Goal: Information Seeking & Learning: Learn about a topic

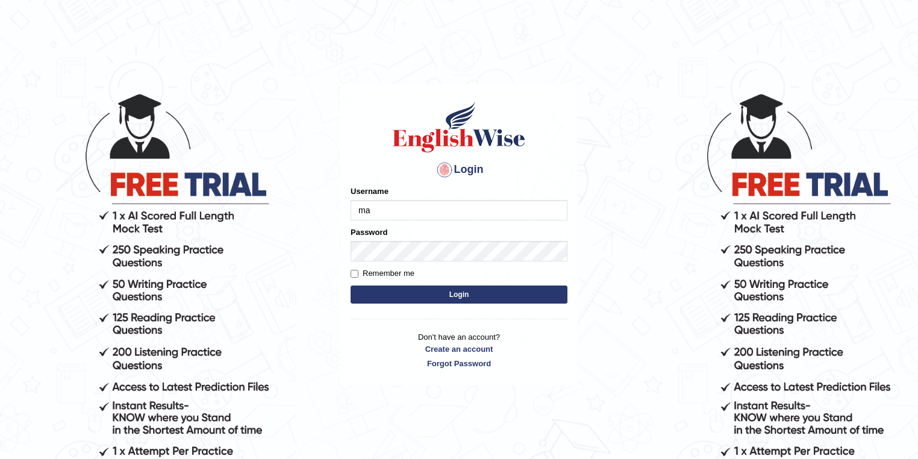
type input "m"
type input "r"
type input "maitree_parramatta"
click at [455, 289] on button "Login" at bounding box center [459, 295] width 217 height 18
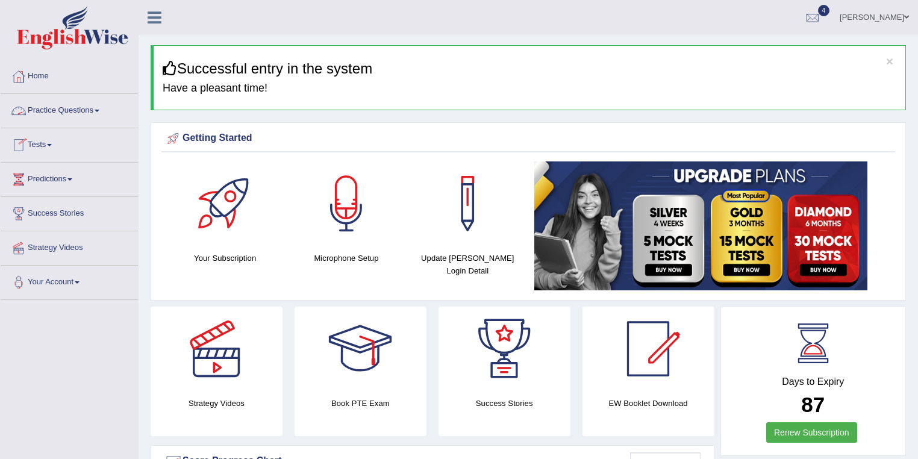
click at [69, 113] on link "Practice Questions" at bounding box center [69, 109] width 137 height 30
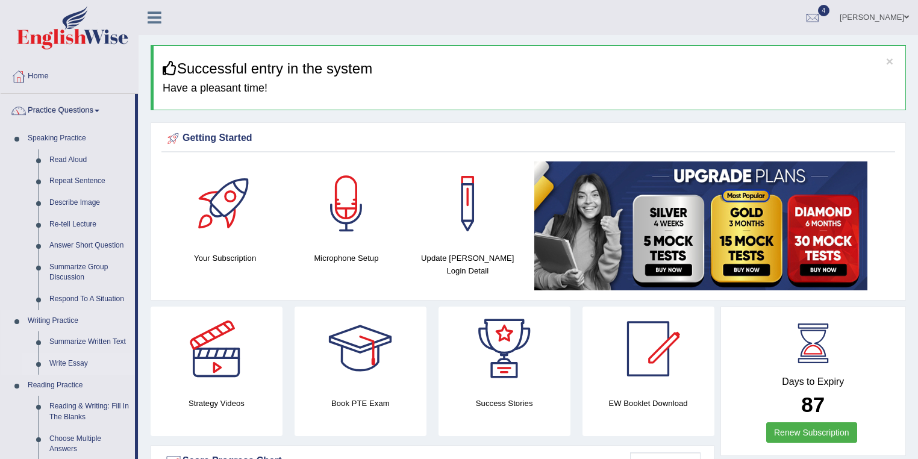
click at [70, 359] on link "Write Essay" at bounding box center [89, 364] width 91 height 22
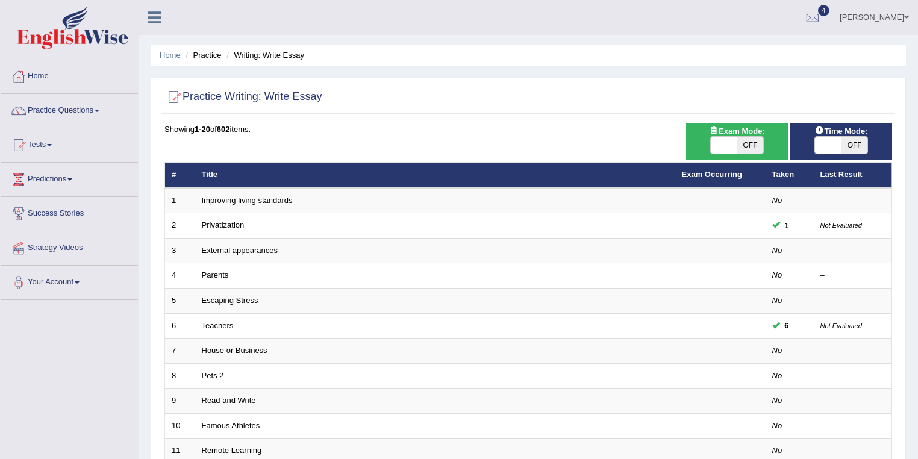
click at [743, 139] on span "OFF" at bounding box center [751, 145] width 27 height 17
checkbox input "true"
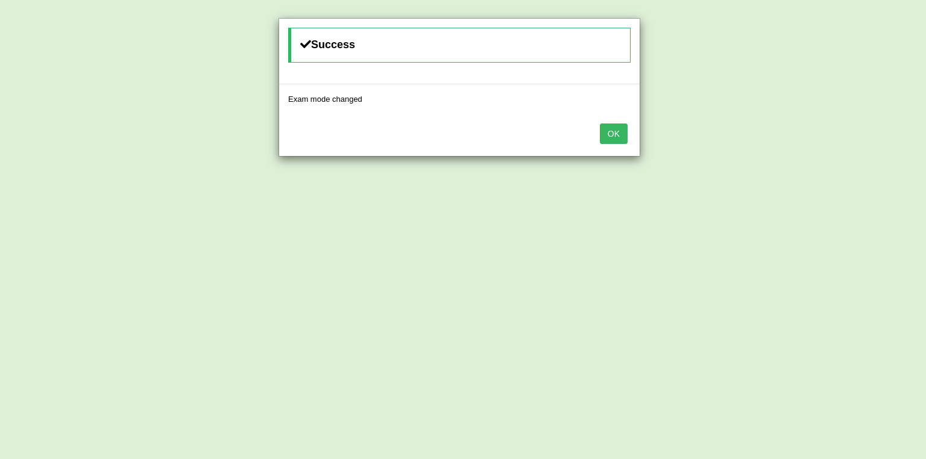
click at [618, 130] on button "OK" at bounding box center [614, 134] width 28 height 20
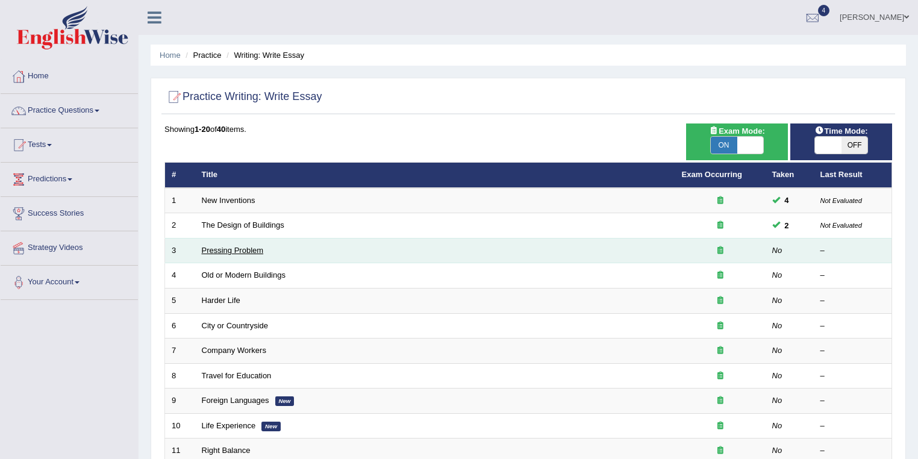
click at [261, 246] on link "Pressing Problem" at bounding box center [233, 250] width 62 height 9
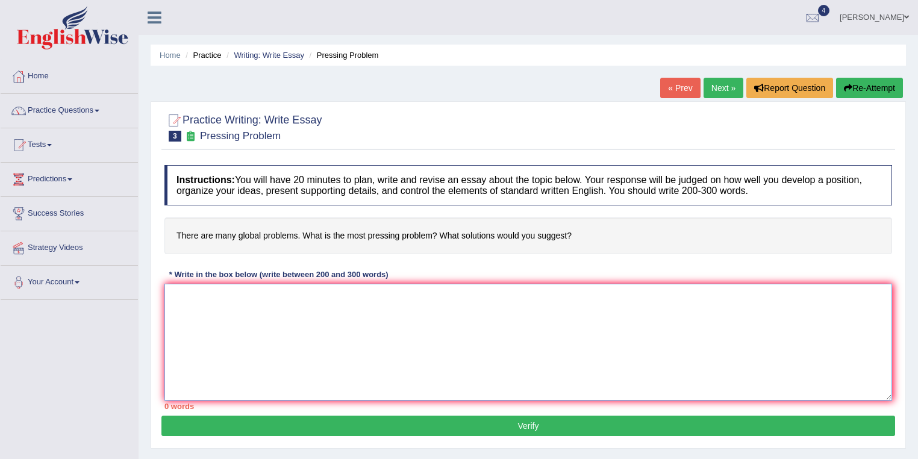
click at [312, 297] on textarea at bounding box center [529, 342] width 728 height 117
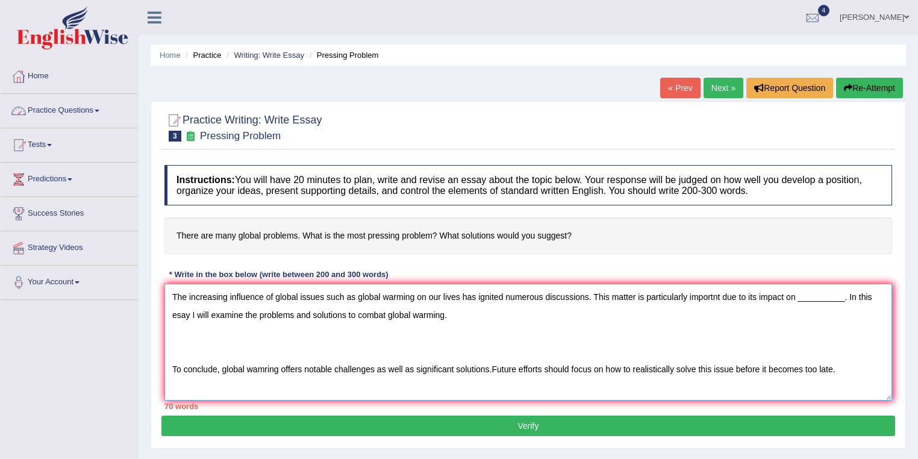
type textarea "The increasing influence of global issues such as global warming on our lives h…"
click at [55, 106] on link "Practice Questions" at bounding box center [69, 109] width 137 height 30
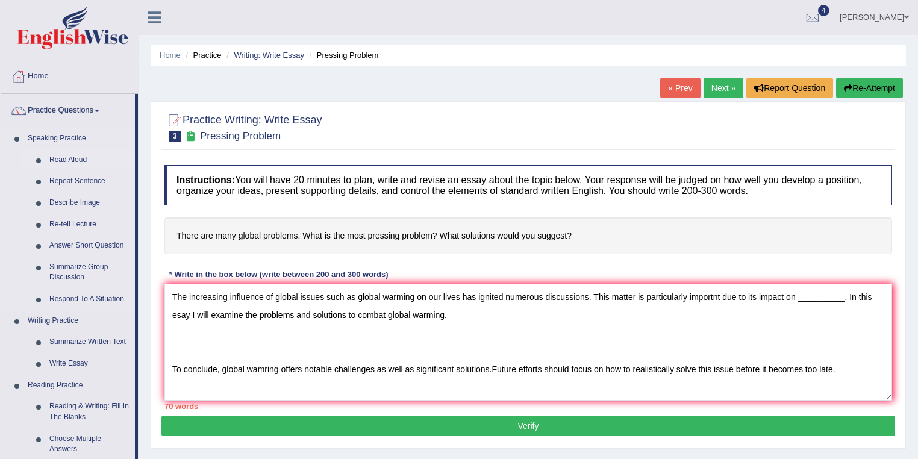
click at [101, 151] on link "Read Aloud" at bounding box center [89, 160] width 91 height 22
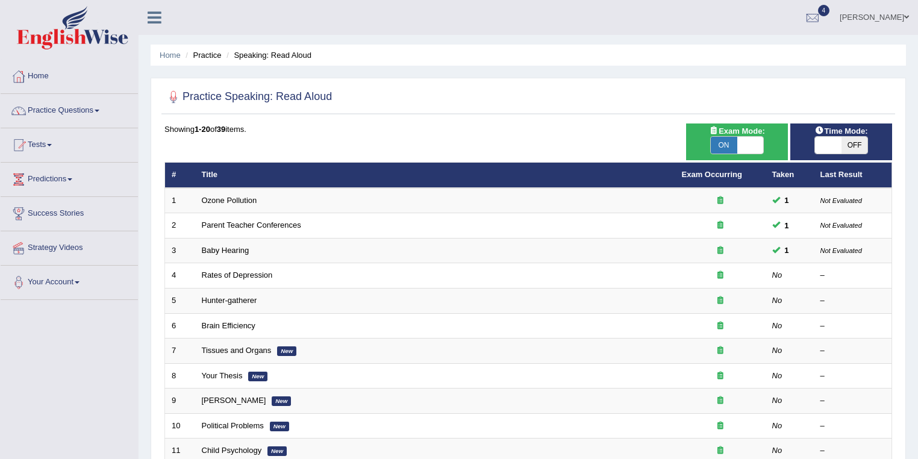
click at [863, 142] on span "OFF" at bounding box center [855, 145] width 27 height 17
checkbox input "true"
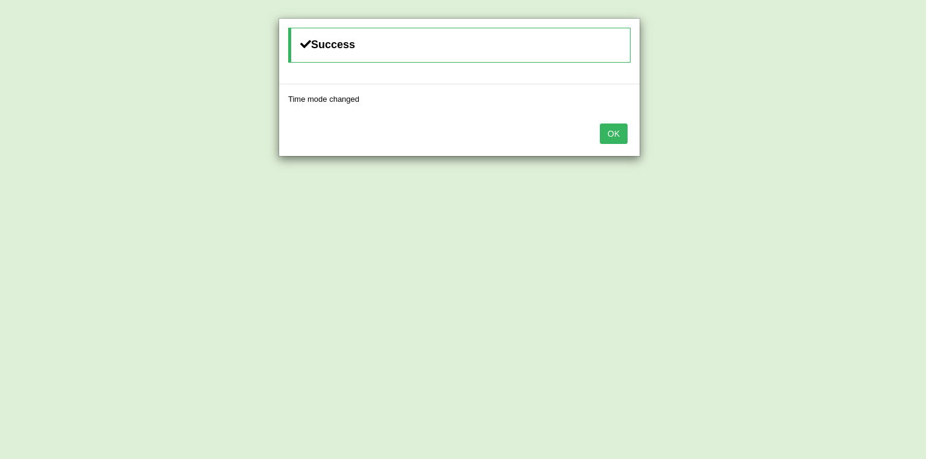
click at [617, 124] on button "OK" at bounding box center [614, 134] width 28 height 20
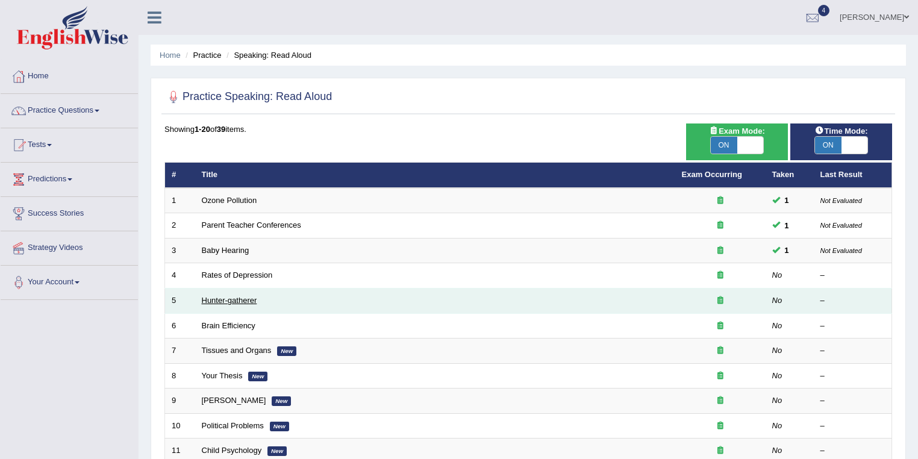
click at [228, 301] on link "Hunter-gatherer" at bounding box center [229, 300] width 55 height 9
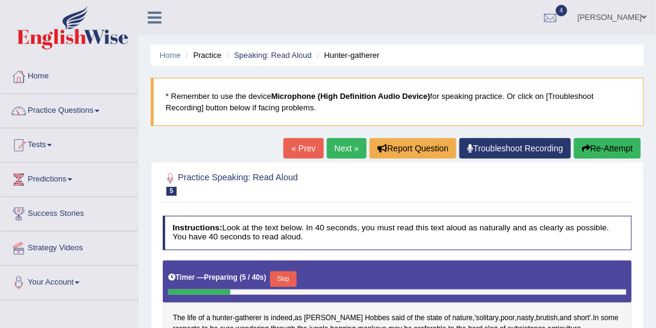
scroll to position [137, 0]
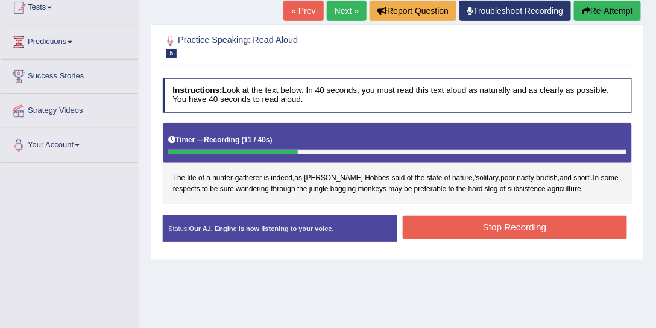
click at [523, 222] on button "Stop Recording" at bounding box center [515, 228] width 224 height 24
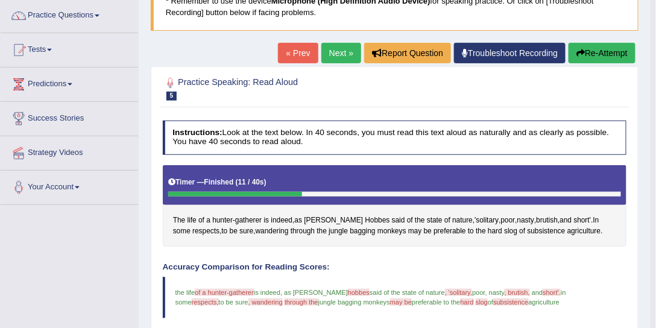
scroll to position [46, 0]
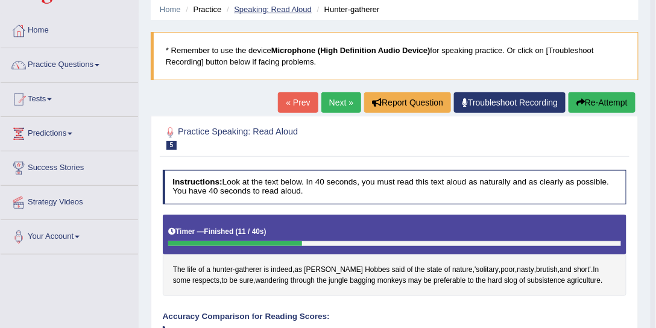
click at [240, 8] on link "Speaking: Read Aloud" at bounding box center [273, 9] width 78 height 9
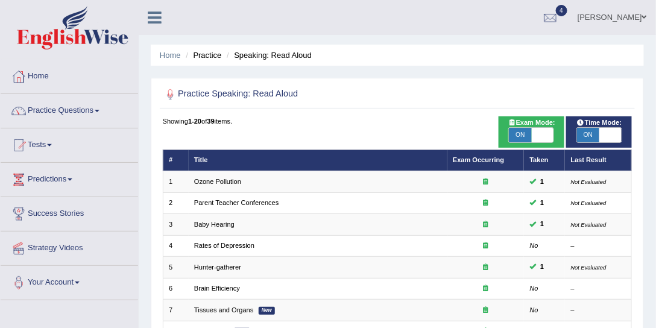
click at [592, 136] on span "ON" at bounding box center [588, 135] width 22 height 14
click at [585, 129] on span "ON" at bounding box center [588, 135] width 22 height 14
checkbox input "false"
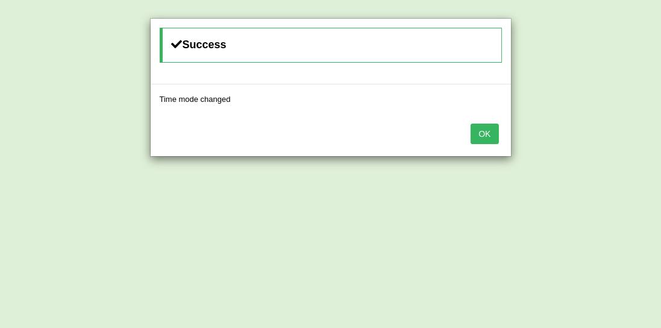
click at [492, 128] on button "OK" at bounding box center [485, 134] width 28 height 20
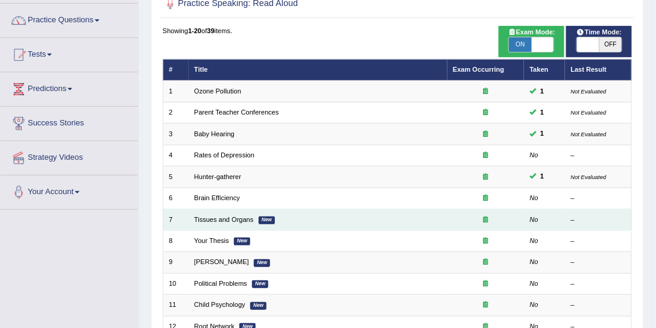
scroll to position [137, 0]
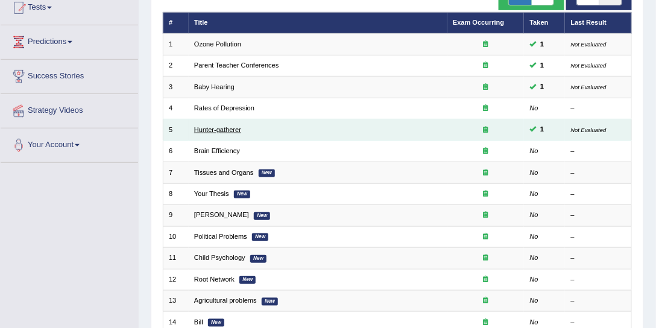
click at [227, 128] on link "Hunter-gatherer" at bounding box center [217, 129] width 47 height 7
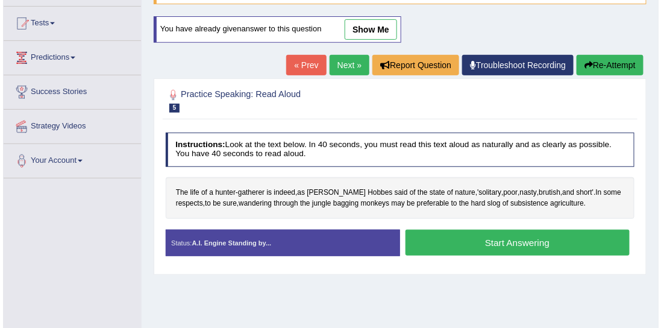
scroll to position [137, 0]
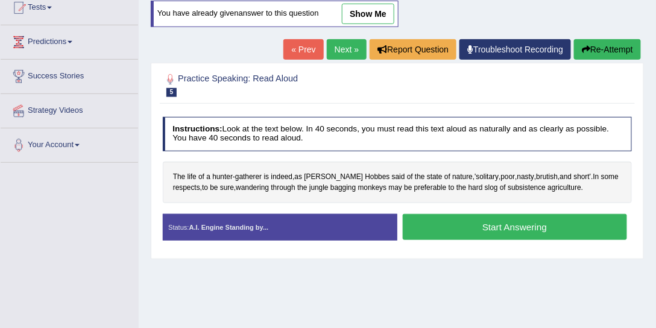
click at [513, 219] on button "Start Answering" at bounding box center [515, 227] width 224 height 26
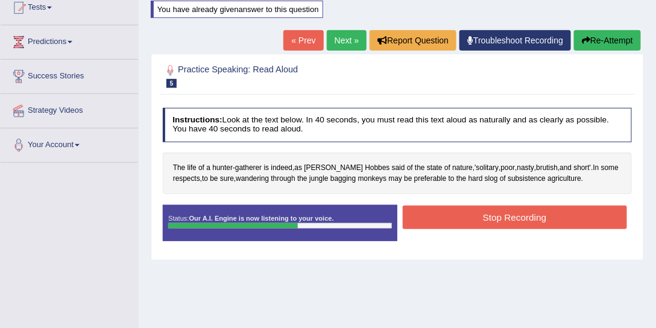
click at [513, 219] on button "Stop Recording" at bounding box center [515, 218] width 224 height 24
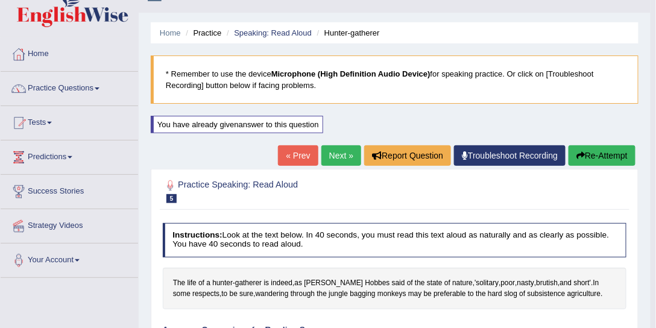
scroll to position [0, 0]
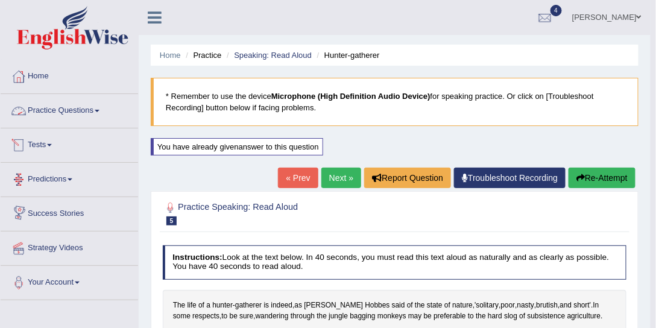
click at [54, 112] on link "Practice Questions" at bounding box center [69, 109] width 137 height 30
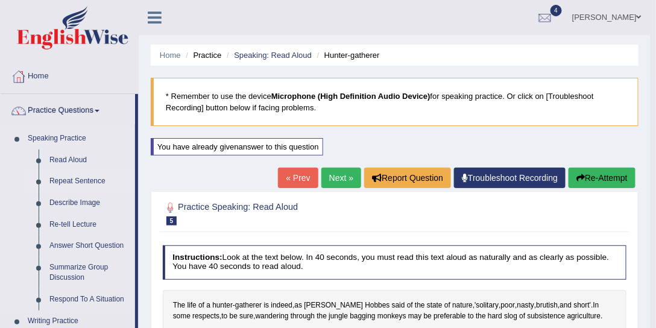
click at [63, 184] on link "Repeat Sentence" at bounding box center [89, 182] width 91 height 22
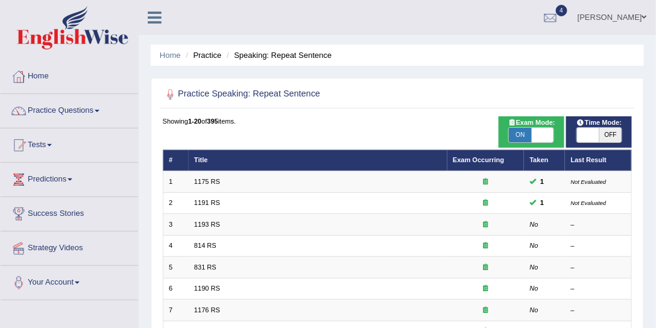
click at [613, 128] on span "OFF" at bounding box center [610, 135] width 22 height 14
checkbox input "true"
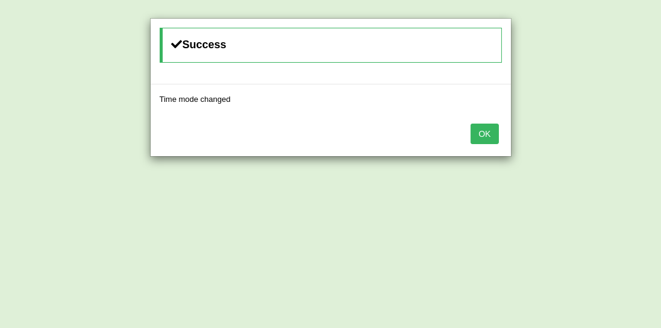
click at [474, 134] on button "OK" at bounding box center [485, 134] width 28 height 20
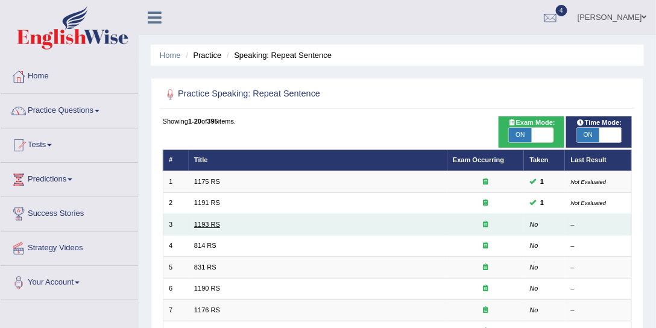
click at [205, 221] on link "1193 RS" at bounding box center [207, 224] width 26 height 7
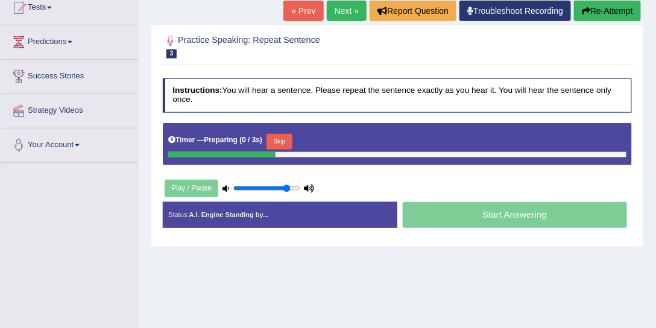
scroll to position [137, 0]
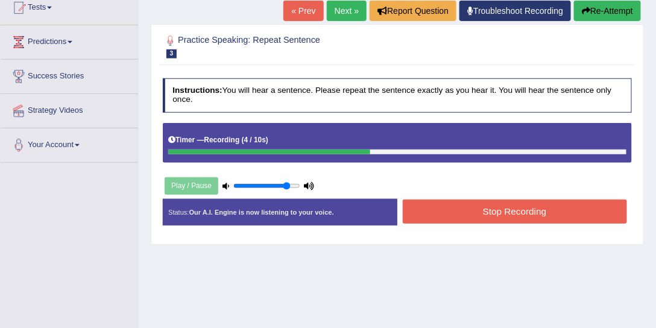
click at [502, 199] on div "Start Answering" at bounding box center [514, 199] width 234 height 1
click at [509, 217] on button "Stop Recording" at bounding box center [515, 211] width 224 height 24
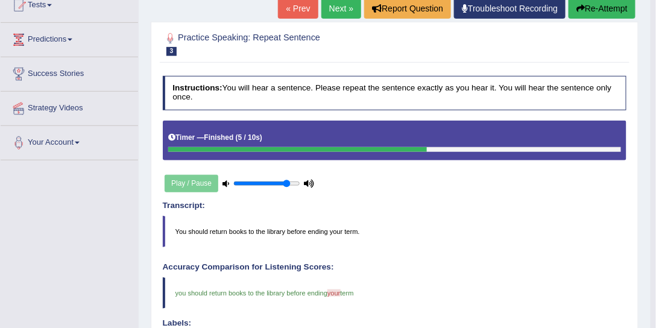
scroll to position [92, 0]
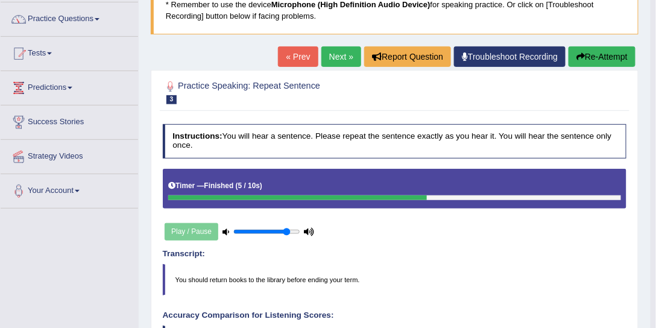
click at [340, 50] on link "Next »" at bounding box center [341, 56] width 40 height 20
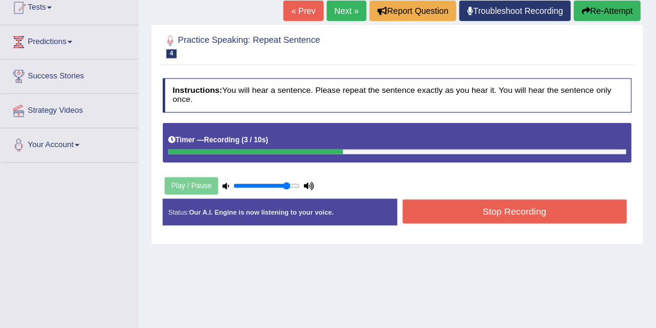
click at [475, 201] on button "Stop Recording" at bounding box center [515, 211] width 224 height 24
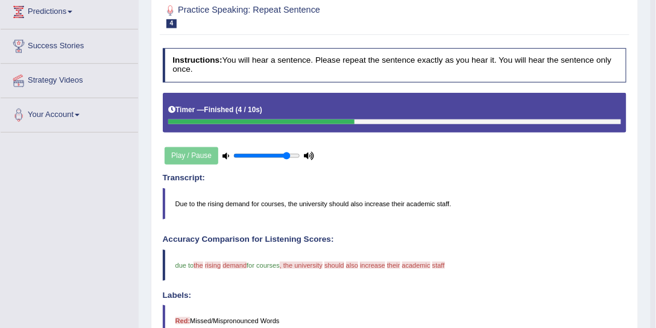
scroll to position [130, 0]
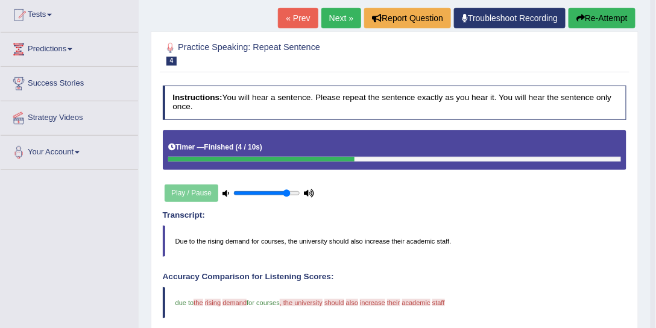
click at [331, 24] on link "Next »" at bounding box center [341, 18] width 40 height 20
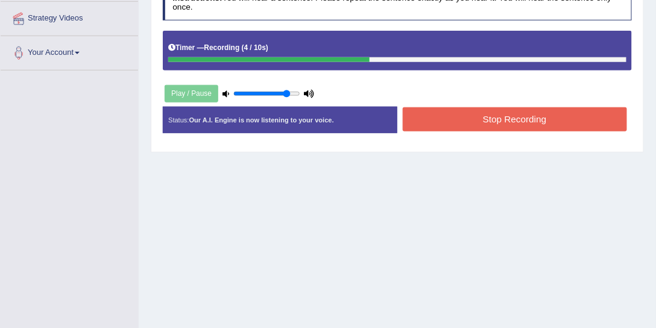
click at [427, 111] on button "Stop Recording" at bounding box center [515, 119] width 224 height 24
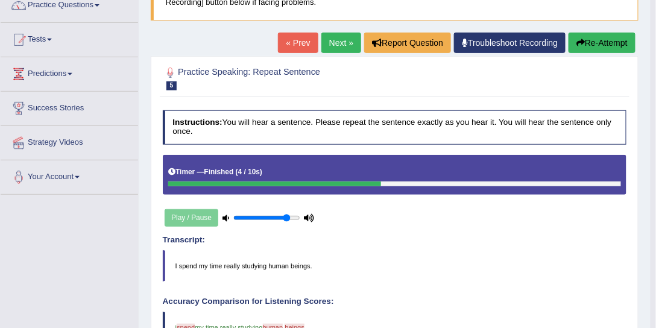
scroll to position [84, 0]
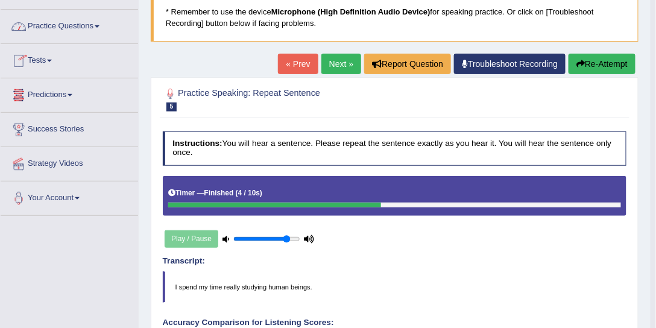
click at [69, 30] on link "Practice Questions" at bounding box center [69, 25] width 137 height 30
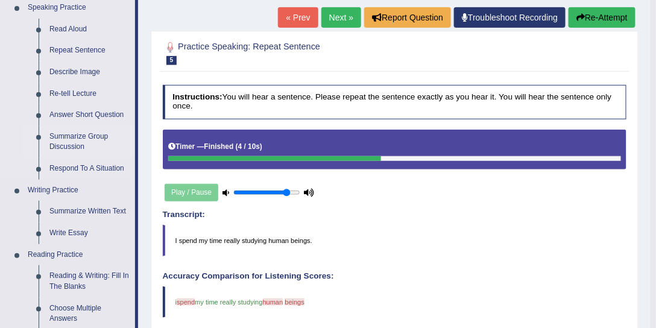
scroll to position [130, 0]
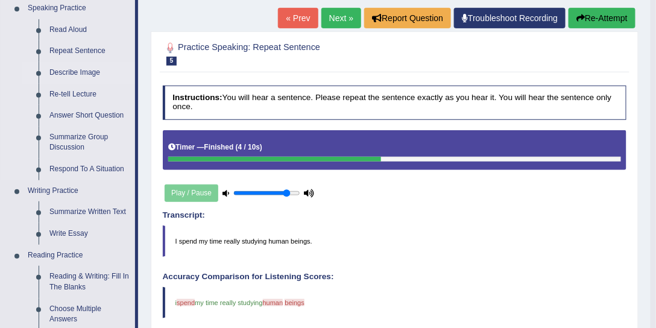
click at [67, 74] on link "Describe Image" at bounding box center [89, 73] width 91 height 22
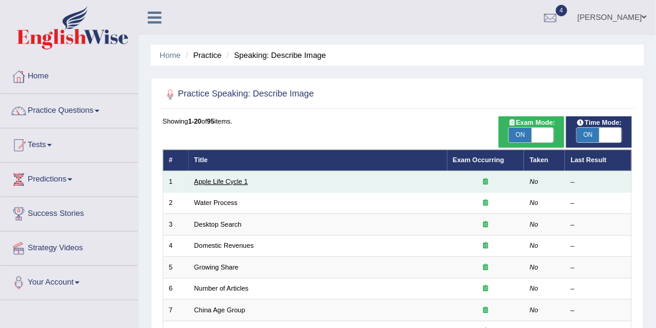
click at [237, 180] on link "Apple Life Cycle 1" at bounding box center [221, 181] width 54 height 7
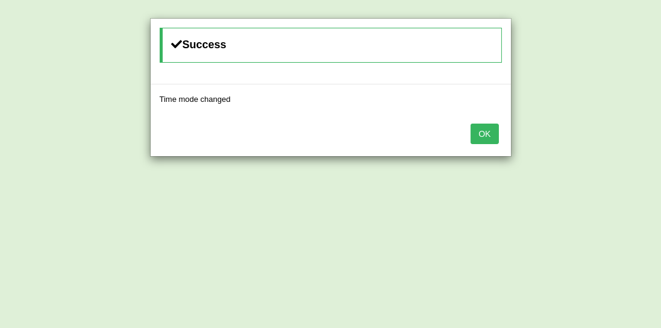
click at [489, 131] on button "OK" at bounding box center [485, 134] width 28 height 20
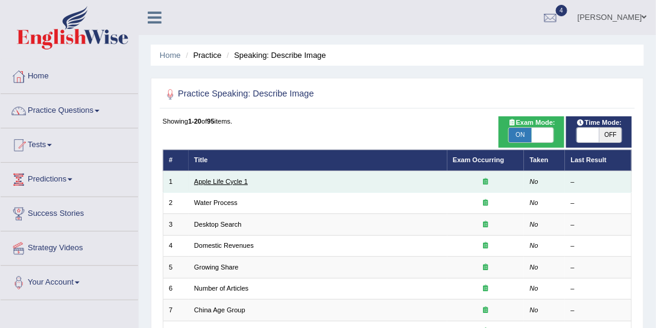
click at [237, 180] on link "Apple Life Cycle 1" at bounding box center [221, 181] width 54 height 7
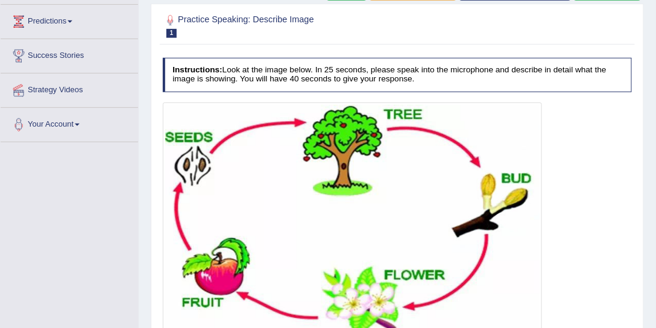
scroll to position [92, 0]
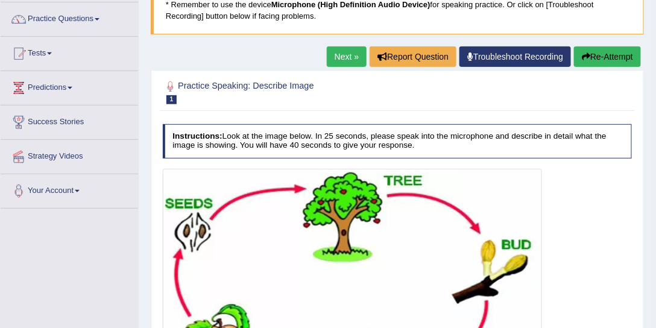
click at [356, 51] on link "Next »" at bounding box center [347, 56] width 40 height 20
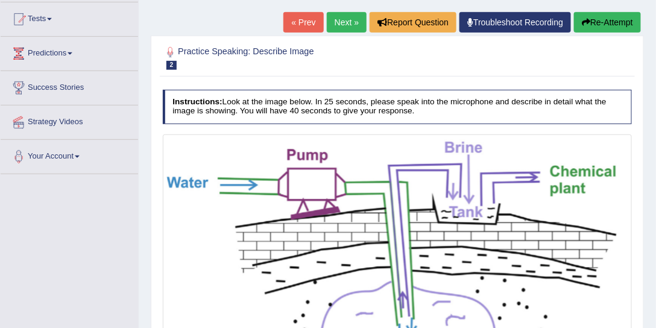
scroll to position [92, 0]
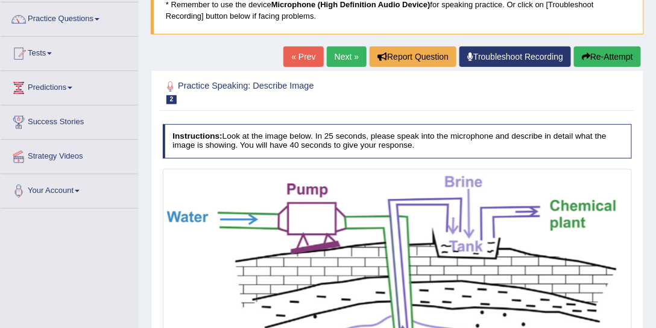
click at [337, 54] on link "Next »" at bounding box center [347, 56] width 40 height 20
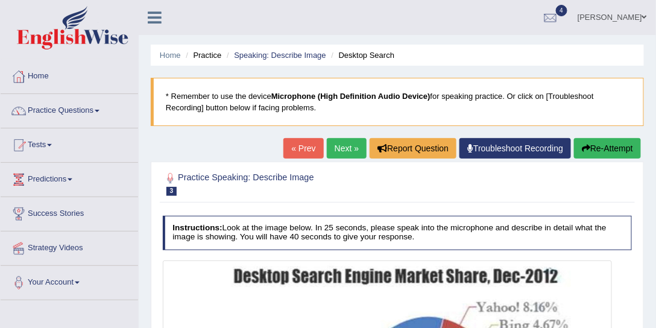
click at [344, 152] on link "Next »" at bounding box center [347, 148] width 40 height 20
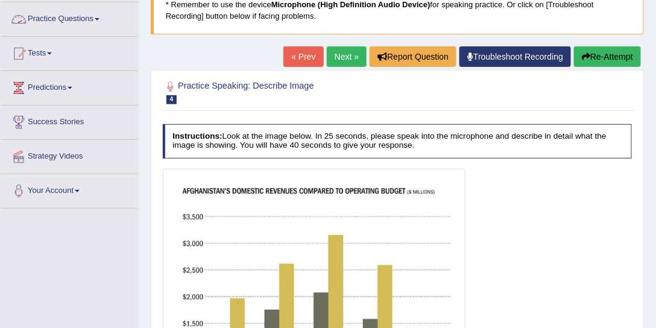
scroll to position [46, 0]
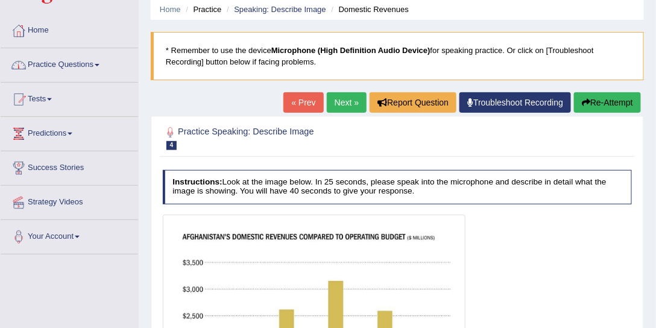
click at [257, 4] on li "Speaking: Describe Image" at bounding box center [275, 9] width 102 height 11
click at [259, 6] on link "Speaking: Describe Image" at bounding box center [280, 9] width 92 height 9
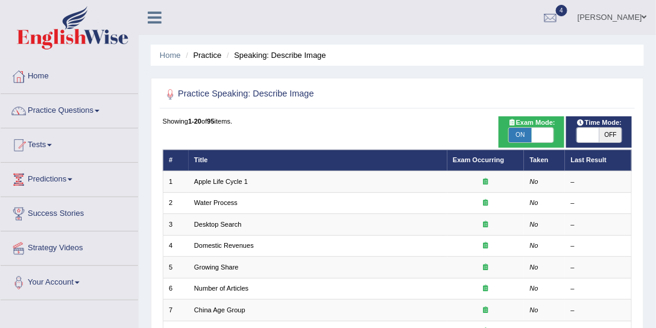
click at [597, 139] on span at bounding box center [588, 135] width 22 height 14
checkbox input "true"
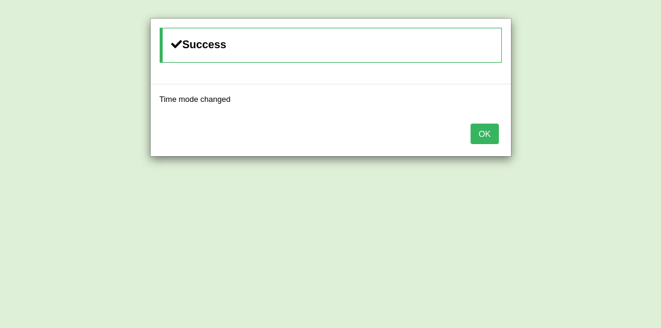
click at [489, 126] on button "OK" at bounding box center [485, 134] width 28 height 20
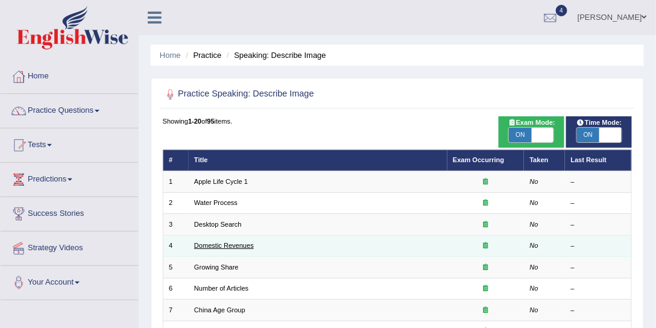
click at [241, 242] on link "Domestic Revenues" at bounding box center [224, 245] width 60 height 7
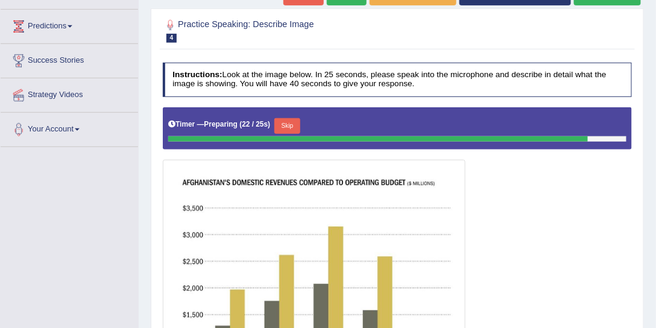
scroll to position [137, 0]
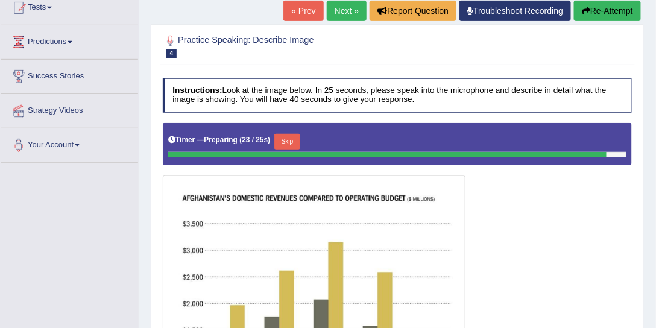
click at [292, 5] on link "« Prev" at bounding box center [303, 11] width 40 height 20
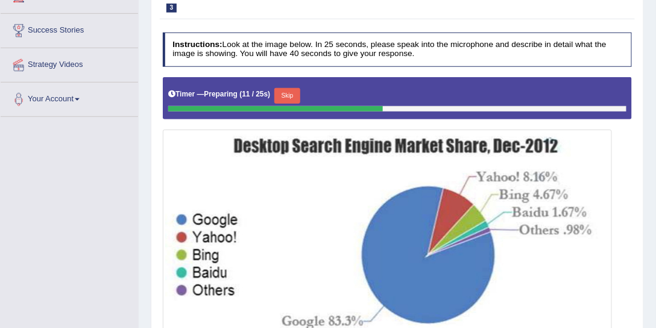
scroll to position [137, 0]
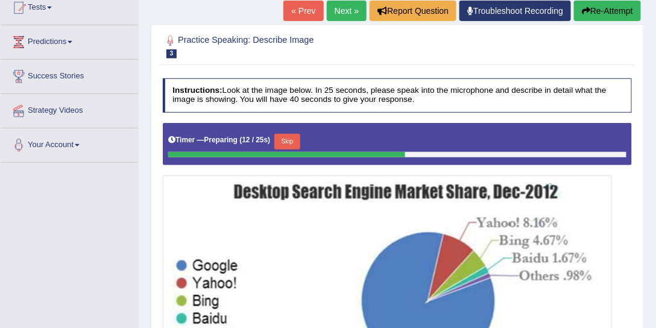
click at [287, 12] on link "« Prev" at bounding box center [303, 11] width 40 height 20
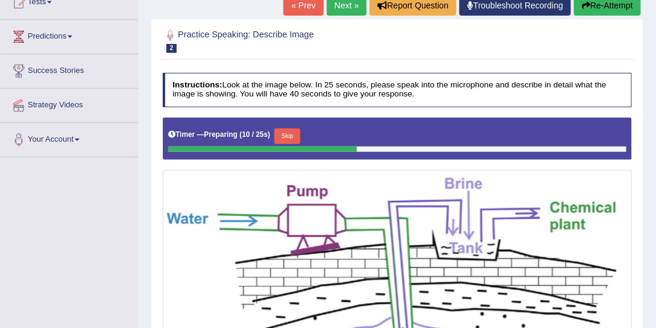
scroll to position [92, 0]
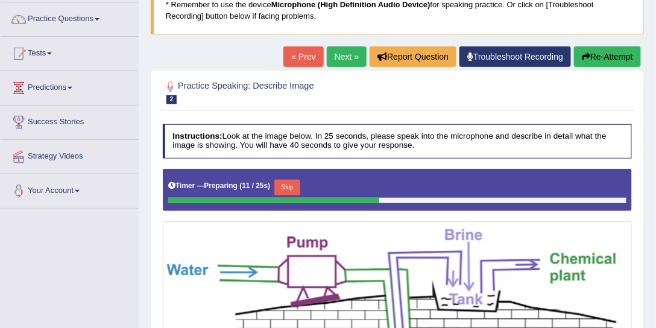
click at [287, 52] on link "« Prev" at bounding box center [303, 56] width 40 height 20
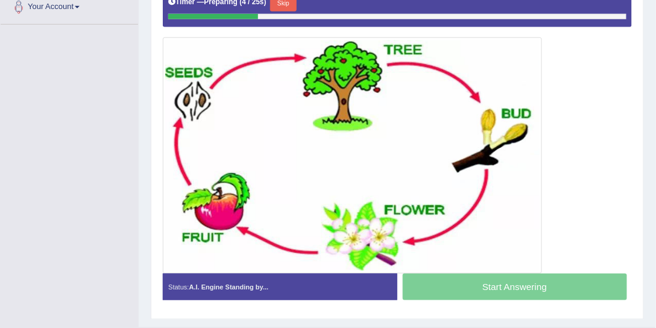
scroll to position [46, 0]
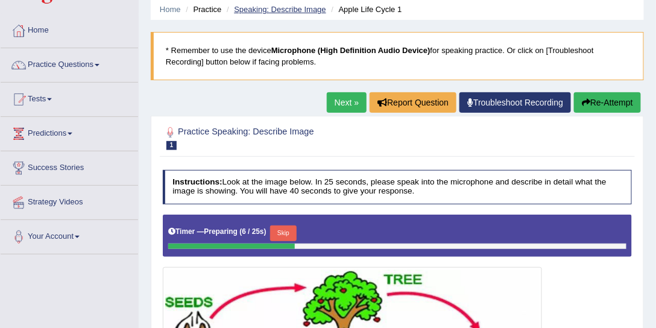
click at [291, 11] on link "Speaking: Describe Image" at bounding box center [280, 9] width 92 height 9
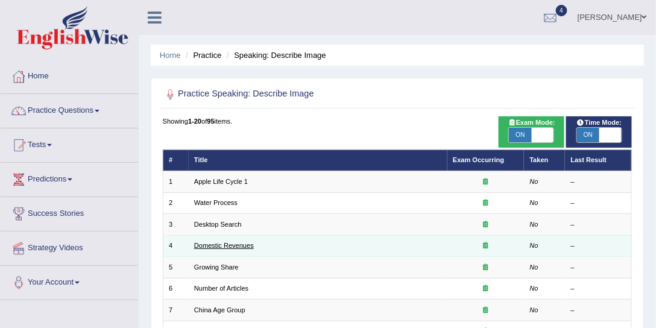
click at [228, 243] on link "Domestic Revenues" at bounding box center [224, 245] width 60 height 7
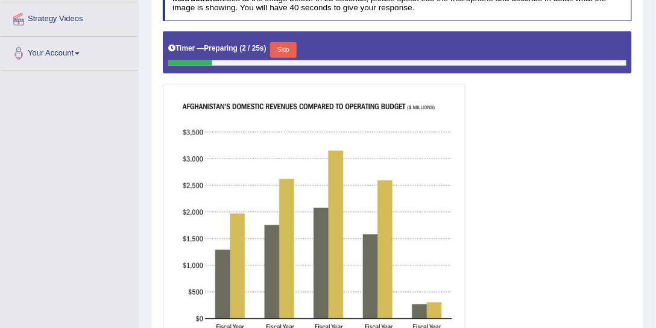
scroll to position [230, 0]
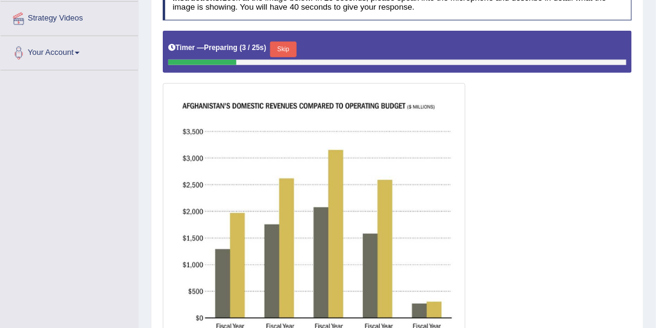
click at [280, 46] on button "Skip" at bounding box center [283, 50] width 26 height 16
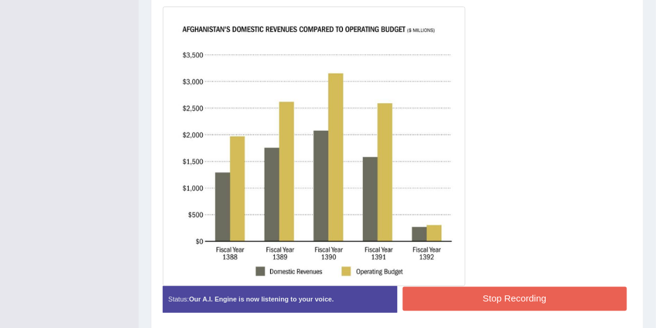
scroll to position [275, 0]
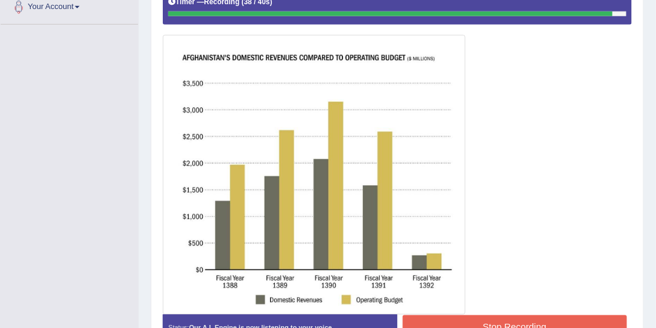
click at [498, 318] on button "Stop Recording" at bounding box center [515, 327] width 224 height 24
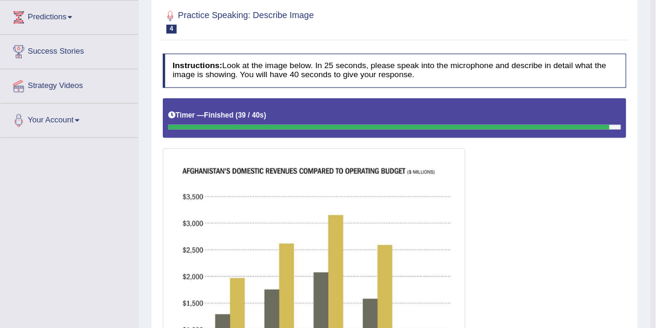
scroll to position [46, 0]
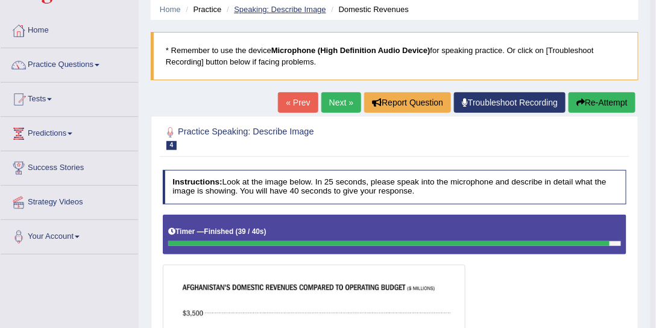
click at [268, 8] on link "Speaking: Describe Image" at bounding box center [280, 9] width 92 height 9
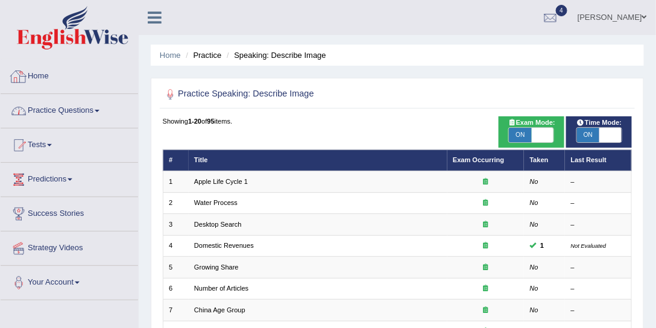
click at [61, 110] on link "Practice Questions" at bounding box center [69, 109] width 137 height 30
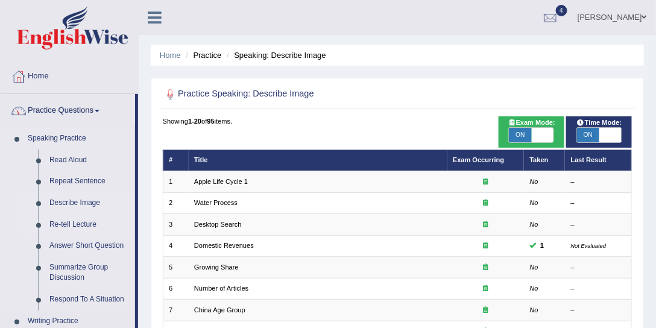
click at [75, 221] on link "Re-tell Lecture" at bounding box center [89, 225] width 91 height 22
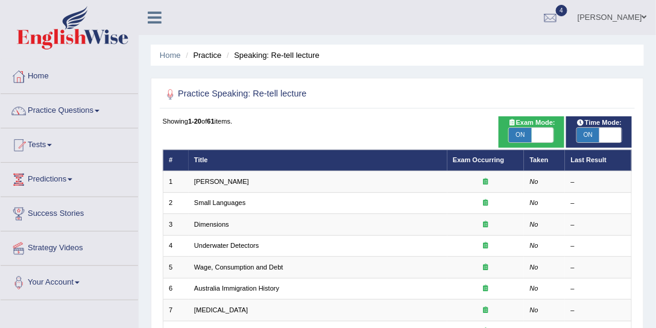
click at [586, 131] on span "ON" at bounding box center [588, 135] width 22 height 14
checkbox input "false"
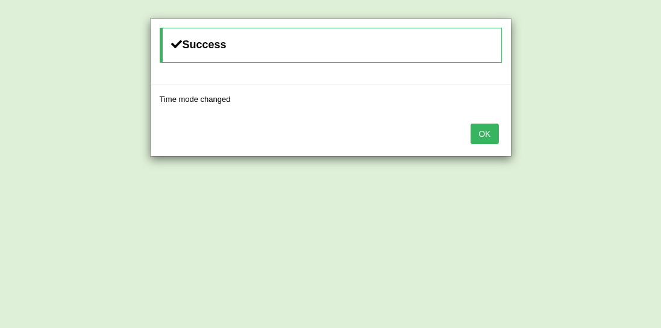
click at [491, 128] on button "OK" at bounding box center [485, 134] width 28 height 20
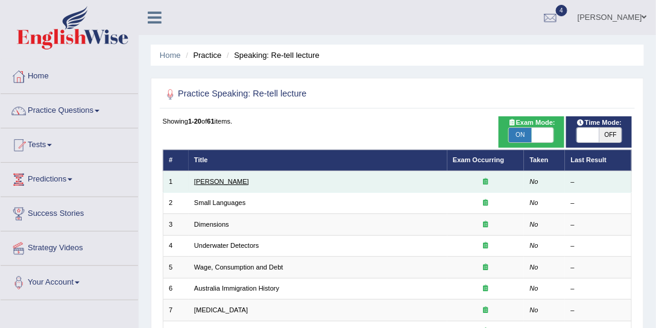
click at [197, 180] on link "Amory Lovins" at bounding box center [221, 181] width 55 height 7
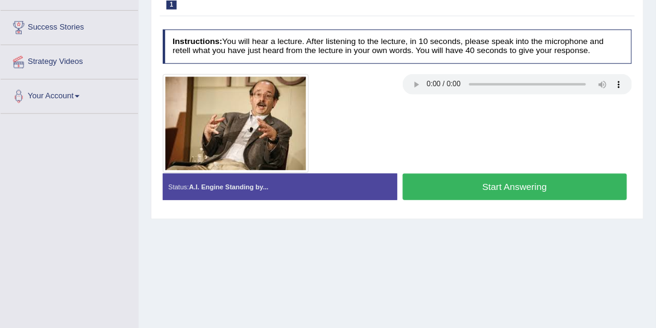
scroll to position [166, 0]
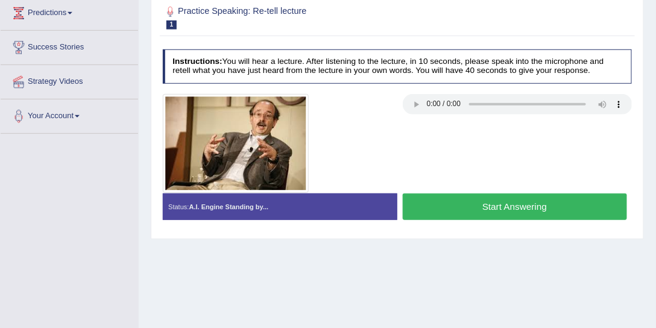
click at [533, 172] on div at bounding box center [397, 143] width 480 height 99
click at [472, 209] on button "Start Answering" at bounding box center [515, 206] width 224 height 26
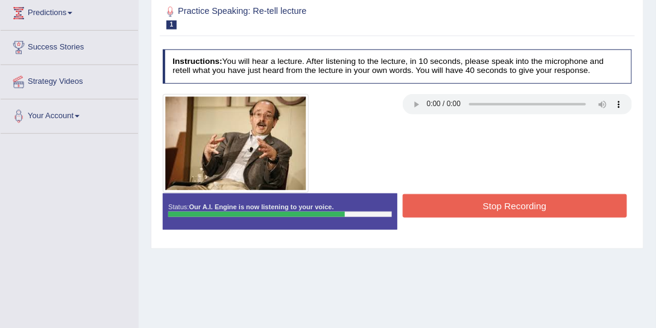
click at [475, 209] on button "Stop Recording" at bounding box center [515, 206] width 224 height 24
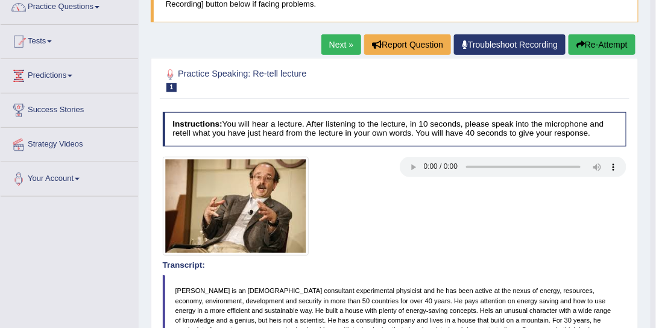
scroll to position [29, 0]
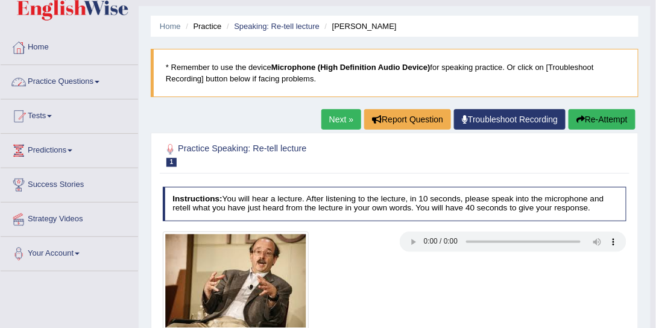
click at [54, 81] on link "Practice Questions" at bounding box center [69, 80] width 137 height 30
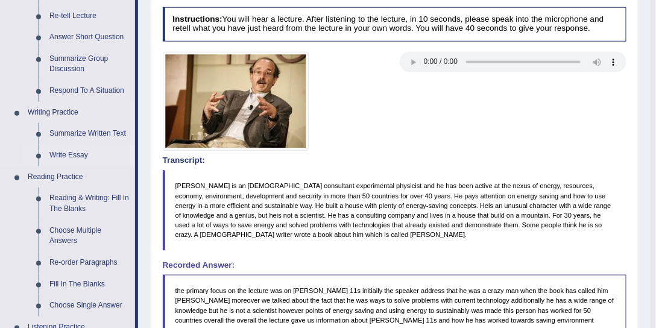
scroll to position [166, 0]
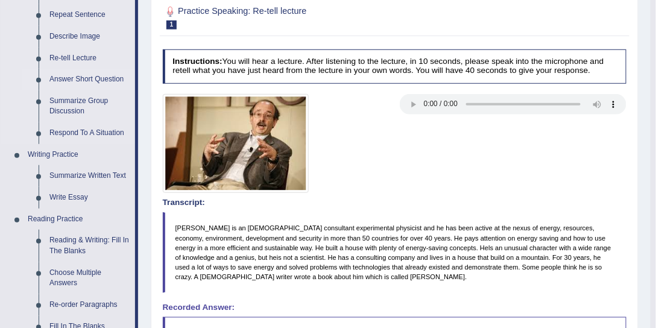
click at [82, 76] on link "Answer Short Question" at bounding box center [89, 80] width 91 height 22
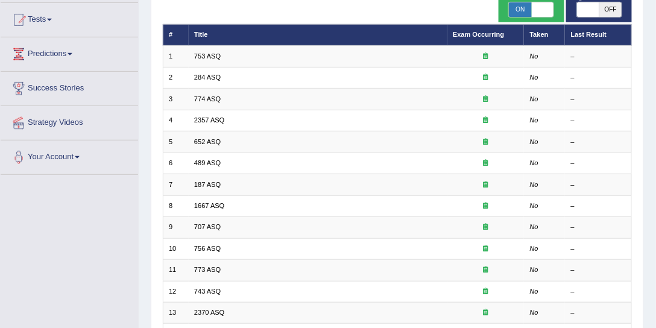
scroll to position [92, 0]
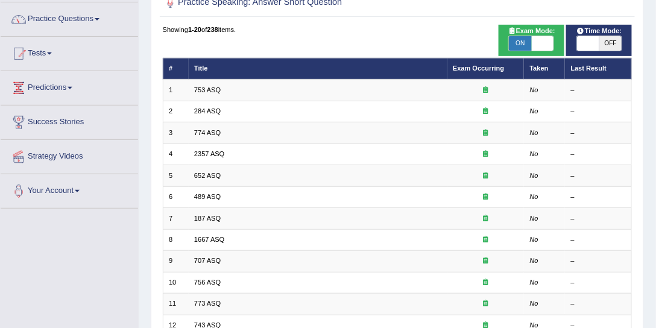
click at [614, 40] on span "OFF" at bounding box center [610, 43] width 22 height 14
checkbox input "true"
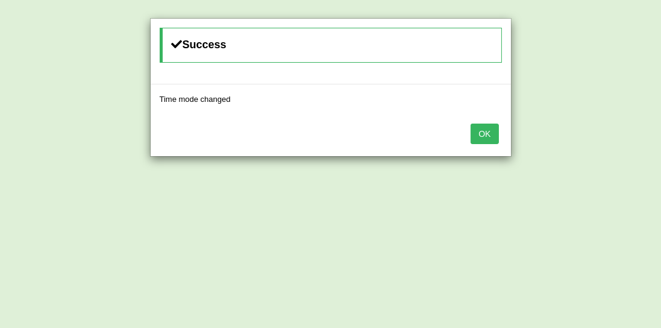
click at [483, 137] on button "OK" at bounding box center [485, 134] width 28 height 20
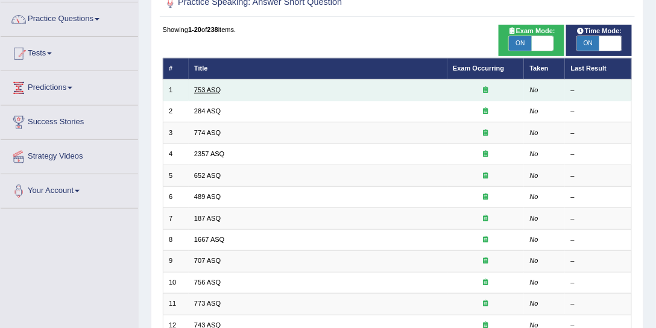
click at [207, 90] on link "753 ASQ" at bounding box center [207, 89] width 27 height 7
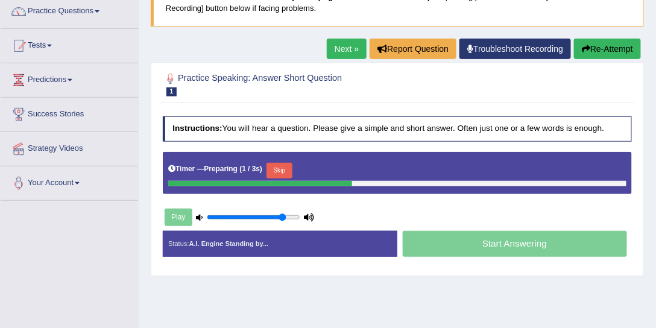
scroll to position [137, 0]
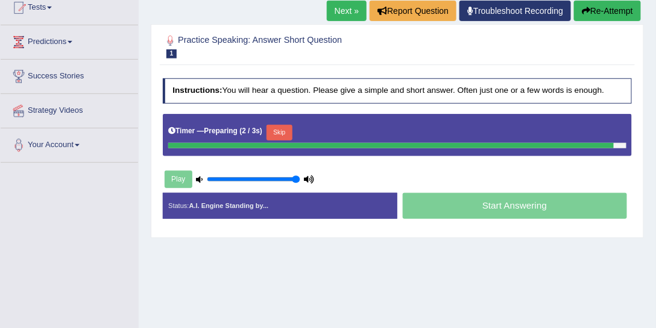
type input "1"
click at [295, 177] on input "range" at bounding box center [253, 179] width 93 height 8
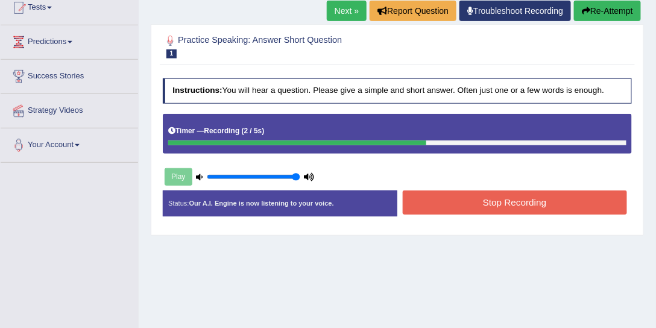
click at [476, 196] on button "Stop Recording" at bounding box center [515, 202] width 224 height 24
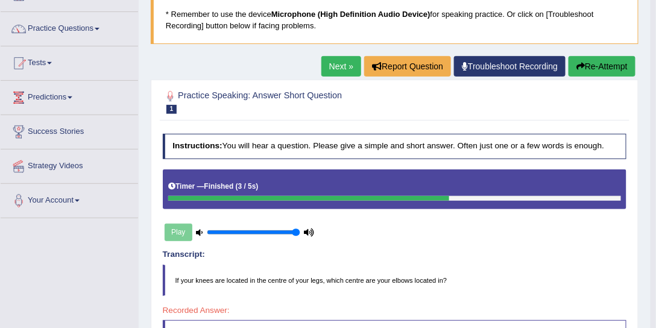
scroll to position [29, 0]
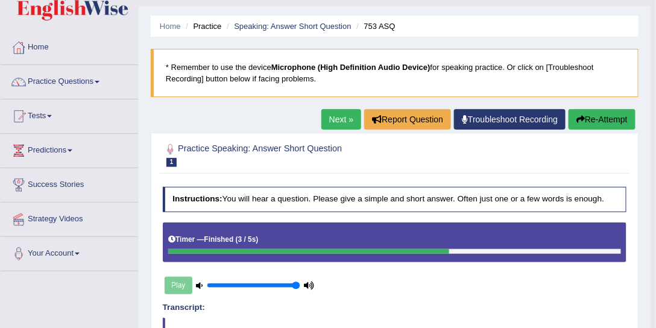
click at [342, 110] on link "Next »" at bounding box center [341, 119] width 40 height 20
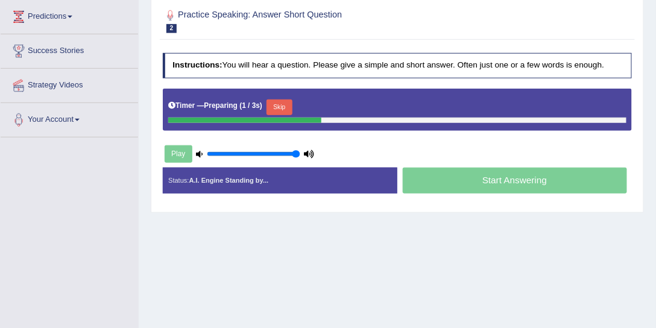
scroll to position [230, 0]
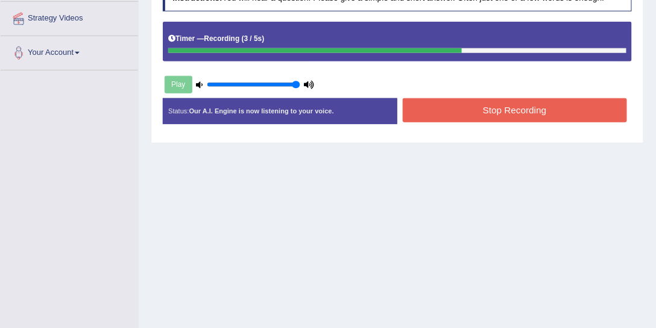
click at [556, 99] on button "Stop Recording" at bounding box center [515, 110] width 224 height 24
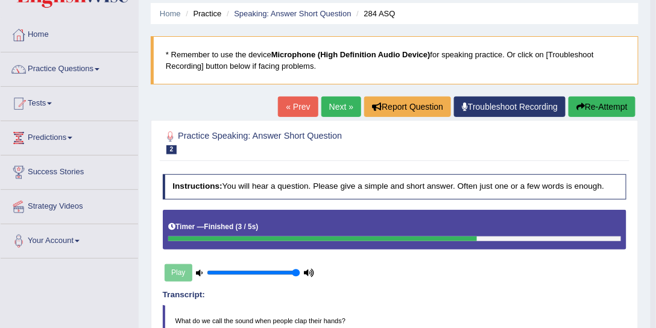
scroll to position [29, 0]
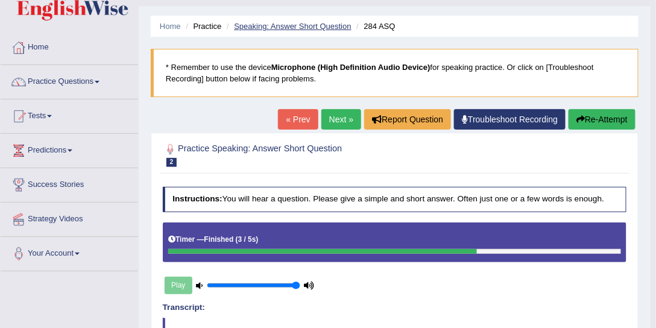
click at [266, 28] on link "Speaking: Answer Short Question" at bounding box center [292, 26] width 117 height 9
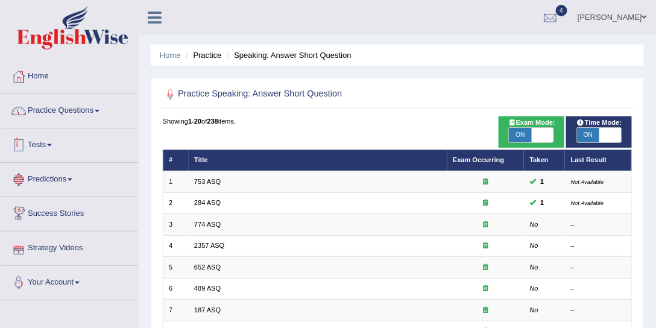
click at [78, 111] on link "Practice Questions" at bounding box center [69, 109] width 137 height 30
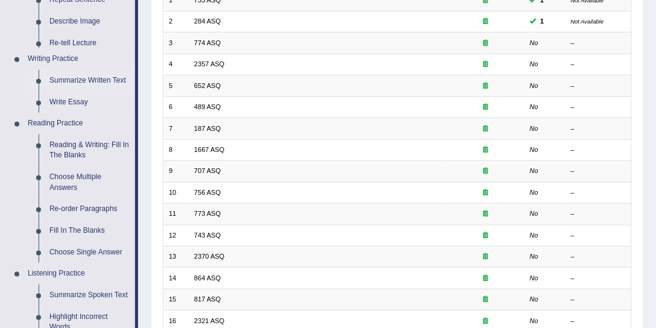
scroll to position [230, 0]
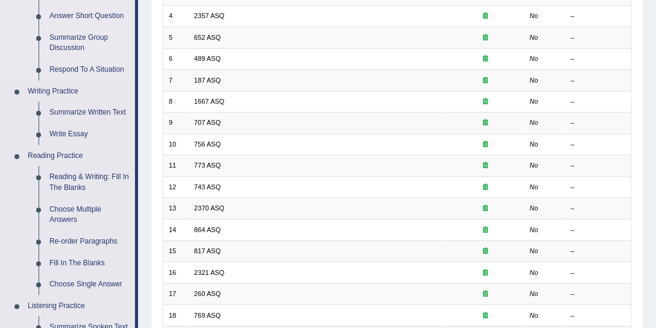
click at [83, 40] on link "Summarize Group Discussion" at bounding box center [89, 43] width 91 height 32
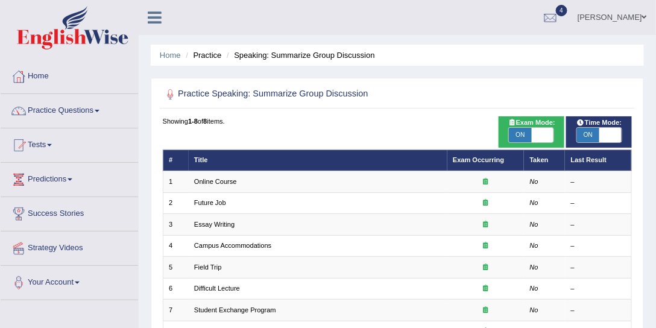
click at [582, 140] on span "ON" at bounding box center [588, 135] width 22 height 14
checkbox input "false"
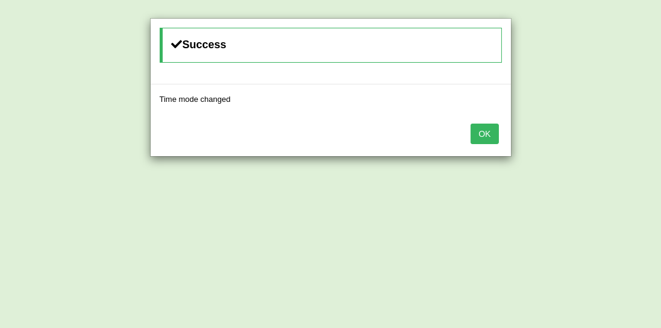
click at [486, 130] on button "OK" at bounding box center [485, 134] width 28 height 20
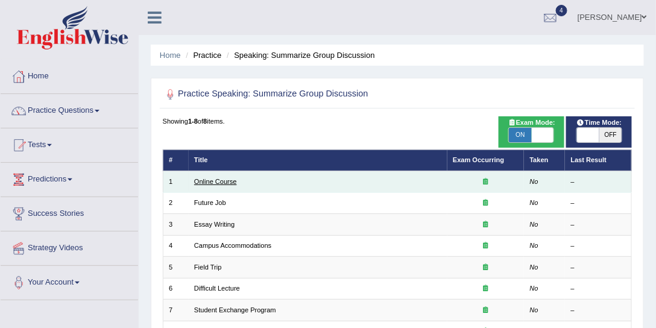
click at [210, 179] on link "Online Course" at bounding box center [215, 181] width 43 height 7
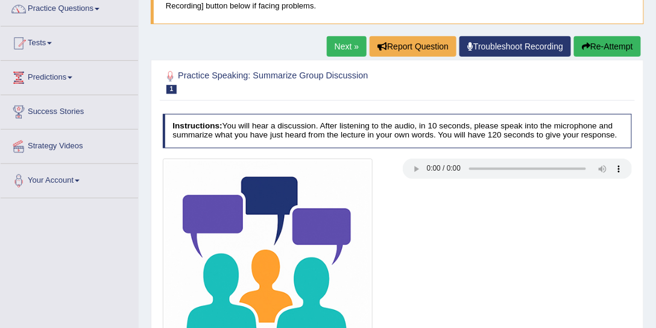
scroll to position [46, 0]
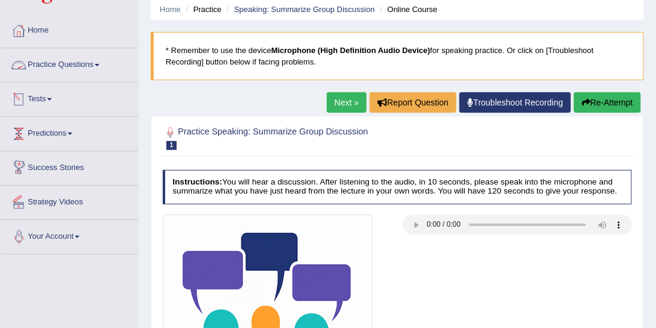
click at [60, 64] on link "Practice Questions" at bounding box center [69, 63] width 137 height 30
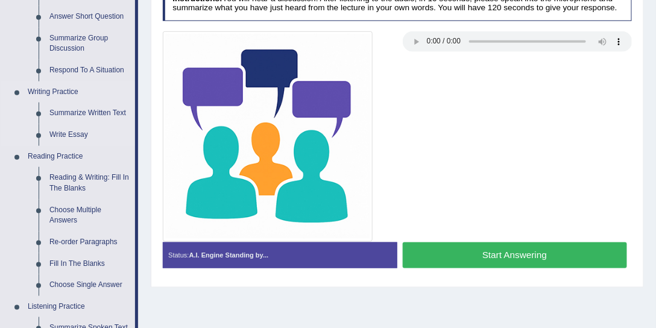
scroll to position [230, 0]
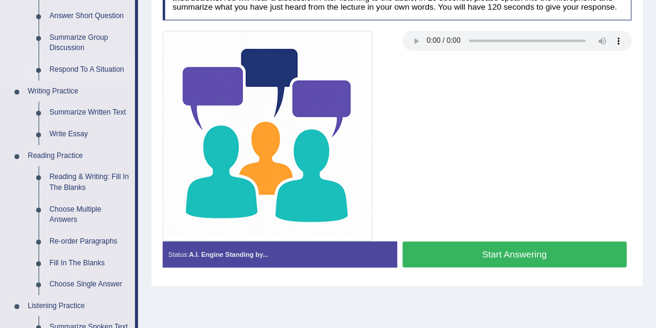
click at [81, 68] on link "Respond To A Situation" at bounding box center [89, 70] width 91 height 22
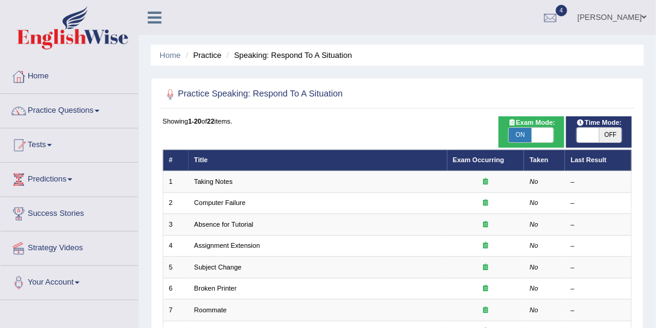
click at [606, 136] on span "OFF" at bounding box center [610, 135] width 22 height 14
checkbox input "true"
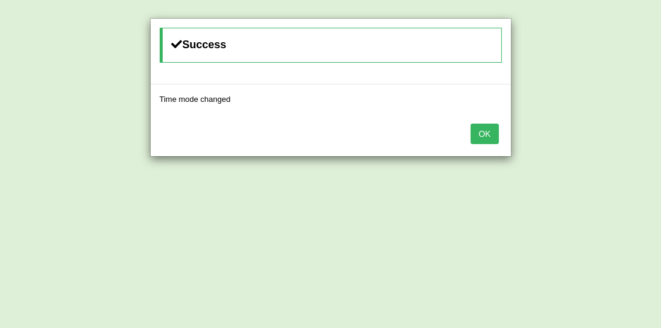
click at [490, 134] on button "OK" at bounding box center [485, 134] width 28 height 20
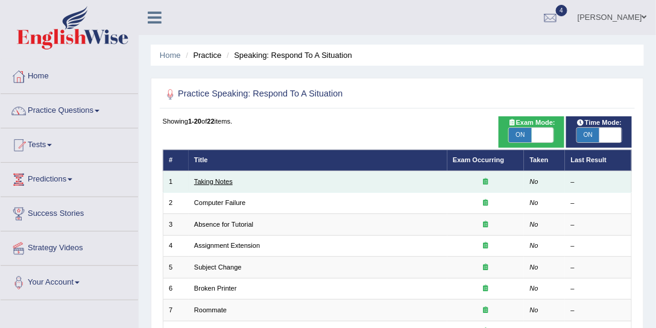
click at [225, 178] on link "Taking Notes" at bounding box center [213, 181] width 39 height 7
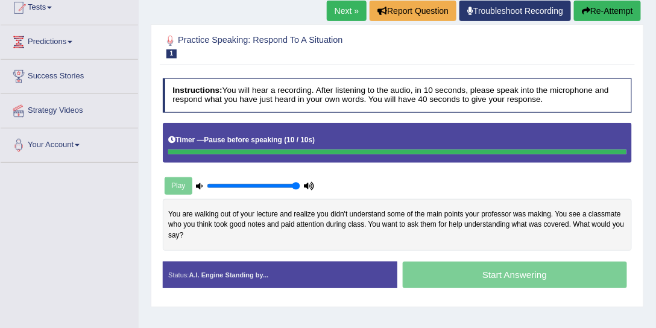
scroll to position [92, 0]
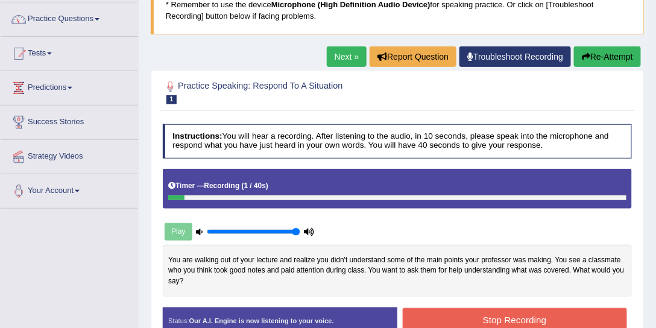
click at [448, 317] on button "Stop Recording" at bounding box center [515, 320] width 224 height 24
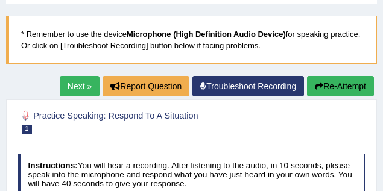
scroll to position [34, 0]
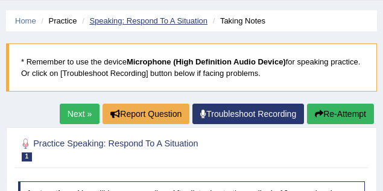
click at [115, 19] on link "Speaking: Respond To A Situation" at bounding box center [148, 20] width 118 height 9
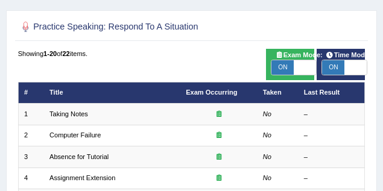
scroll to position [80, 0]
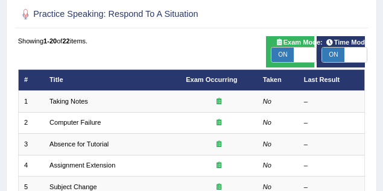
click at [331, 51] on span "ON" at bounding box center [333, 55] width 22 height 14
checkbox input "false"
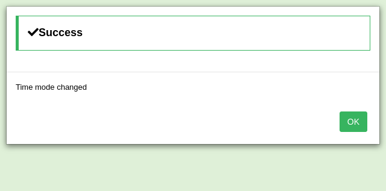
click at [350, 116] on button "OK" at bounding box center [353, 121] width 28 height 20
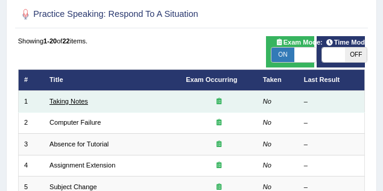
click at [72, 101] on link "Taking Notes" at bounding box center [68, 101] width 39 height 7
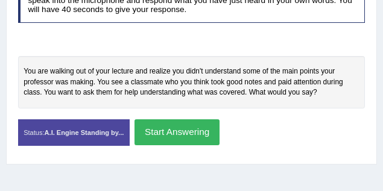
scroll to position [107, 0]
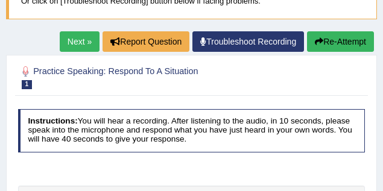
click at [83, 34] on link "Next »" at bounding box center [80, 41] width 40 height 20
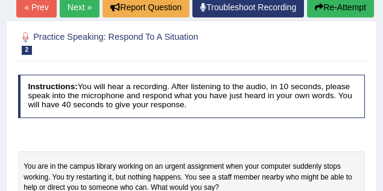
scroll to position [107, 0]
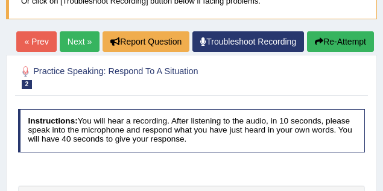
click at [65, 42] on link "Next »" at bounding box center [80, 41] width 40 height 20
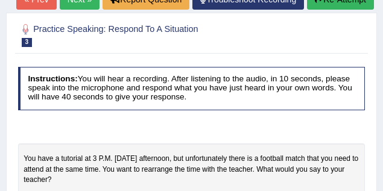
scroll to position [107, 0]
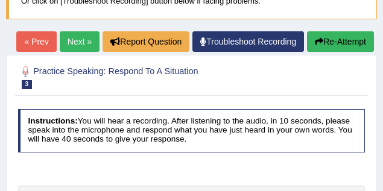
click at [80, 40] on link "Next »" at bounding box center [80, 41] width 40 height 20
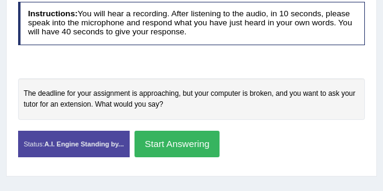
scroll to position [241, 0]
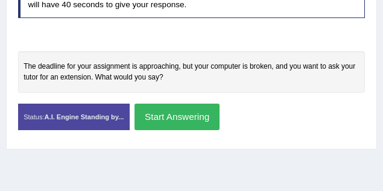
click at [180, 115] on button "Start Answering" at bounding box center [176, 117] width 85 height 26
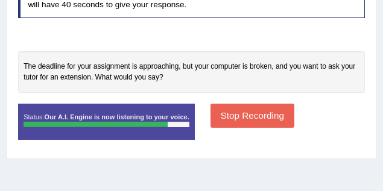
click at [236, 119] on button "Stop Recording" at bounding box center [252, 116] width 84 height 24
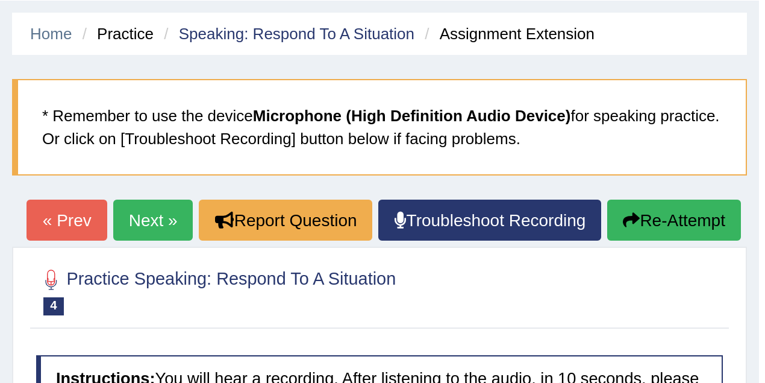
scroll to position [0, 0]
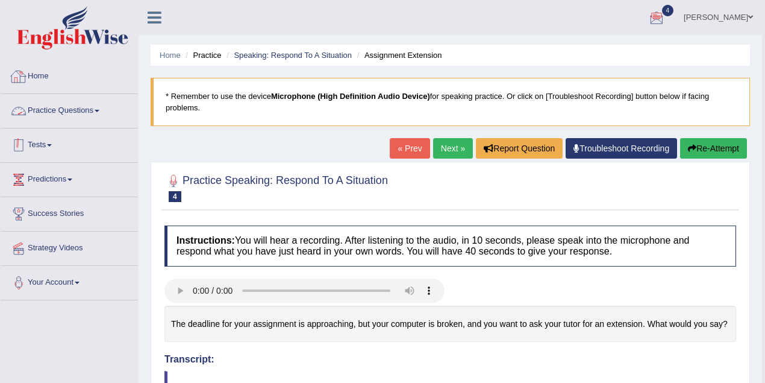
click at [56, 95] on link "Practice Questions" at bounding box center [69, 109] width 137 height 30
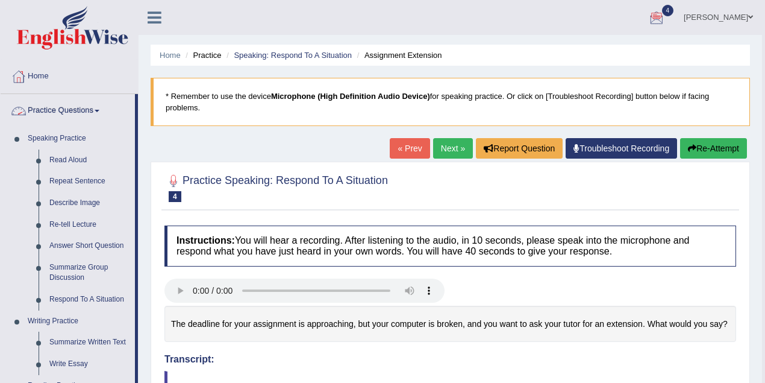
click at [57, 111] on link "Practice Questions" at bounding box center [68, 109] width 134 height 30
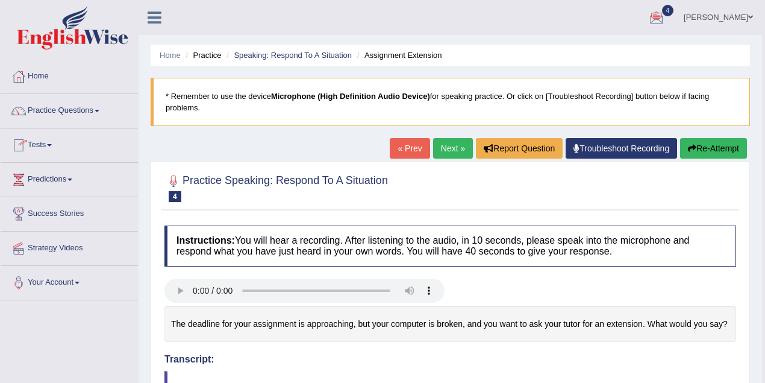
click at [51, 147] on link "Tests" at bounding box center [69, 143] width 137 height 30
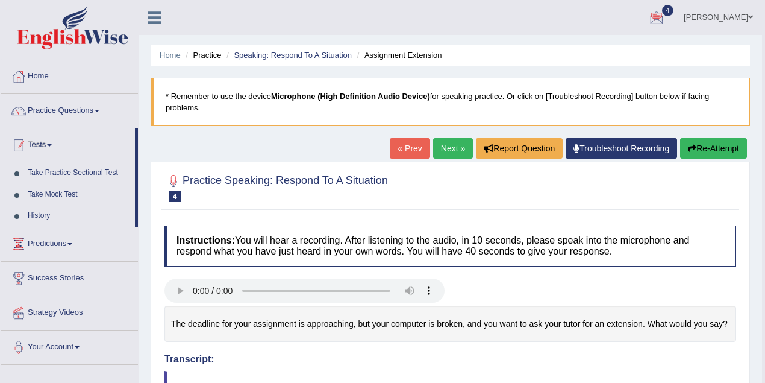
drag, startPoint x: 41, startPoint y: 138, endPoint x: 55, endPoint y: 130, distance: 16.4
click at [42, 138] on link "Tests" at bounding box center [68, 143] width 134 height 30
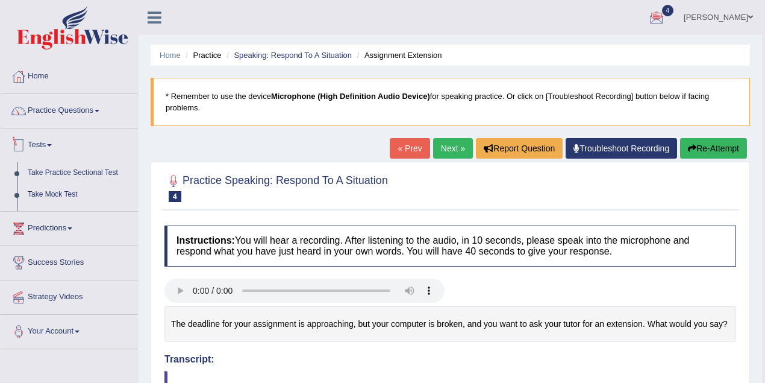
click at [61, 116] on link "Practice Questions" at bounding box center [69, 109] width 137 height 30
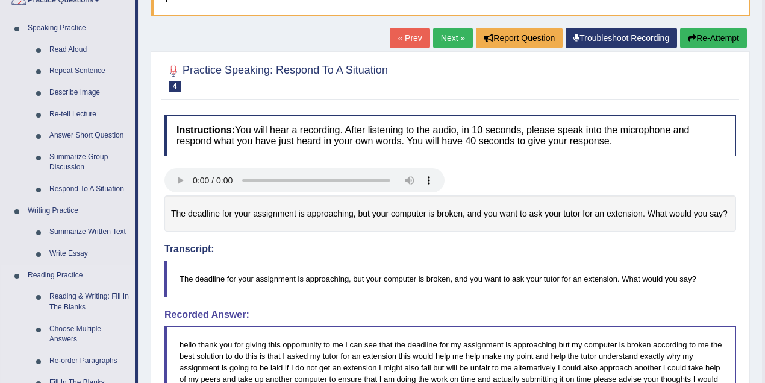
scroll to position [160, 0]
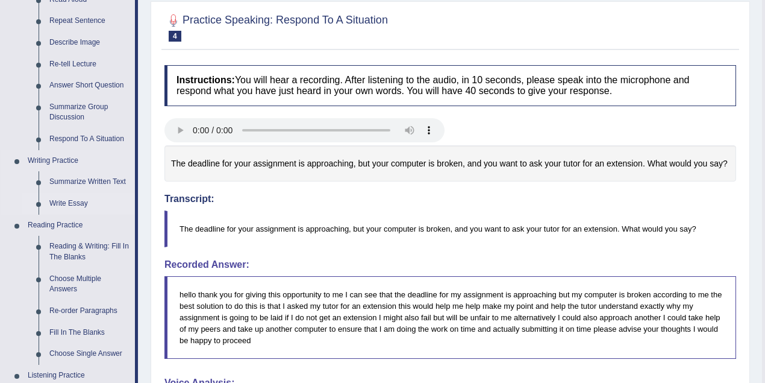
click at [76, 190] on link "Write Essay" at bounding box center [89, 204] width 91 height 22
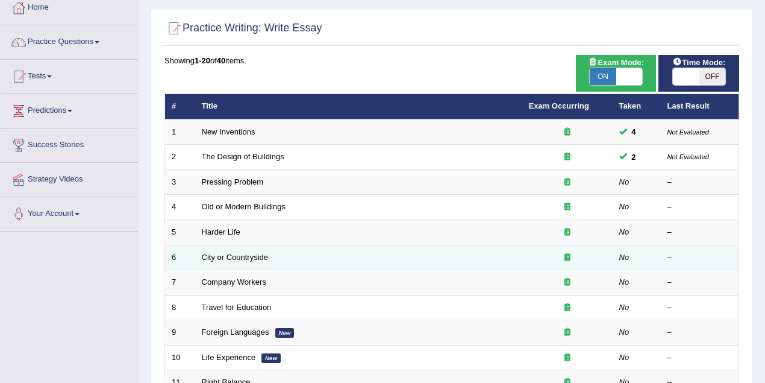
scroll to position [107, 0]
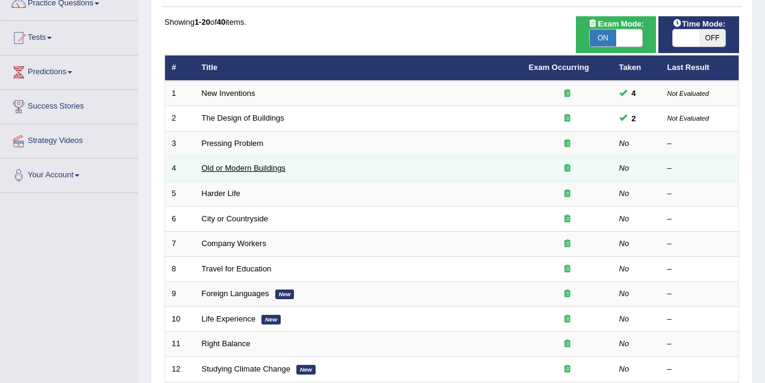
click at [274, 169] on link "Old or Modern Buildings" at bounding box center [244, 167] width 84 height 9
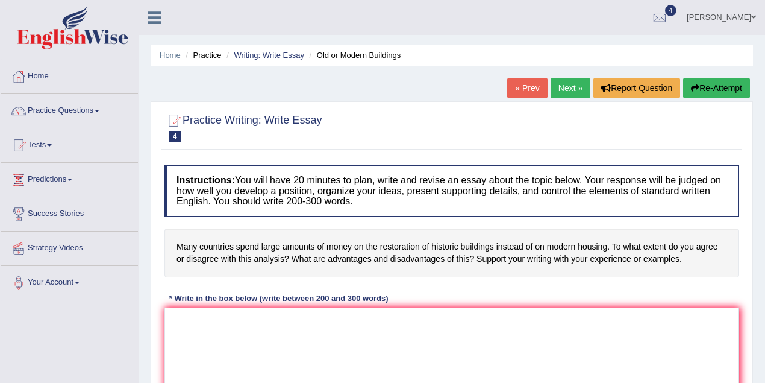
click at [283, 53] on link "Writing: Write Essay" at bounding box center [269, 55] width 71 height 9
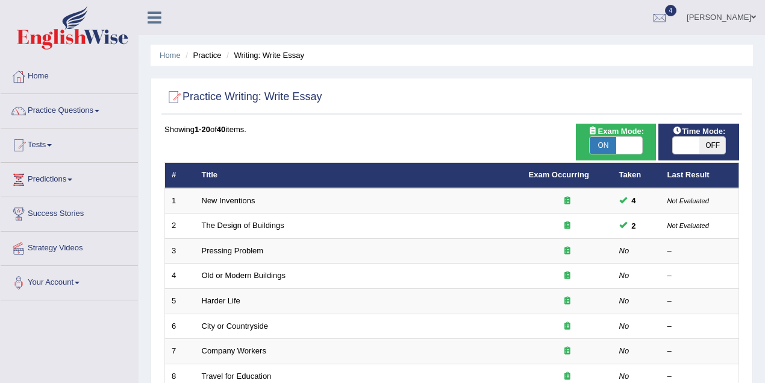
click at [611, 147] on span "ON" at bounding box center [603, 145] width 27 height 17
checkbox input "false"
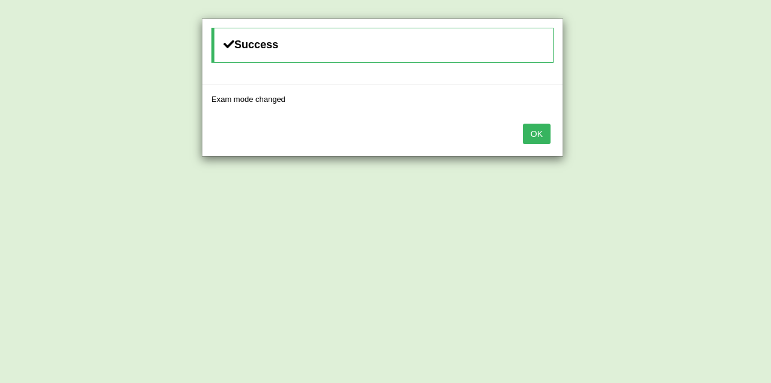
click at [535, 131] on button "OK" at bounding box center [537, 134] width 28 height 20
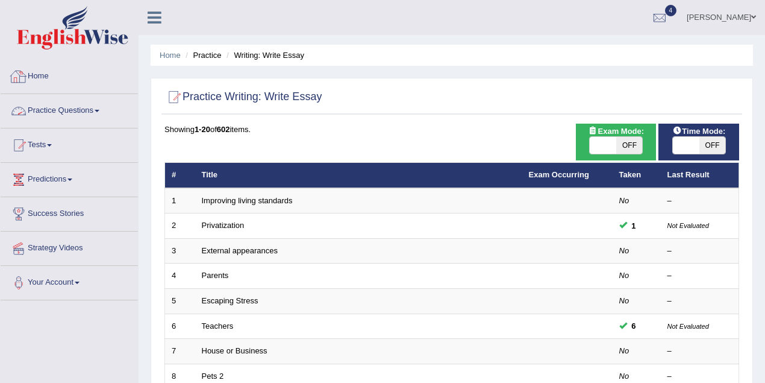
click at [69, 112] on link "Practice Questions" at bounding box center [69, 109] width 137 height 30
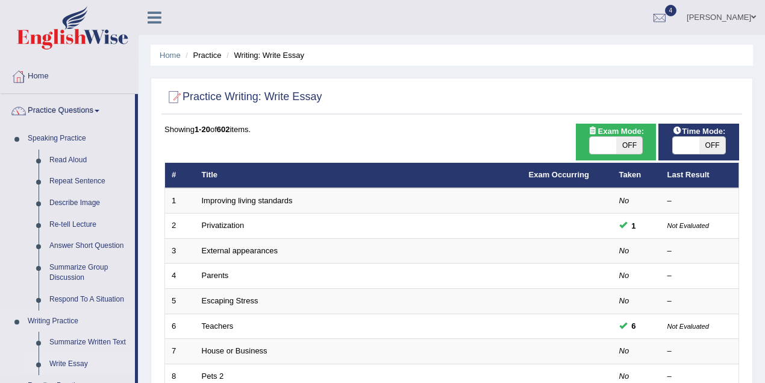
click at [80, 362] on link "Write Essay" at bounding box center [89, 364] width 91 height 22
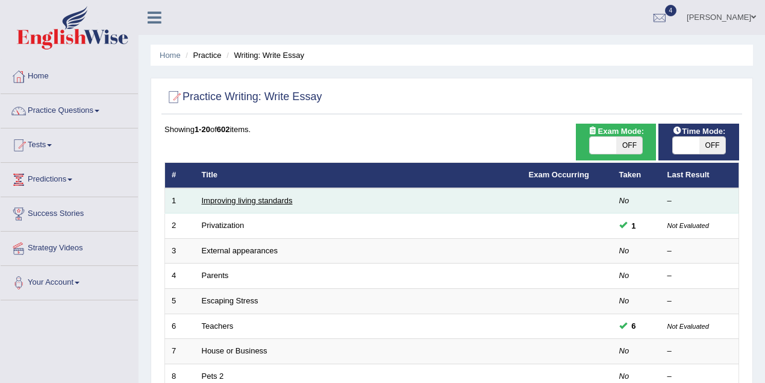
click at [286, 201] on link "Improving living standards" at bounding box center [247, 200] width 91 height 9
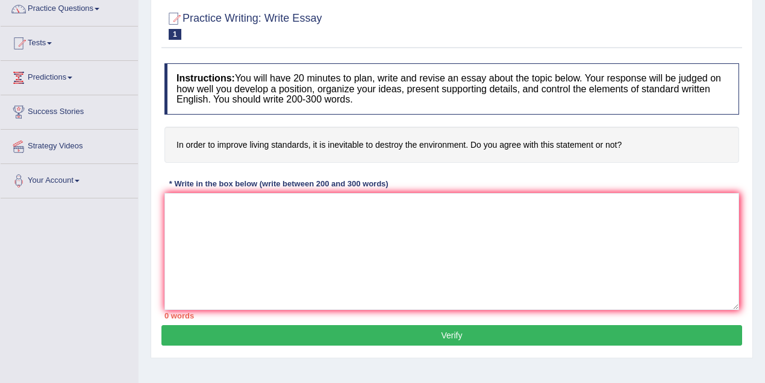
scroll to position [107, 0]
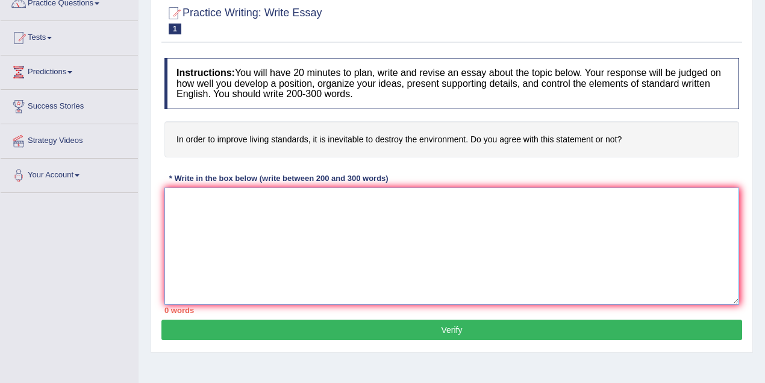
click at [248, 230] on textarea at bounding box center [452, 245] width 575 height 117
type textarea "t"
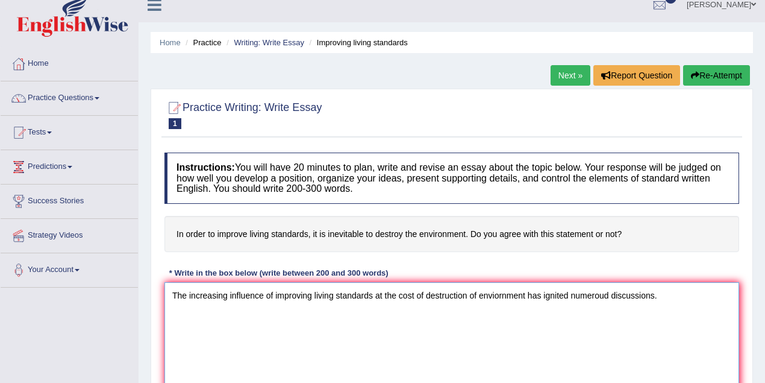
scroll to position [0, 0]
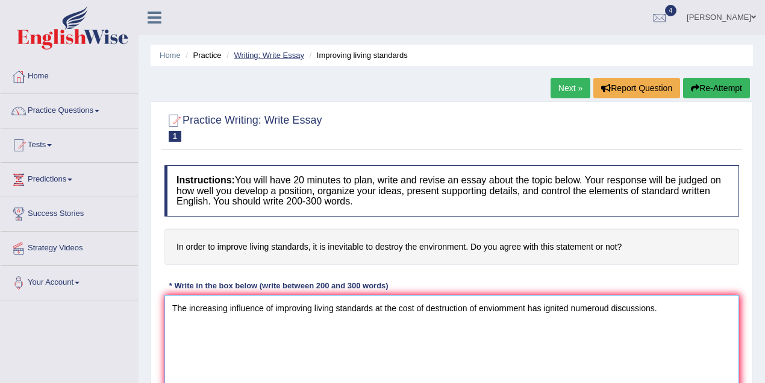
type textarea "The increasing influence of improving living standards at the cost of destructi…"
click at [269, 58] on link "Writing: Write Essay" at bounding box center [269, 55] width 71 height 9
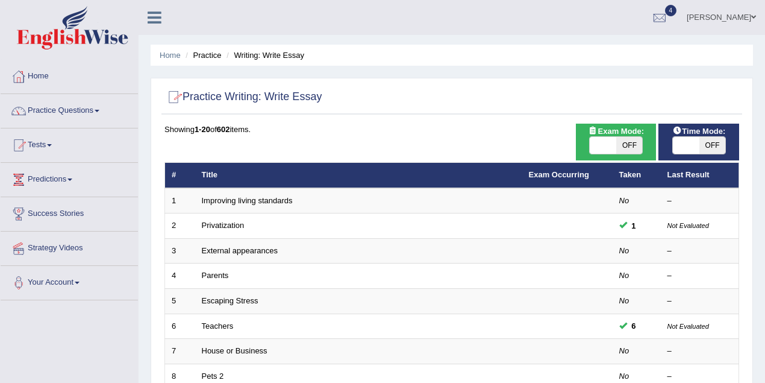
click at [738, 17] on link "Maitree Dhyani" at bounding box center [721, 15] width 87 height 31
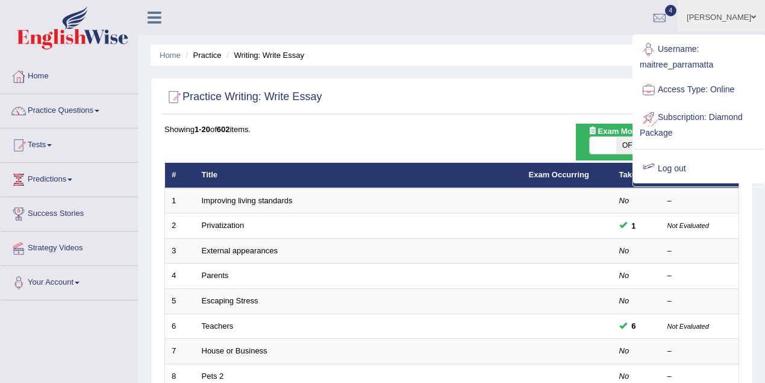
click at [676, 167] on link "Log out" at bounding box center [699, 169] width 130 height 28
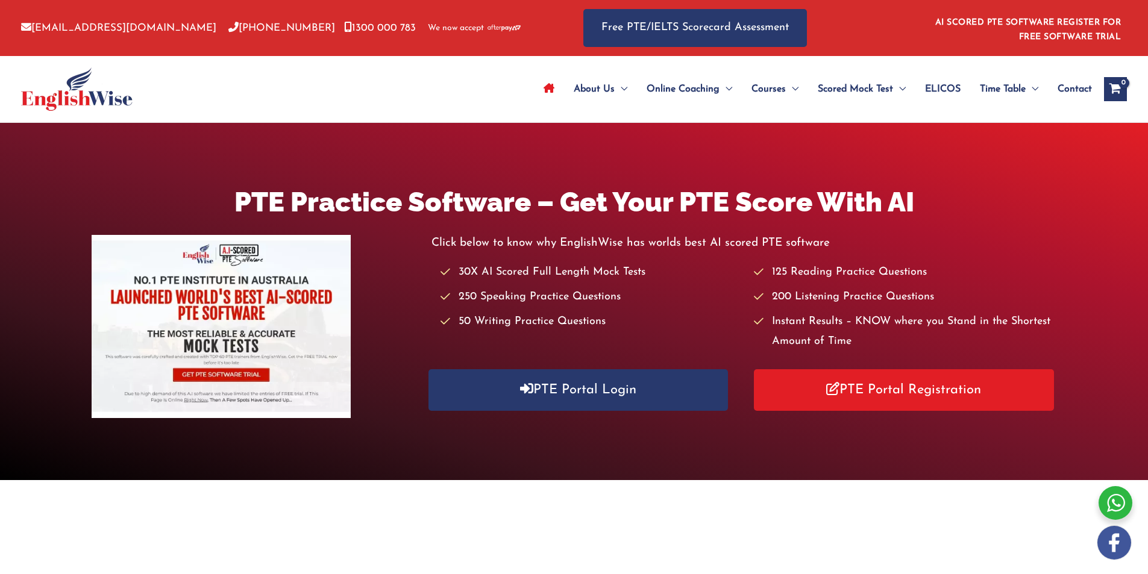
click at [576, 392] on link "PTE Portal Login" at bounding box center [578, 390] width 300 height 42
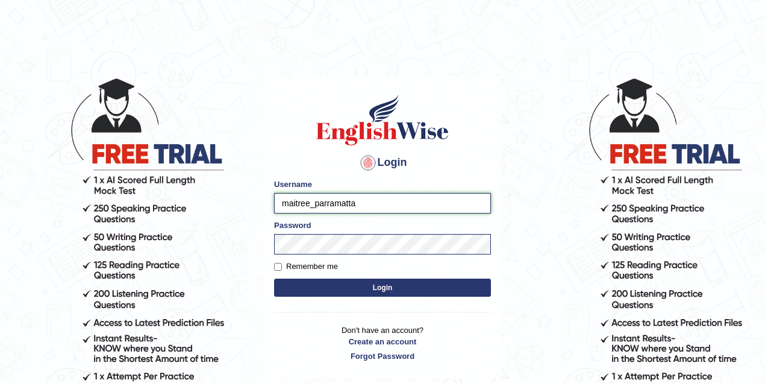
drag, startPoint x: 310, startPoint y: 205, endPoint x: 272, endPoint y: 203, distance: 38.0
click at [272, 203] on div "Login Please fix the following errors: Username maitree_parramatta Password Rem…" at bounding box center [382, 228] width 237 height 302
type input "pujan_parramatta"
click at [356, 288] on button "Login" at bounding box center [382, 287] width 217 height 18
drag, startPoint x: 309, startPoint y: 202, endPoint x: 233, endPoint y: 198, distance: 76.1
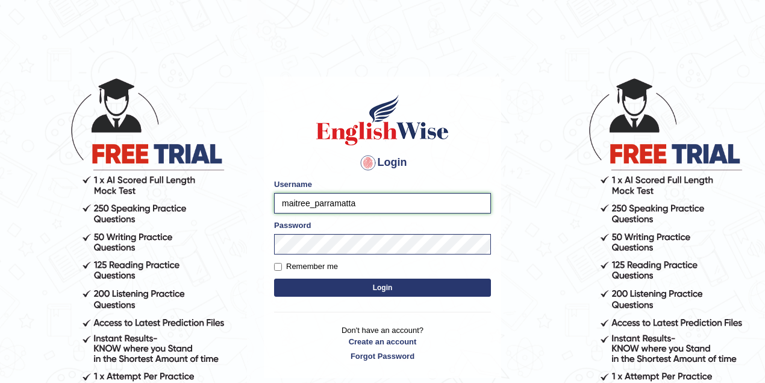
click at [233, 198] on body "Login Please fix the following errors: Username maitree_parramatta Password Rem…" at bounding box center [382, 230] width 765 height 383
type input "pujan_parramatta"
click at [346, 285] on button "Login" at bounding box center [382, 287] width 217 height 18
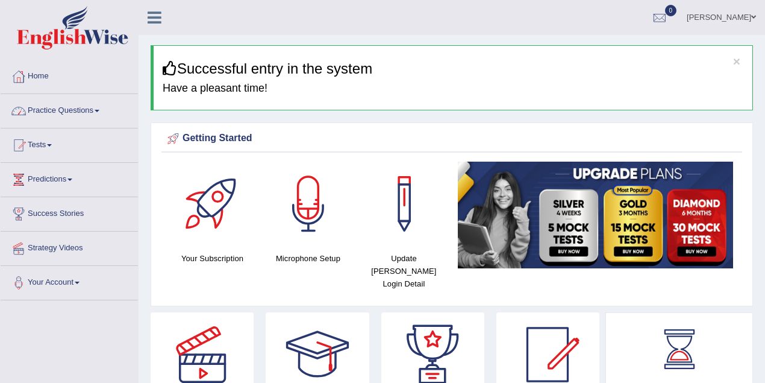
click at [85, 104] on link "Practice Questions" at bounding box center [69, 109] width 137 height 30
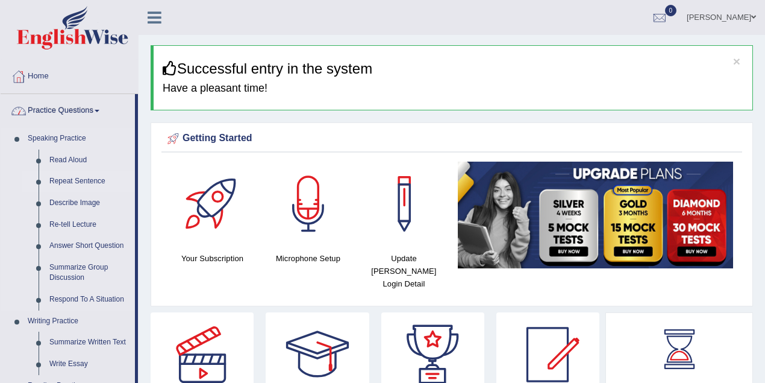
click at [81, 184] on link "Repeat Sentence" at bounding box center [89, 182] width 91 height 22
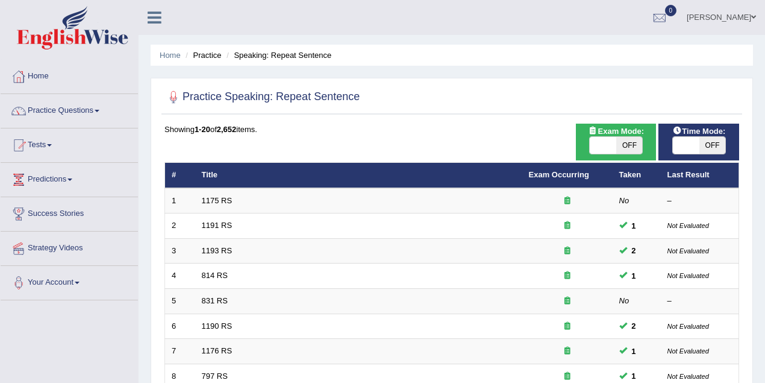
drag, startPoint x: 0, startPoint y: 0, endPoint x: 629, endPoint y: 140, distance: 644.5
click at [629, 140] on span "OFF" at bounding box center [630, 145] width 27 height 17
checkbox input "true"
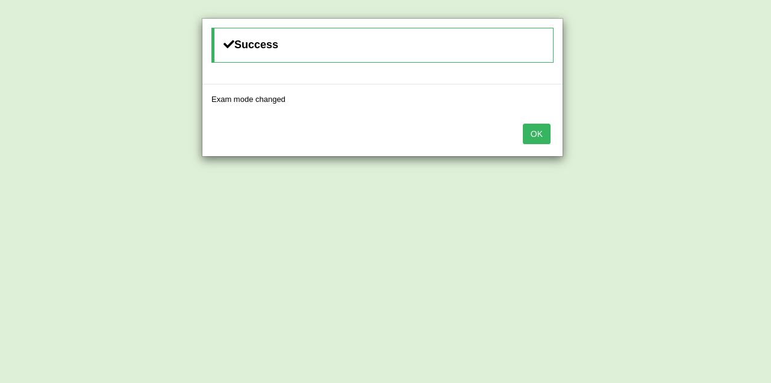
click at [535, 127] on button "OK" at bounding box center [537, 134] width 28 height 20
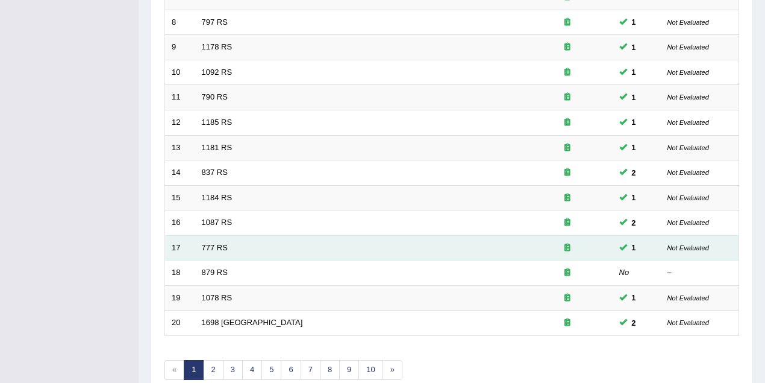
scroll to position [409, 0]
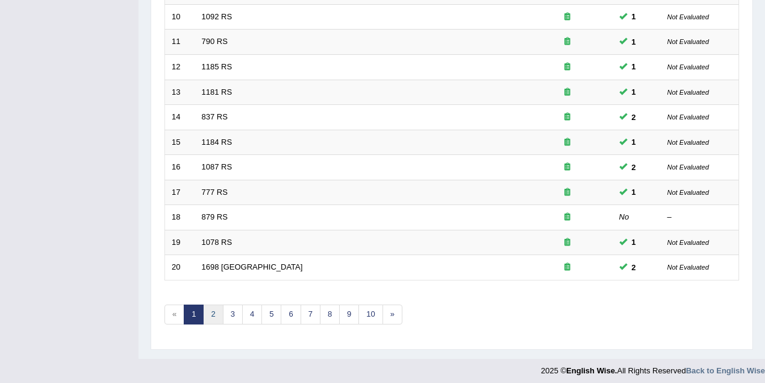
click at [218, 311] on link "2" at bounding box center [213, 314] width 20 height 20
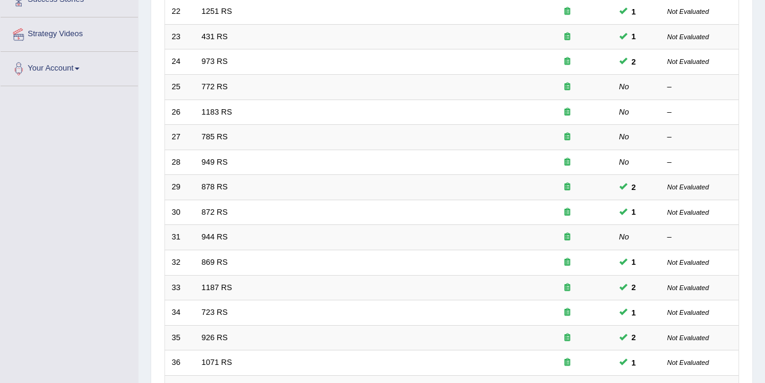
scroll to position [409, 0]
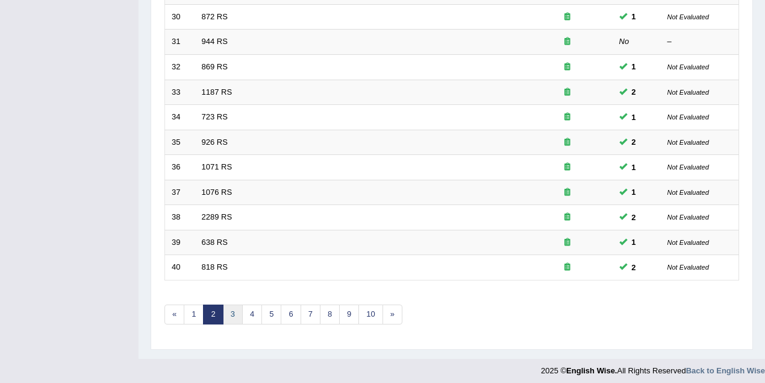
click at [228, 307] on link "3" at bounding box center [233, 314] width 20 height 20
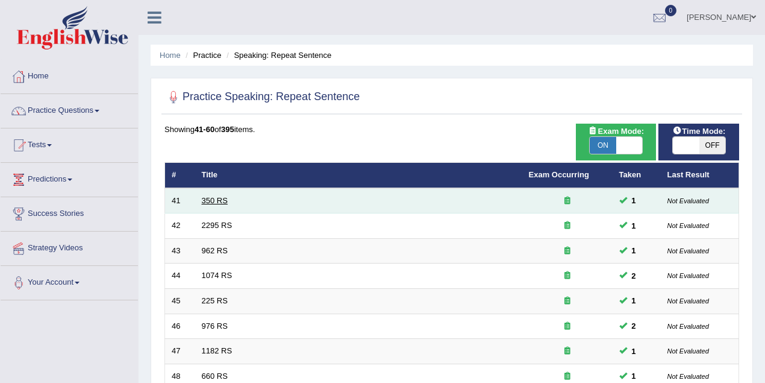
click at [219, 200] on link "350 RS" at bounding box center [215, 200] width 26 height 9
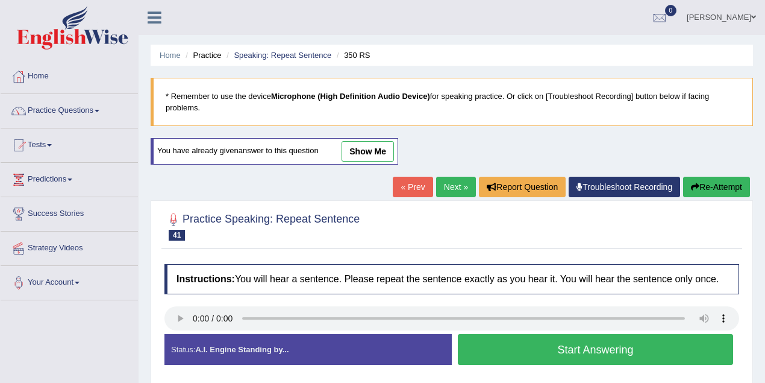
click at [368, 148] on link "show me" at bounding box center [368, 151] width 52 height 20
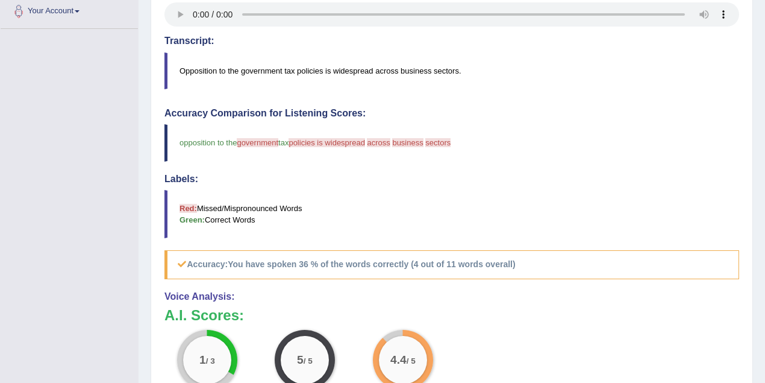
scroll to position [428, 0]
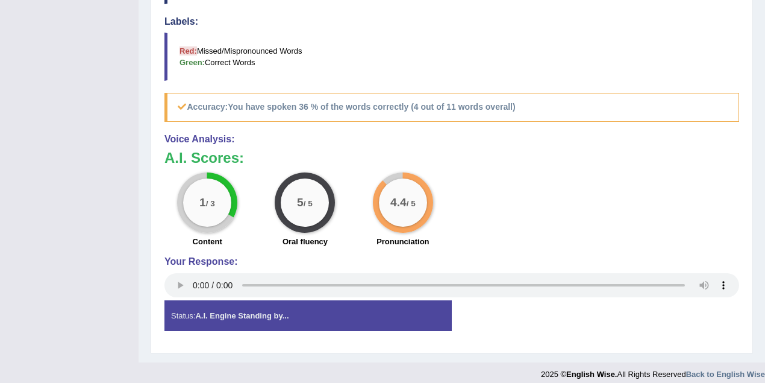
click at [663, 235] on div "1 / 3 Content 5 / 5 Oral fluency 4.4 / 5 Pronunciation" at bounding box center [451, 211] width 587 height 78
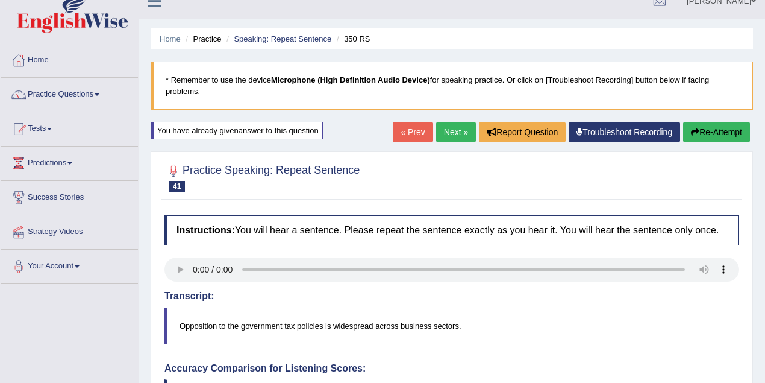
scroll to position [0, 0]
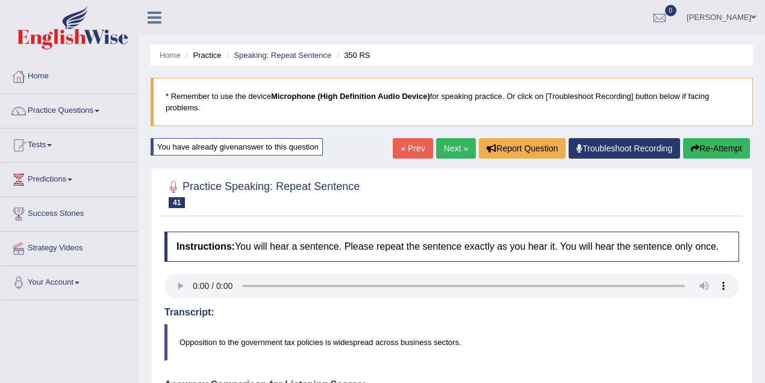
click at [450, 147] on link "Next »" at bounding box center [456, 148] width 40 height 20
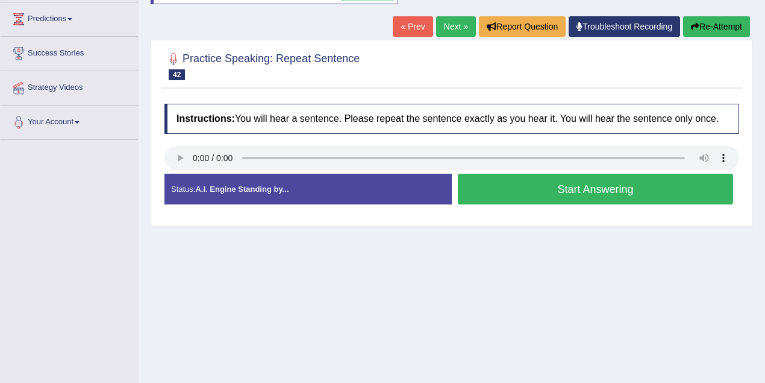
scroll to position [53, 0]
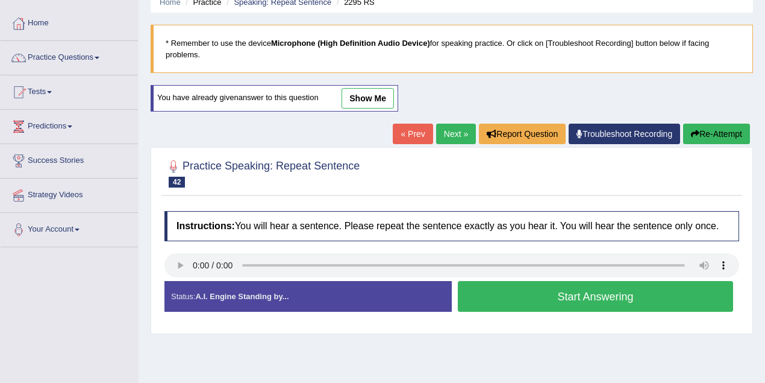
click at [362, 102] on link "show me" at bounding box center [368, 98] width 52 height 20
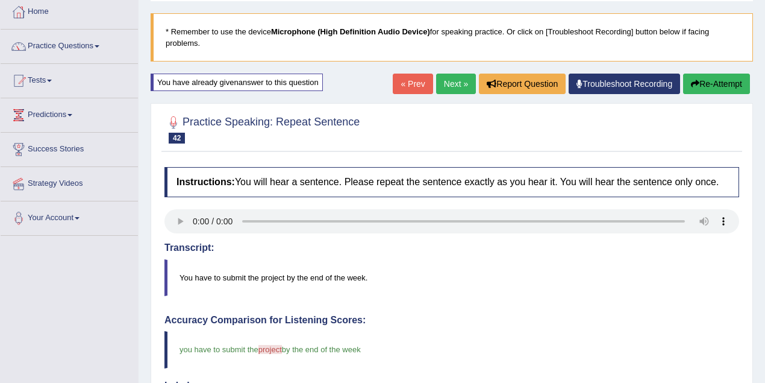
scroll to position [0, 0]
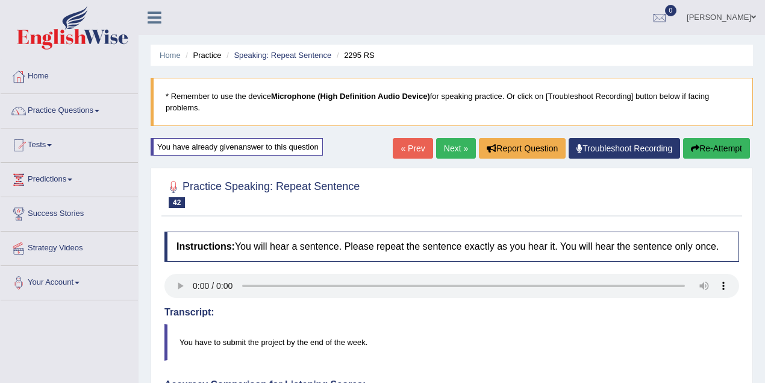
click at [457, 142] on link "Next »" at bounding box center [456, 148] width 40 height 20
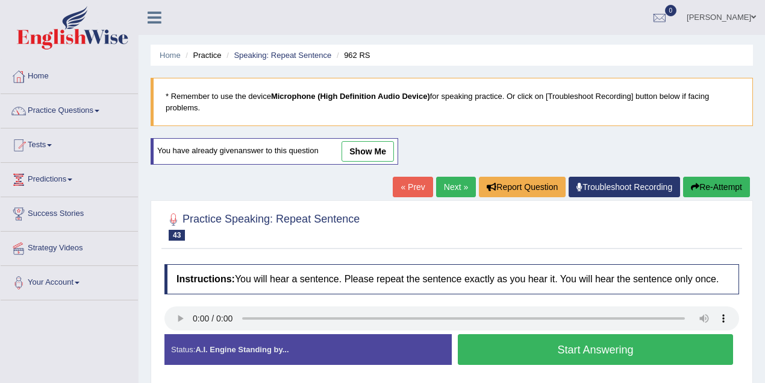
click at [360, 147] on link "show me" at bounding box center [368, 151] width 52 height 20
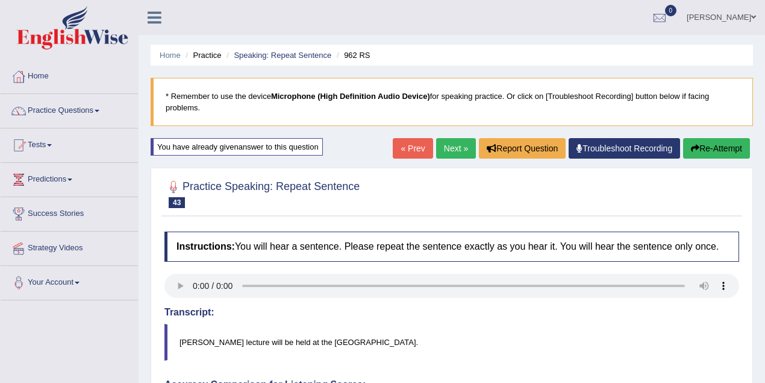
click at [459, 140] on link "Next »" at bounding box center [456, 148] width 40 height 20
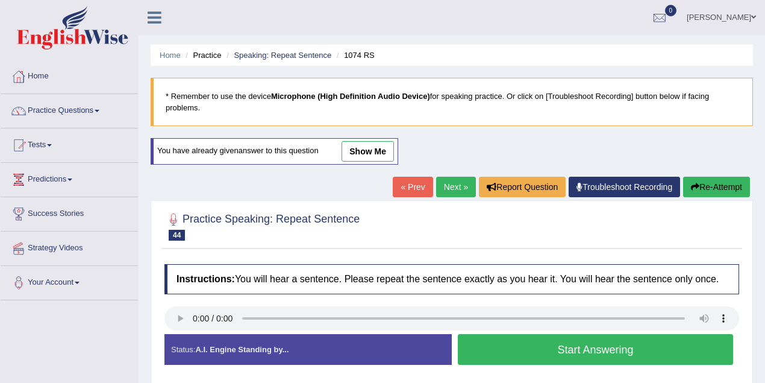
click at [358, 152] on link "show me" at bounding box center [368, 151] width 52 height 20
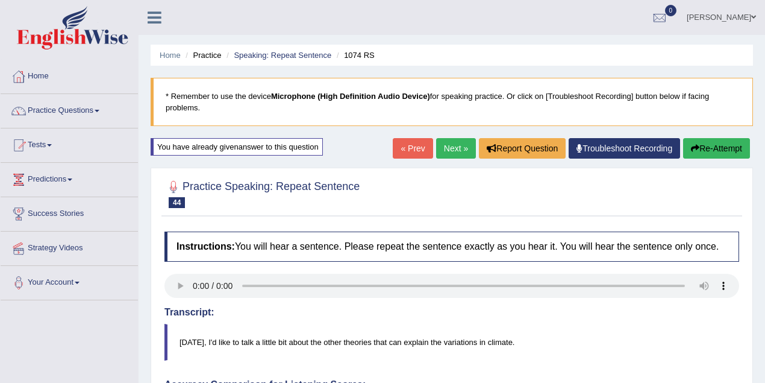
click at [439, 149] on link "Next »" at bounding box center [456, 148] width 40 height 20
click at [67, 105] on link "Practice Questions" at bounding box center [69, 109] width 137 height 30
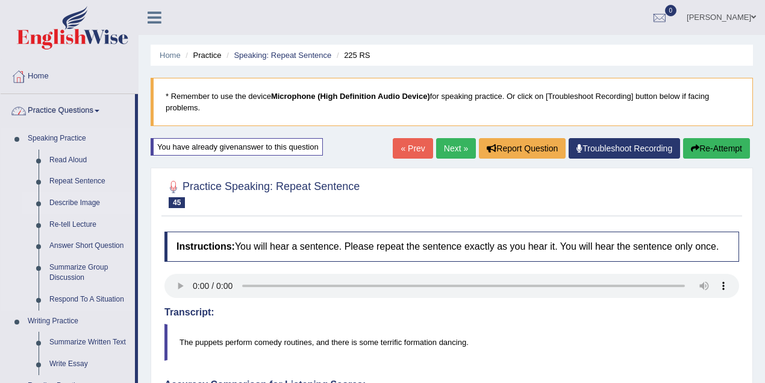
click at [87, 198] on link "Describe Image" at bounding box center [89, 203] width 91 height 22
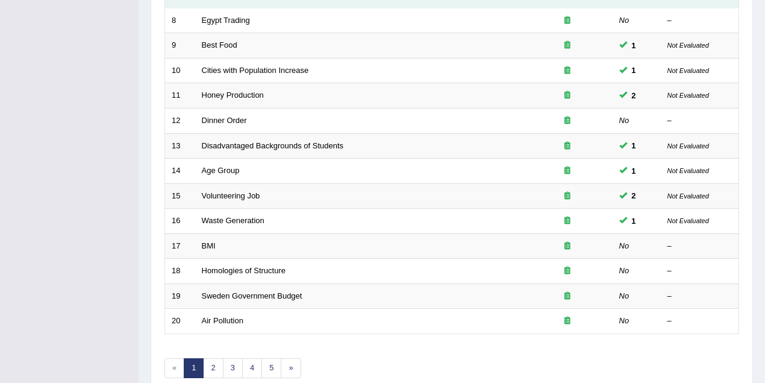
scroll to position [409, 0]
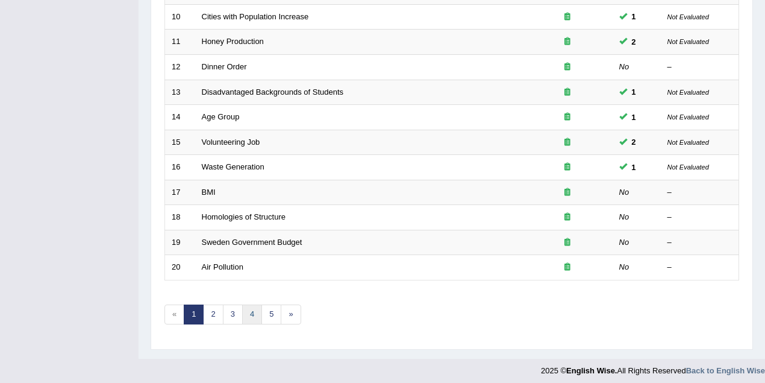
click at [249, 312] on link "4" at bounding box center [252, 314] width 20 height 20
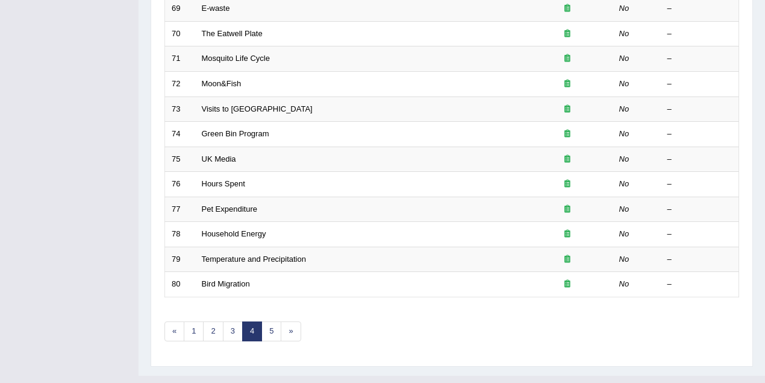
scroll to position [409, 0]
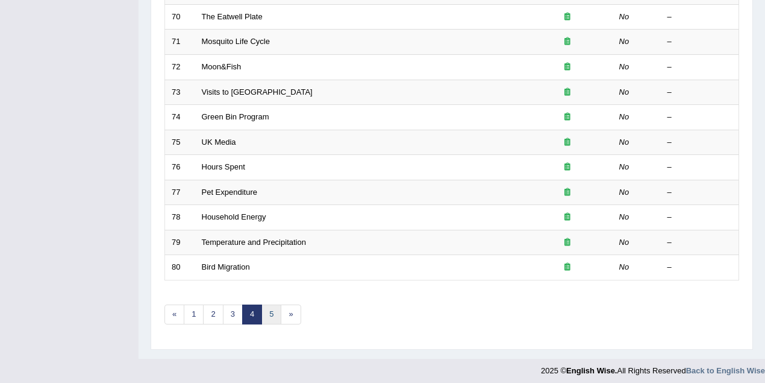
click at [270, 310] on link "5" at bounding box center [272, 314] width 20 height 20
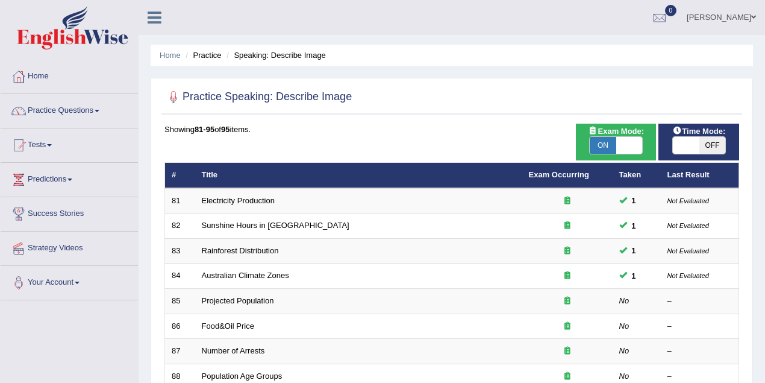
click at [265, 198] on link "Electricity Production" at bounding box center [238, 200] width 73 height 9
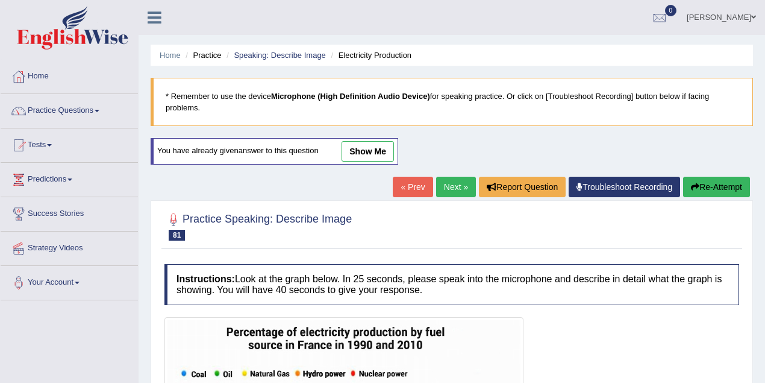
click at [384, 158] on link "show me" at bounding box center [368, 151] width 52 height 20
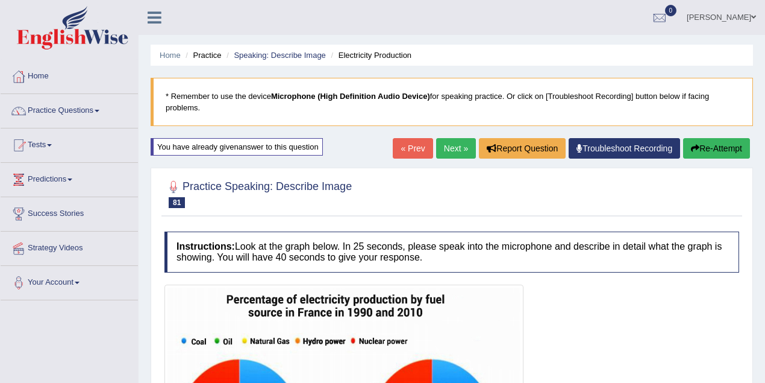
click at [444, 145] on link "Next »" at bounding box center [456, 148] width 40 height 20
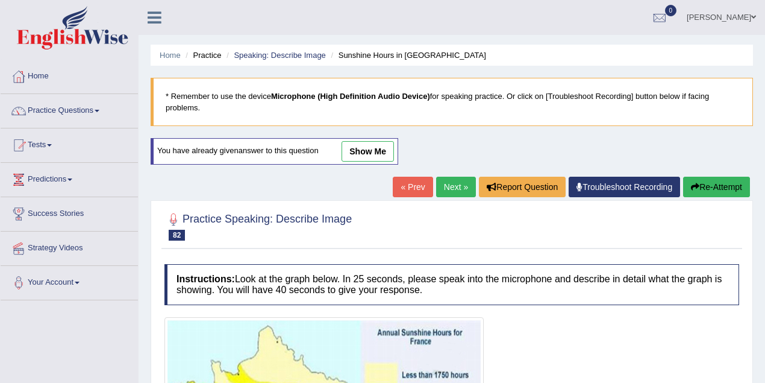
click at [362, 152] on link "show me" at bounding box center [368, 151] width 52 height 20
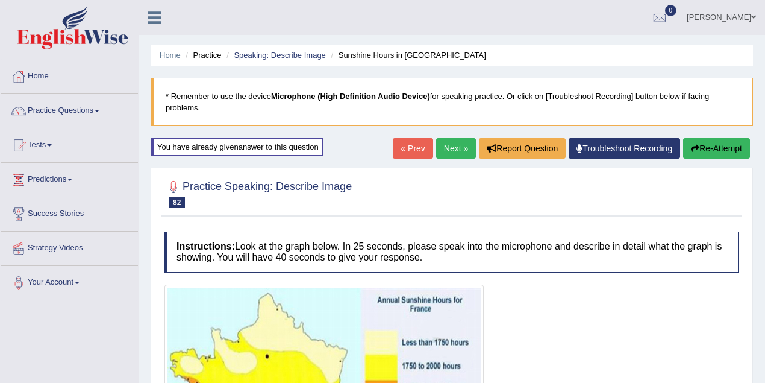
click at [447, 151] on link "Next »" at bounding box center [456, 148] width 40 height 20
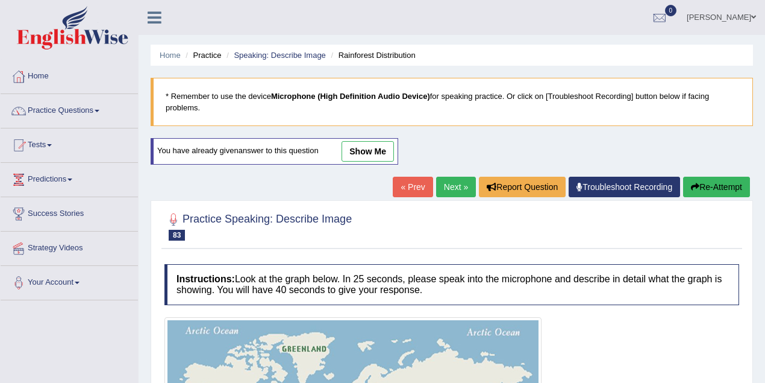
click at [365, 151] on link "show me" at bounding box center [368, 151] width 52 height 20
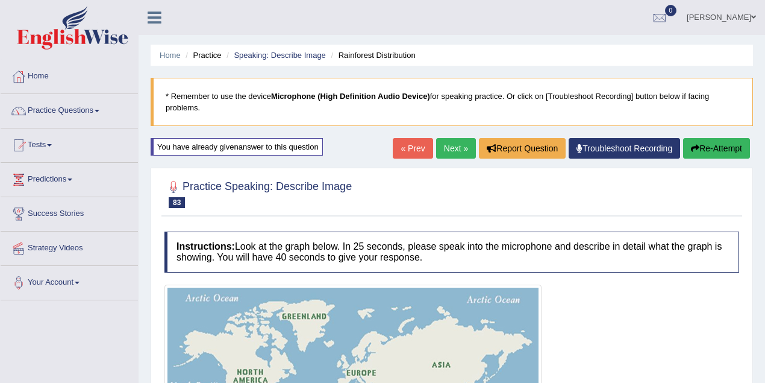
click at [447, 146] on link "Next »" at bounding box center [456, 148] width 40 height 20
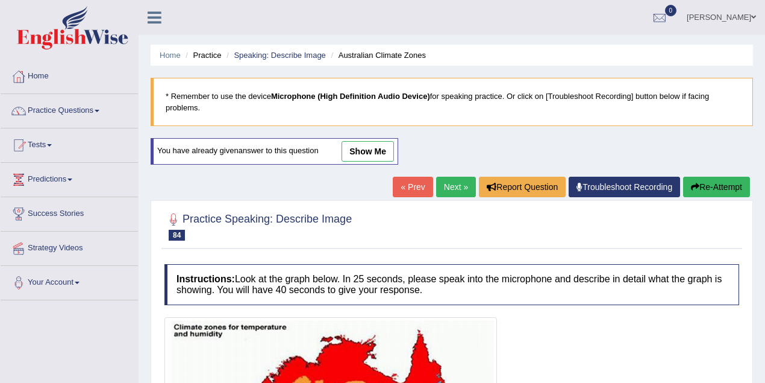
click at [348, 150] on link "show me" at bounding box center [368, 151] width 52 height 20
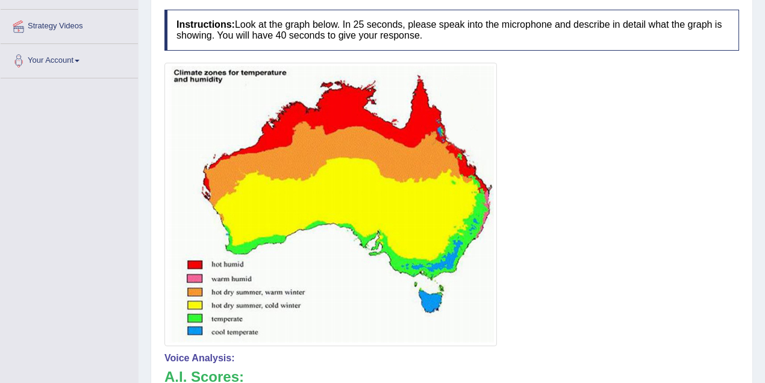
scroll to position [107, 0]
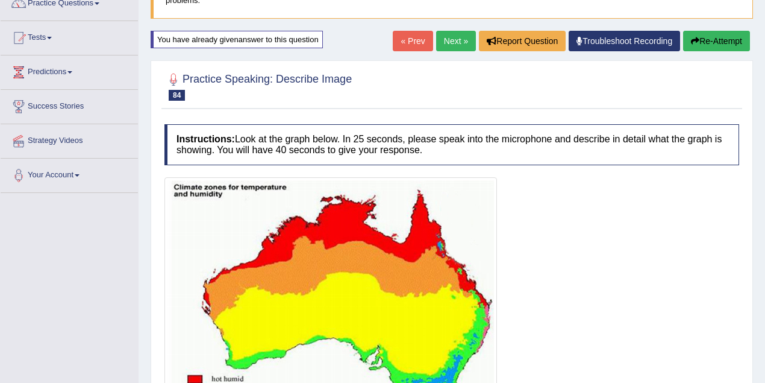
click at [445, 38] on link "Next »" at bounding box center [456, 41] width 40 height 20
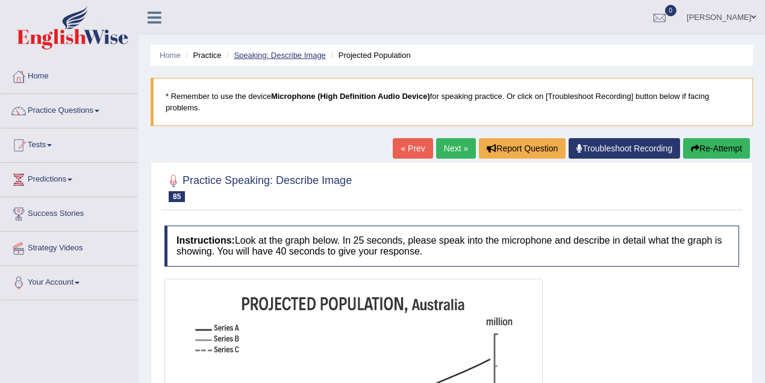
click at [268, 52] on link "Speaking: Describe Image" at bounding box center [280, 55] width 92 height 9
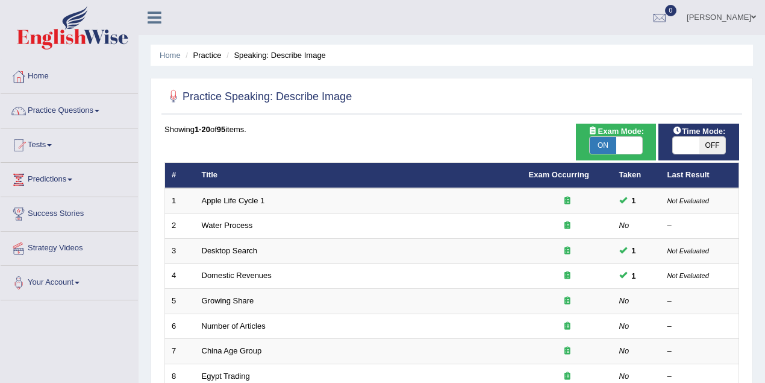
click at [95, 111] on link "Practice Questions" at bounding box center [69, 109] width 137 height 30
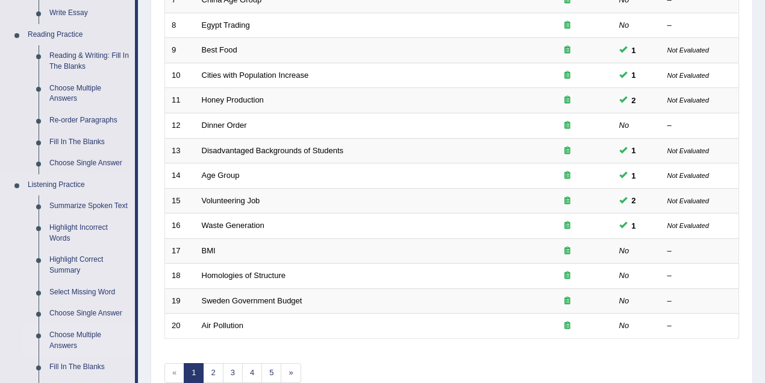
scroll to position [428, 0]
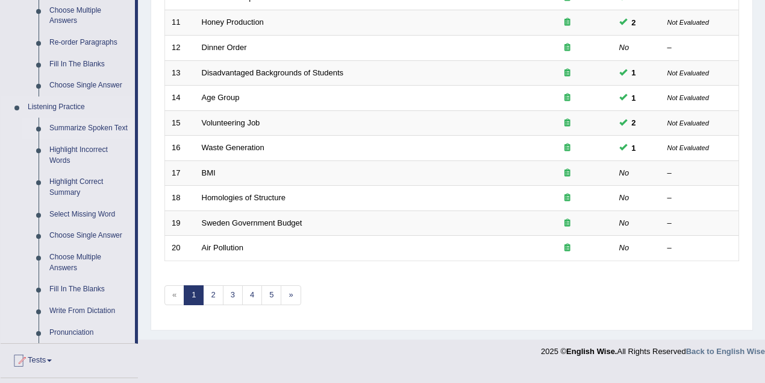
click at [92, 124] on link "Summarize Spoken Text" at bounding box center [89, 129] width 91 height 22
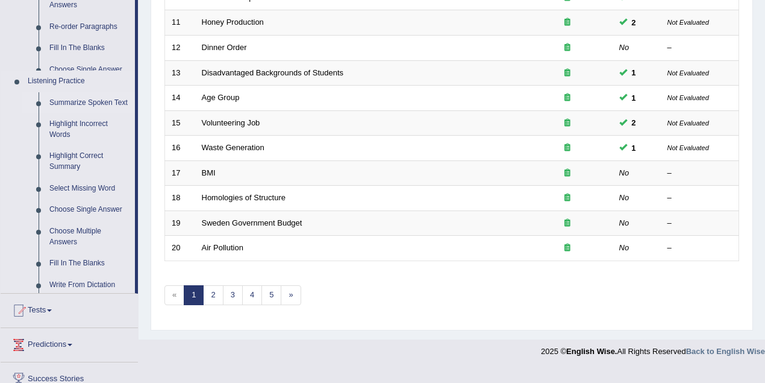
scroll to position [365, 0]
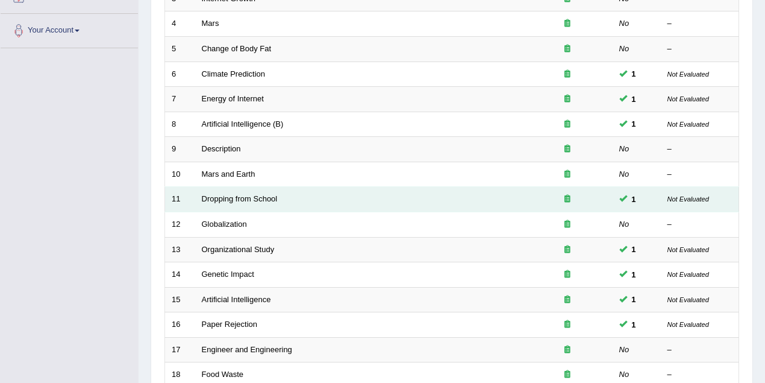
scroll to position [321, 0]
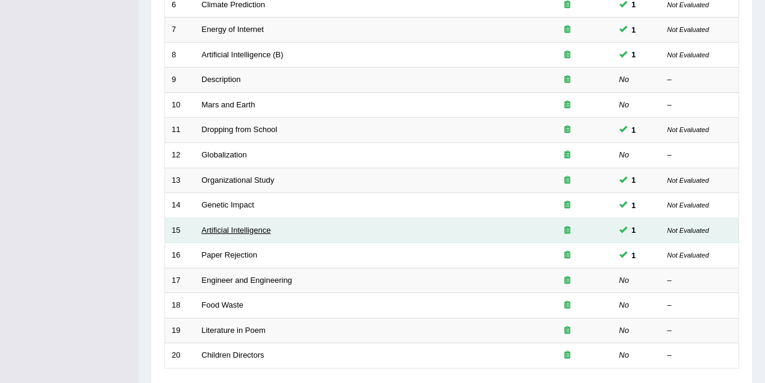
click at [254, 230] on link "Artificial Intelligence" at bounding box center [236, 229] width 69 height 9
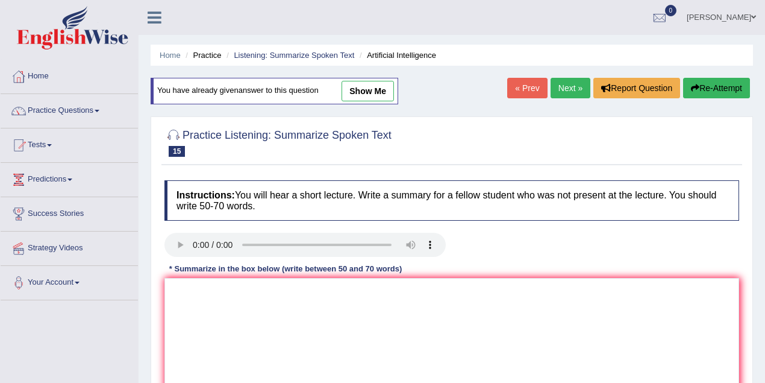
click at [372, 98] on link "show me" at bounding box center [368, 91] width 52 height 20
type textarea "The comprehensive overview of understanding the most complex system in the eart…"
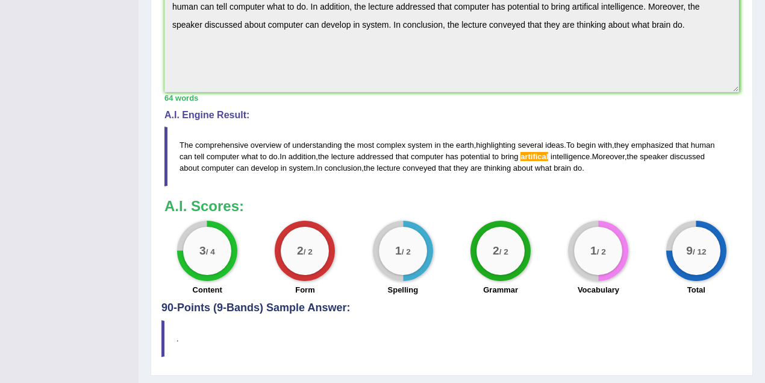
scroll to position [451, 0]
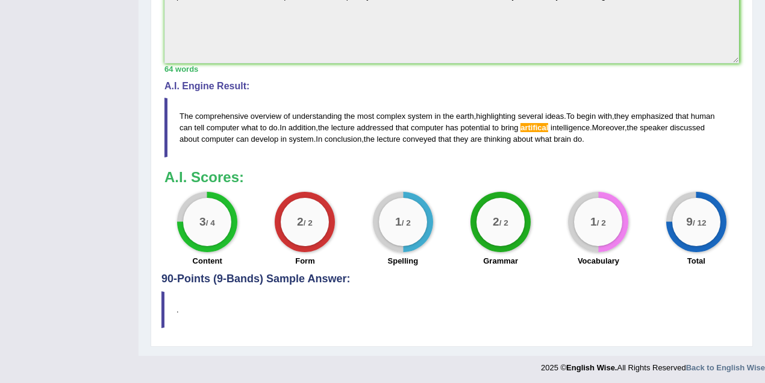
click at [325, 184] on div "A.I. Scores: 3 / 4 Content 2 / 2 Form 1 / 2 Spelling 2 / 2 Grammar 1 / 2 Vocabu…" at bounding box center [452, 219] width 575 height 100
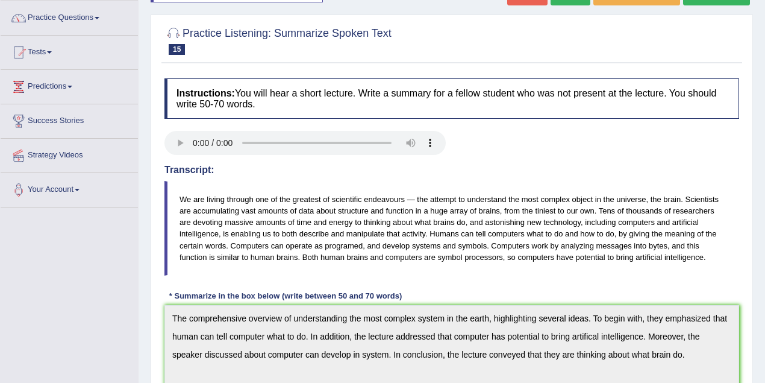
scroll to position [77, 0]
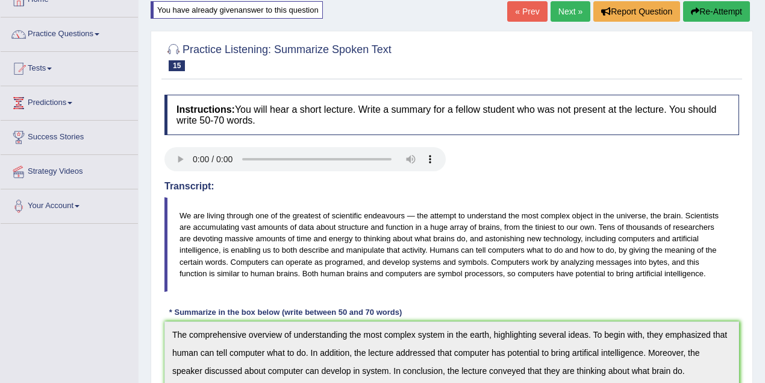
click at [559, 12] on link "Next »" at bounding box center [571, 11] width 40 height 20
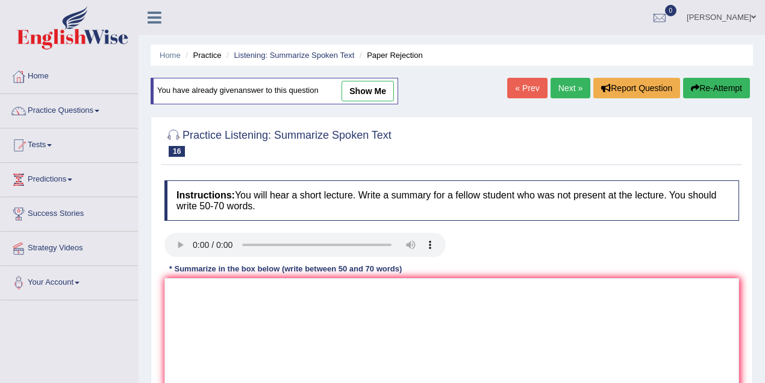
click at [373, 85] on link "show me" at bounding box center [368, 91] width 52 height 20
type textarea "The speaker provided a comprehensive overview of rejection, highlighting severa…"
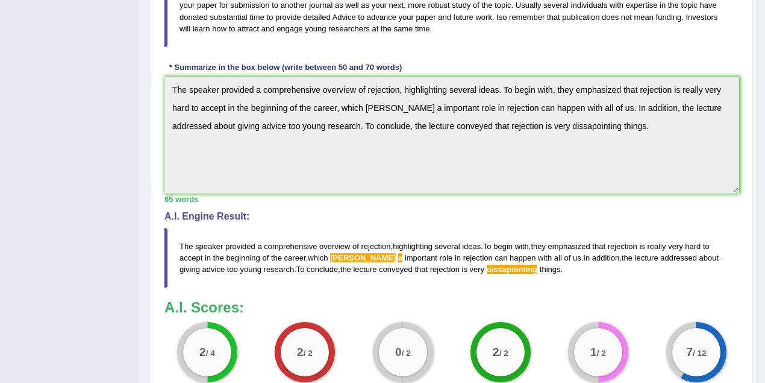
scroll to position [451, 0]
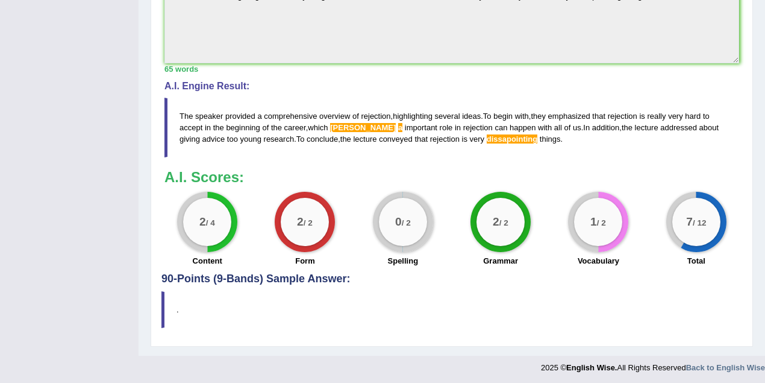
click at [366, 319] on blockquote "." at bounding box center [452, 309] width 581 height 37
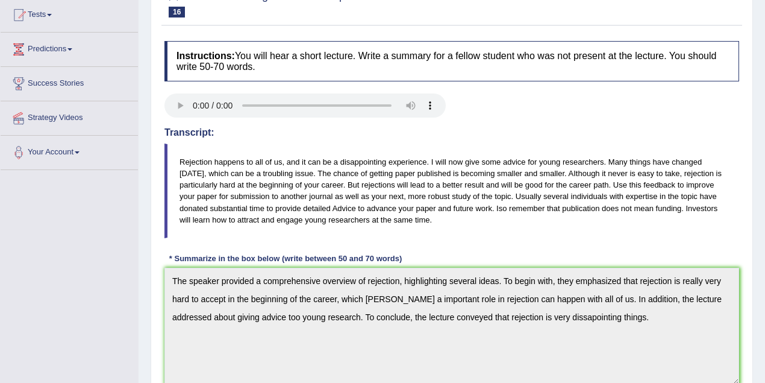
scroll to position [0, 0]
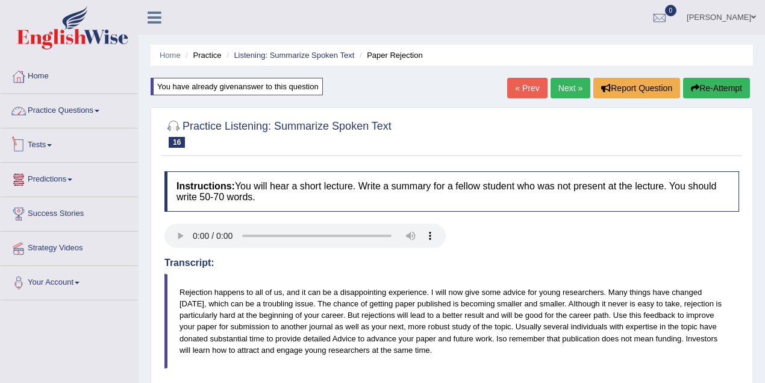
click at [90, 107] on link "Practice Questions" at bounding box center [69, 109] width 137 height 30
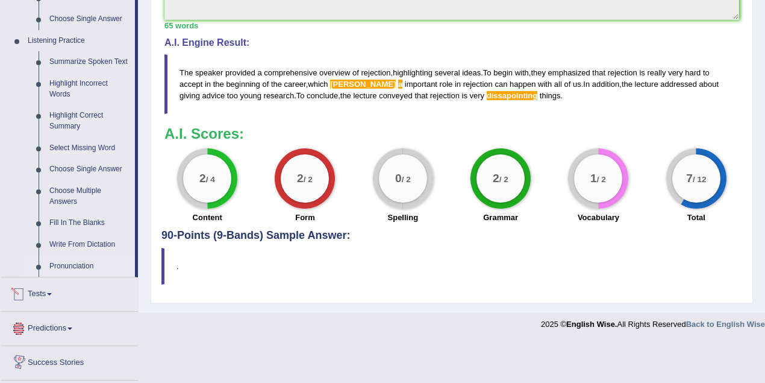
scroll to position [452, 0]
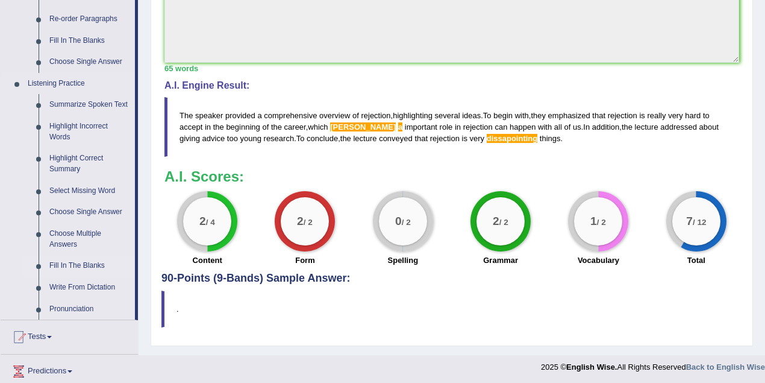
click at [86, 262] on link "Fill In The Blanks" at bounding box center [89, 266] width 91 height 22
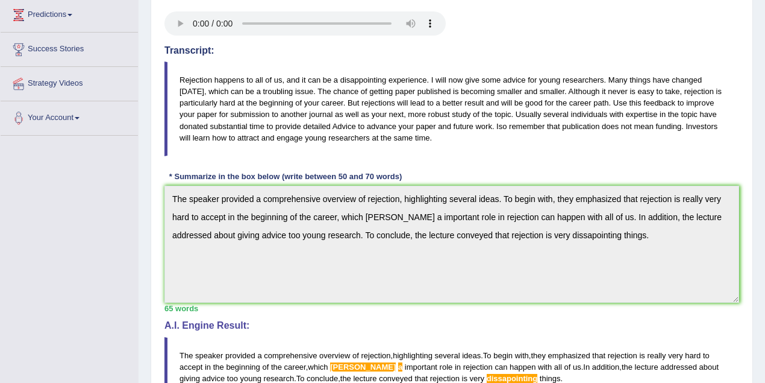
scroll to position [169, 0]
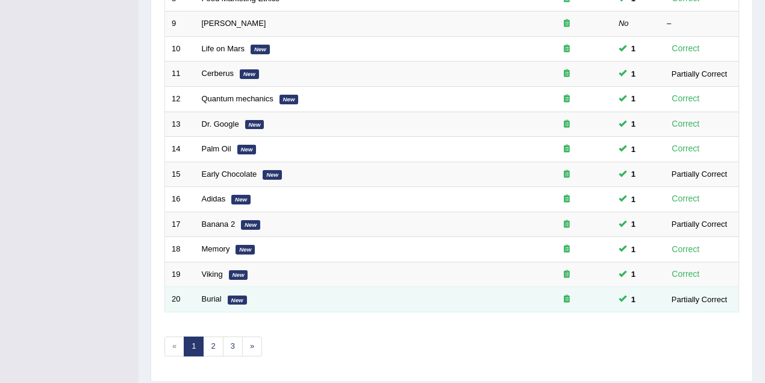
scroll to position [409, 0]
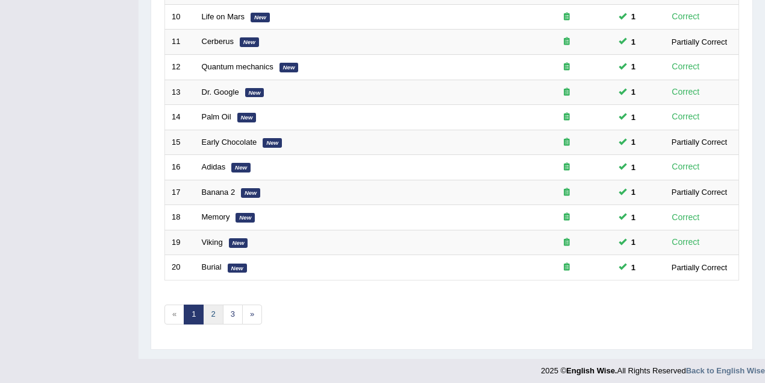
drag, startPoint x: 214, startPoint y: 306, endPoint x: 216, endPoint y: 300, distance: 6.5
click at [214, 305] on link "2" at bounding box center [213, 314] width 20 height 20
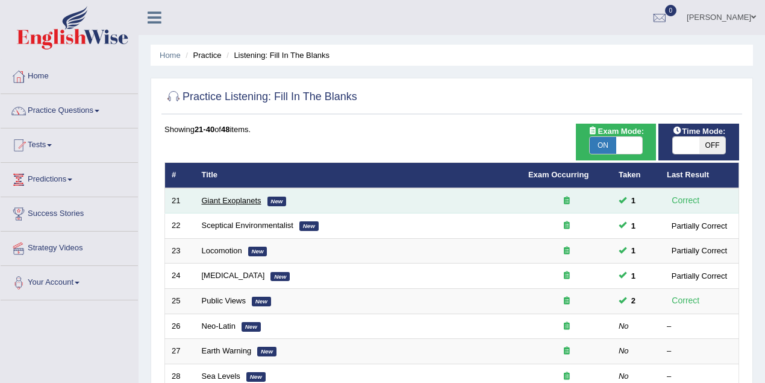
click at [247, 203] on link "Giant Exoplanets" at bounding box center [232, 200] width 60 height 9
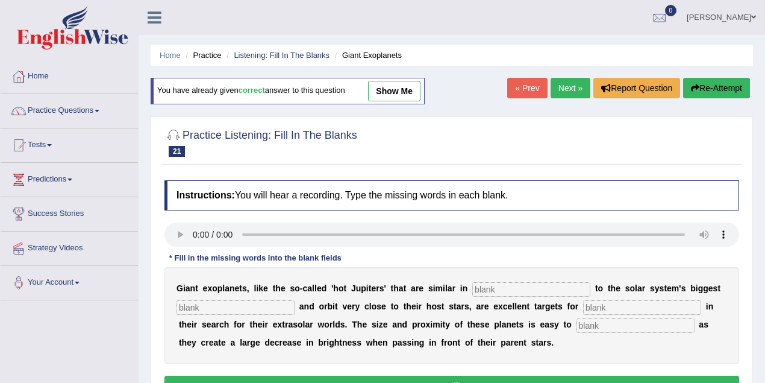
click at [384, 94] on link "show me" at bounding box center [394, 91] width 52 height 20
type input "characteristics"
type input "planet"
type input "astronomers"
type input "detect"
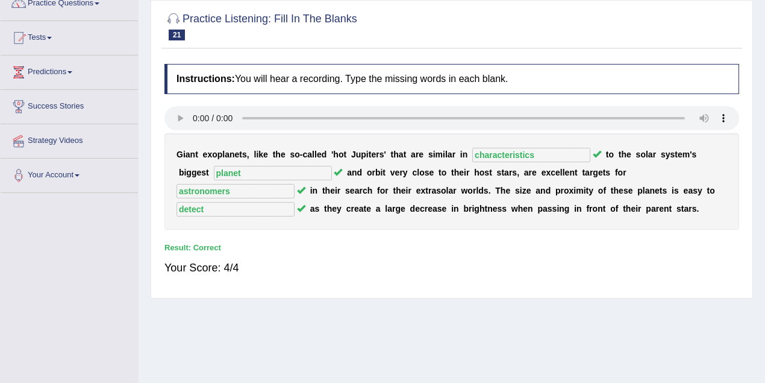
scroll to position [89, 0]
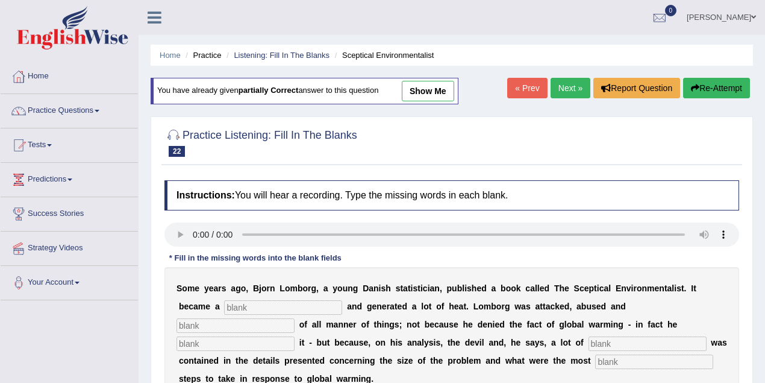
click at [423, 93] on link "show me" at bounding box center [428, 91] width 52 height 20
type input "bestseller"
type input "accussed"
type input "formed"
type input "deviousness"
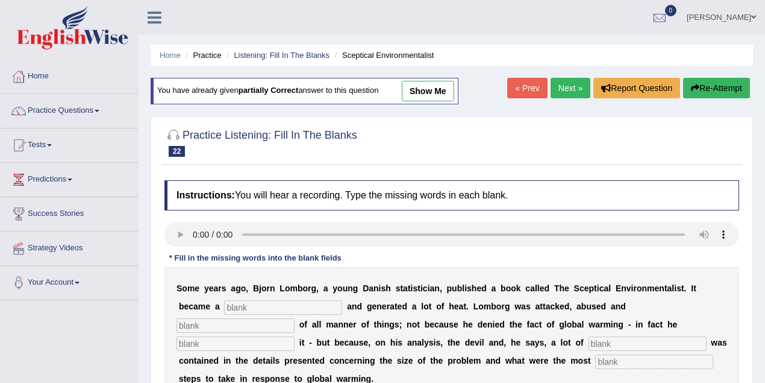
type input "responsible"
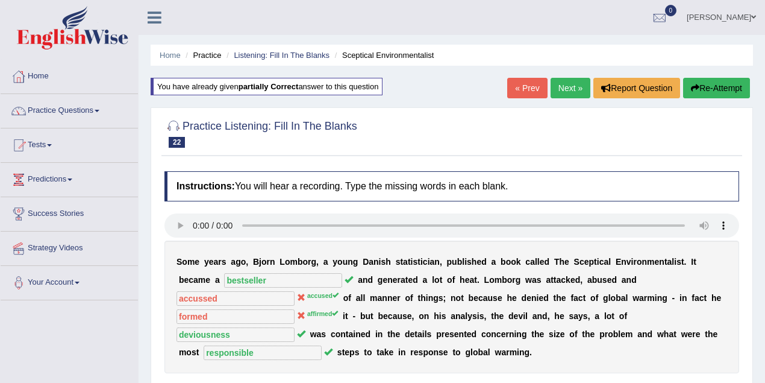
click at [554, 95] on link "Next »" at bounding box center [571, 88] width 40 height 20
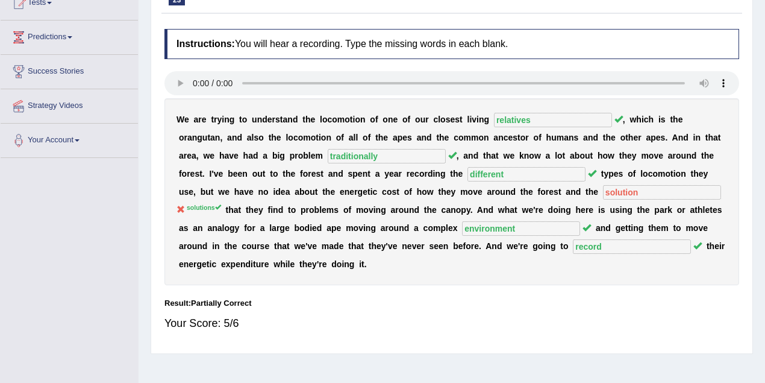
scroll to position [36, 0]
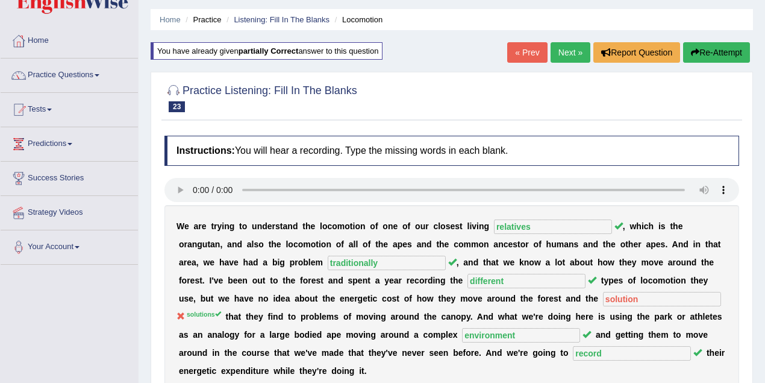
click at [571, 52] on link "Next »" at bounding box center [571, 52] width 40 height 20
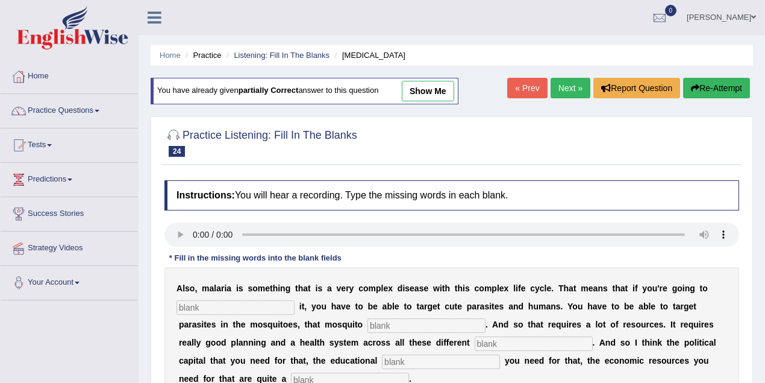
click at [425, 82] on link "show me" at bounding box center [428, 91] width 52 height 20
type input "eliminate"
type input "populations"
type input "levels"
type input "infrastructure"
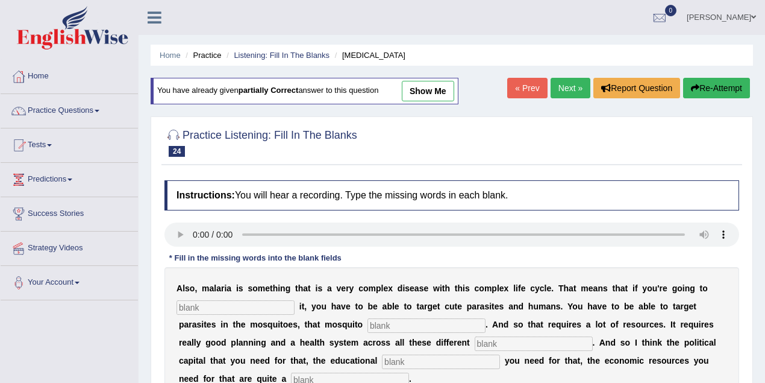
type input "challenge"
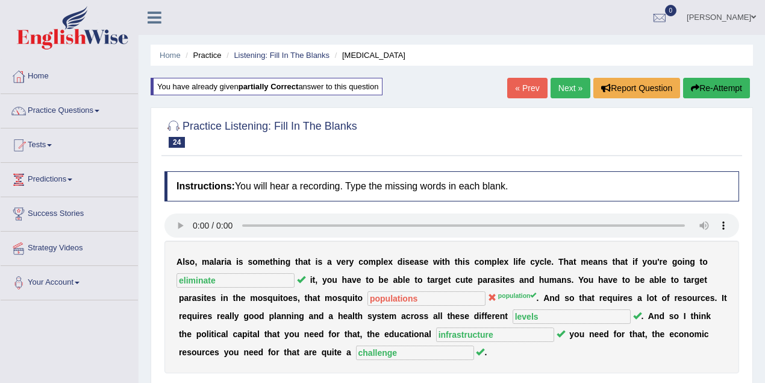
click at [563, 87] on link "Next »" at bounding box center [571, 88] width 40 height 20
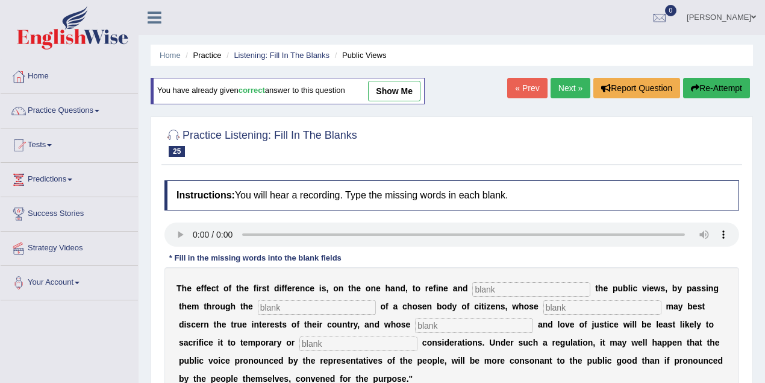
click at [406, 89] on link "show me" at bounding box center [394, 91] width 52 height 20
type input "enlarge"
type input "medium"
type input "wisdom"
type input "patriotism"
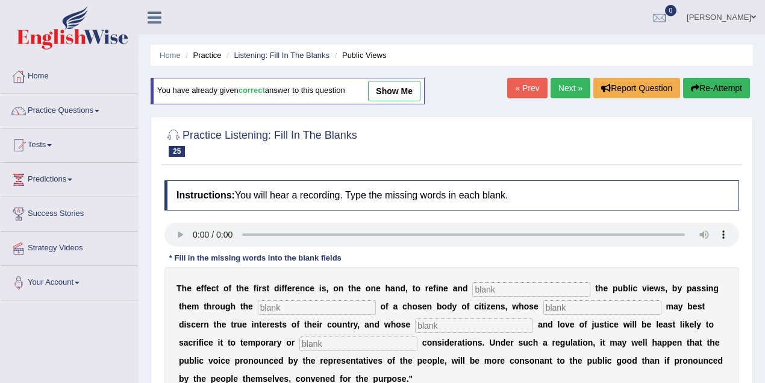
type input "partial"
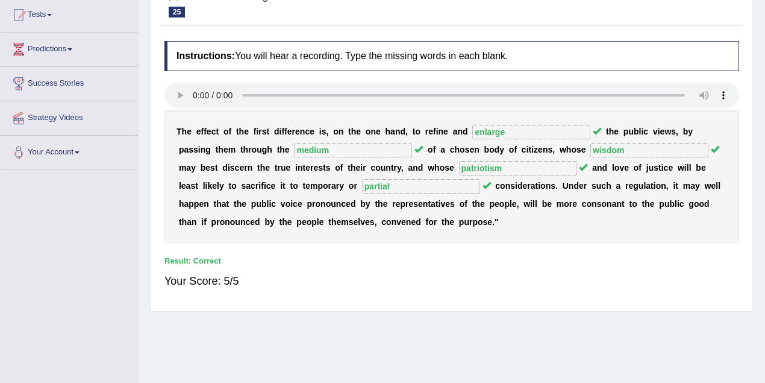
scroll to position [160, 0]
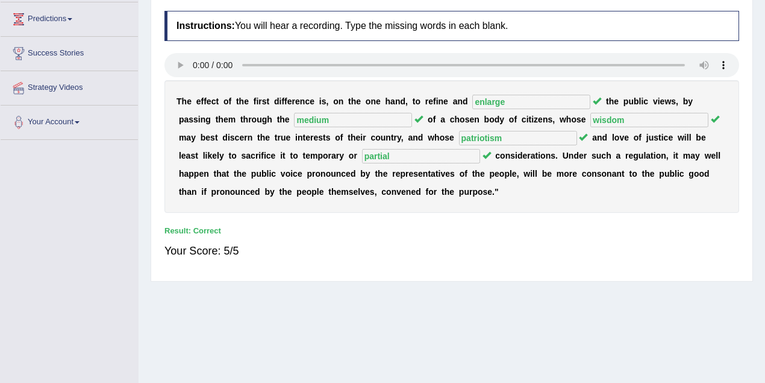
click at [377, 287] on div "Home Practice Listening: Fill In The Blanks Public Views You have already given…" at bounding box center [452, 141] width 627 height 603
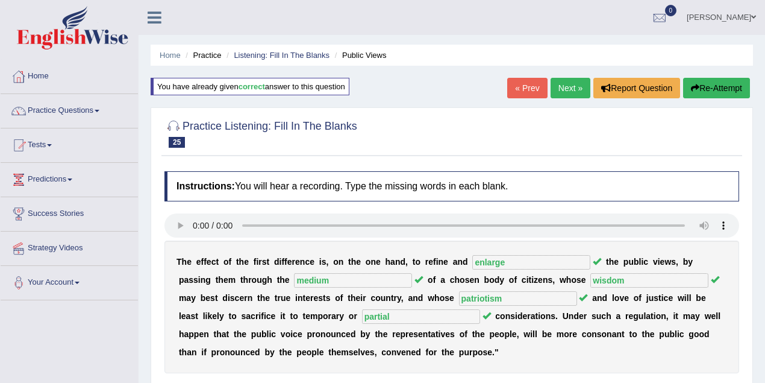
click at [570, 89] on link "Next »" at bounding box center [571, 88] width 40 height 20
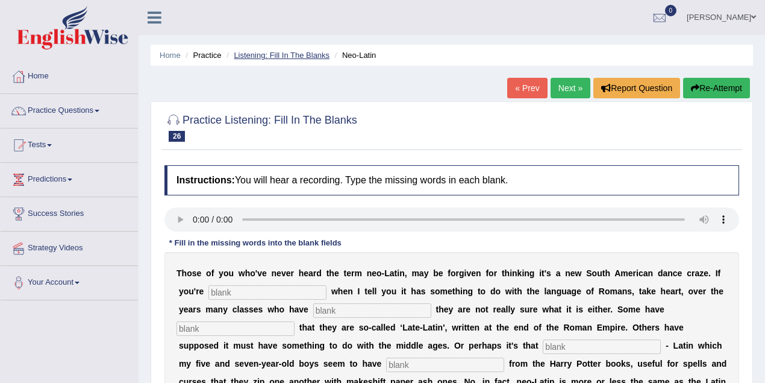
click at [263, 52] on link "Listening: Fill In The Blanks" at bounding box center [282, 55] width 96 height 9
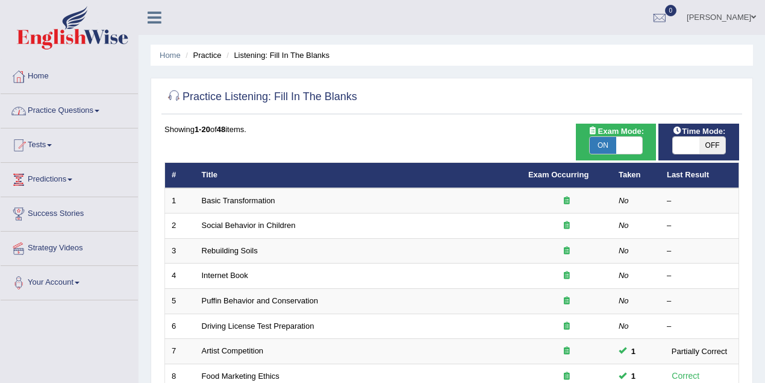
click at [84, 98] on link "Practice Questions" at bounding box center [69, 109] width 137 height 30
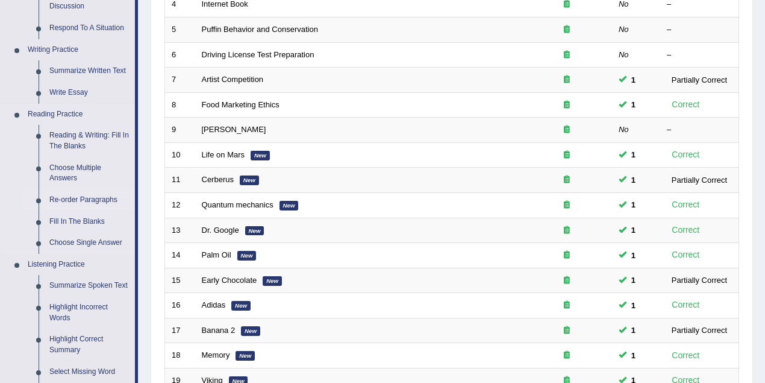
scroll to position [321, 0]
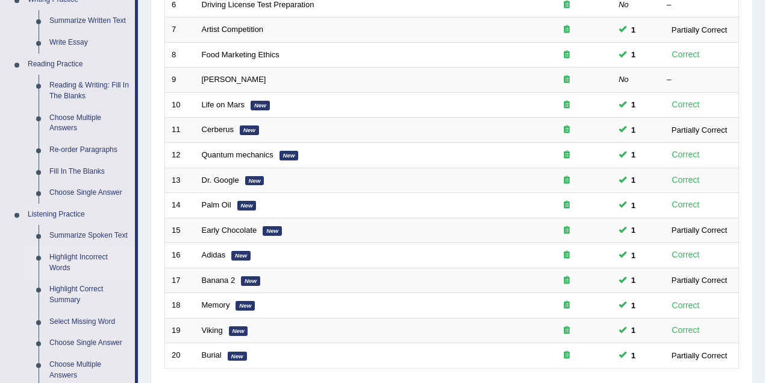
click at [96, 254] on link "Highlight Incorrect Words" at bounding box center [89, 262] width 91 height 32
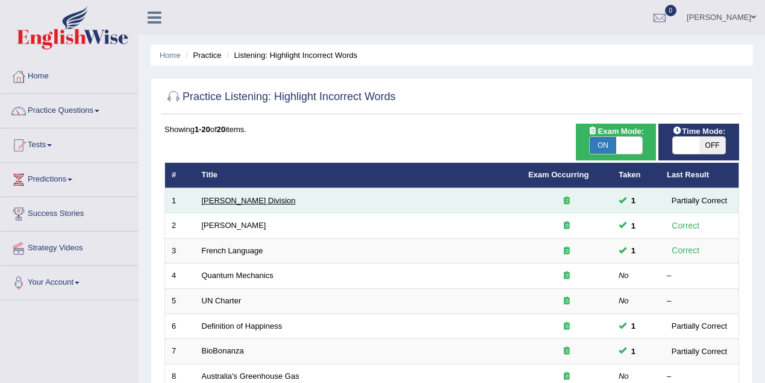
click at [233, 200] on link "Ward Division" at bounding box center [249, 200] width 94 height 9
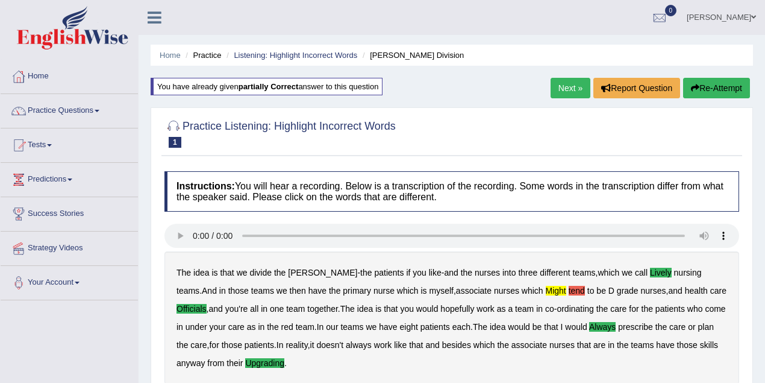
click at [569, 94] on link "Next »" at bounding box center [571, 88] width 40 height 20
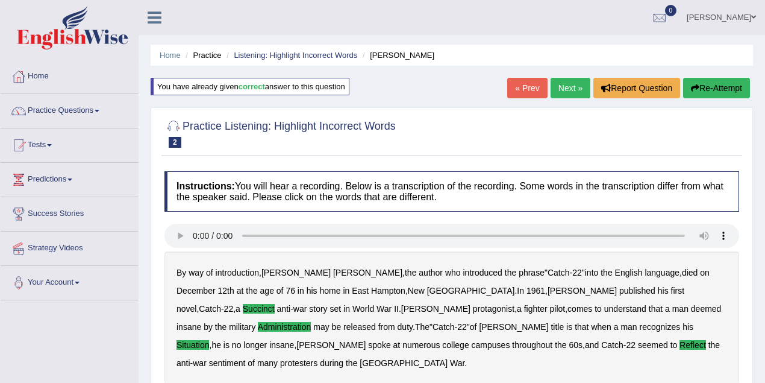
click at [571, 82] on link "Next »" at bounding box center [571, 88] width 40 height 20
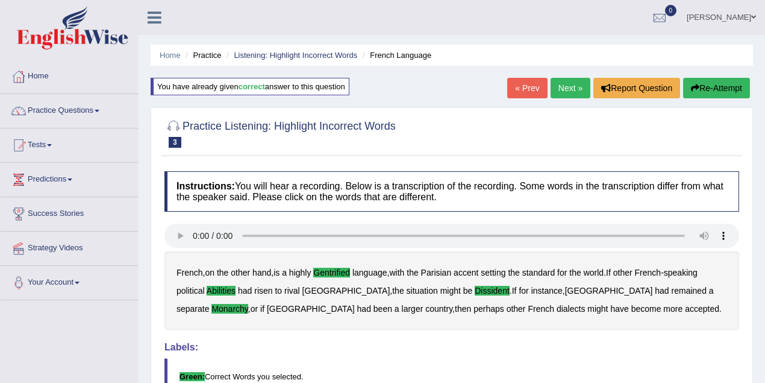
scroll to position [249, 0]
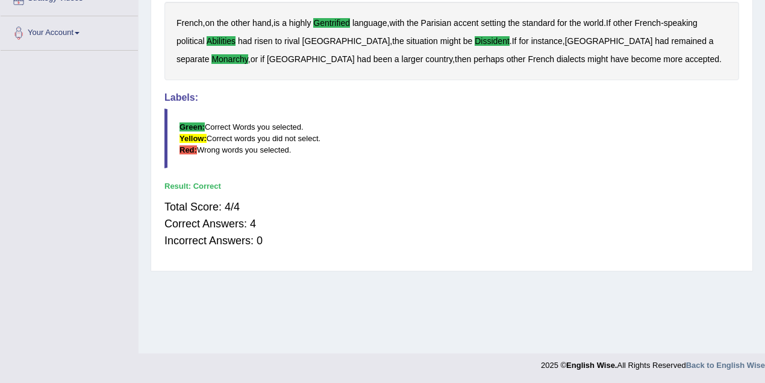
click at [386, 167] on div "Instructions: You will hear a recording. Below is a transcription of the record…" at bounding box center [452, 90] width 581 height 348
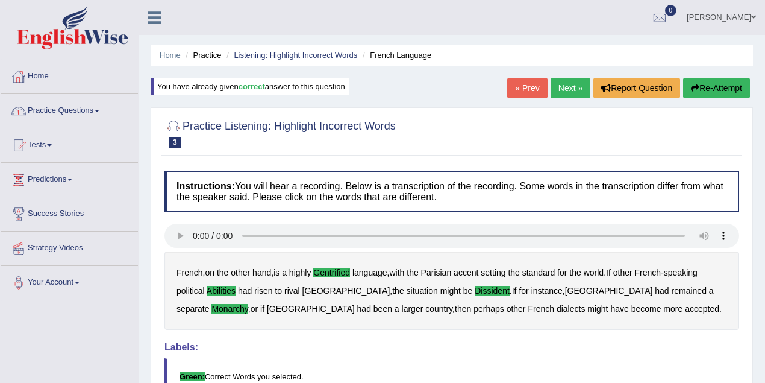
click at [60, 106] on link "Practice Questions" at bounding box center [69, 109] width 137 height 30
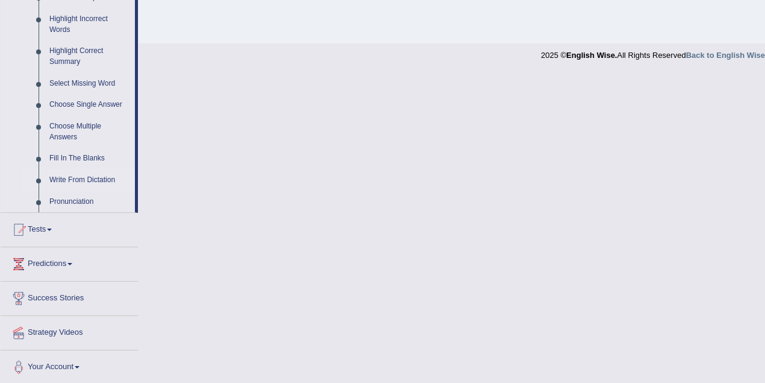
click at [87, 177] on link "Write From Dictation" at bounding box center [89, 180] width 91 height 22
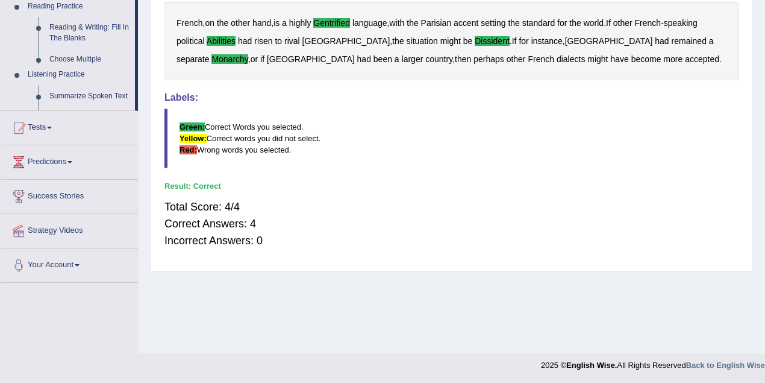
scroll to position [130, 0]
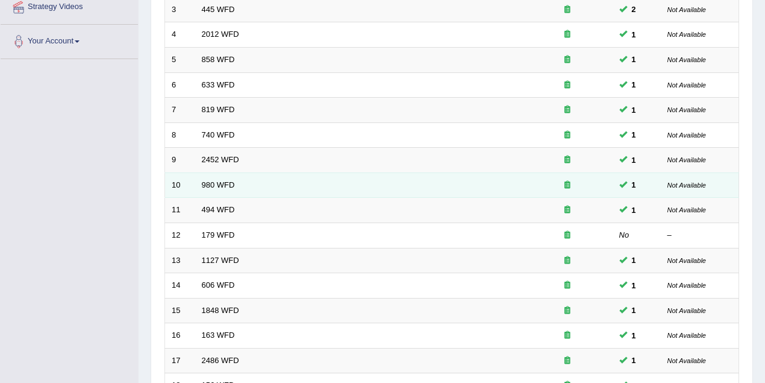
scroll to position [375, 0]
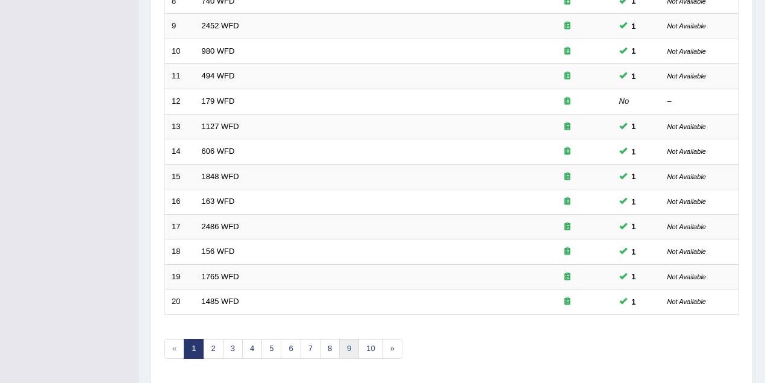
click at [346, 344] on link "9" at bounding box center [349, 349] width 20 height 20
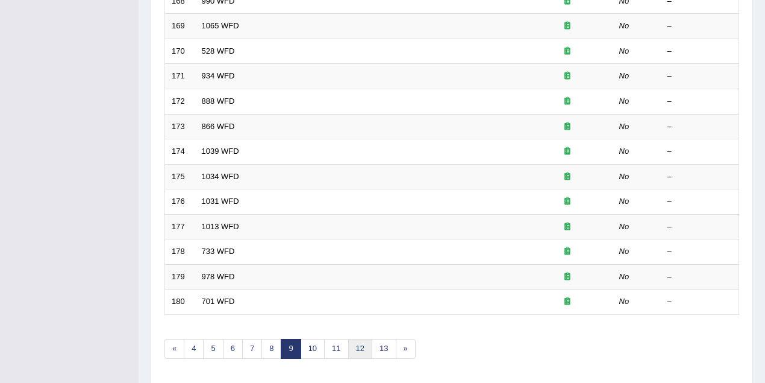
click at [356, 348] on link "12" at bounding box center [360, 349] width 24 height 20
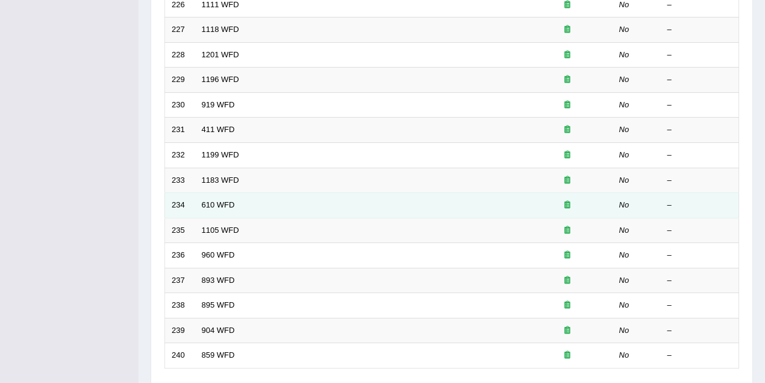
scroll to position [409, 0]
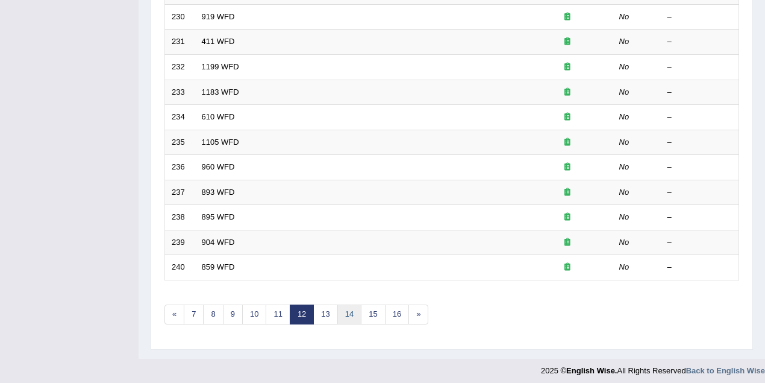
click at [341, 312] on link "14" at bounding box center [349, 314] width 24 height 20
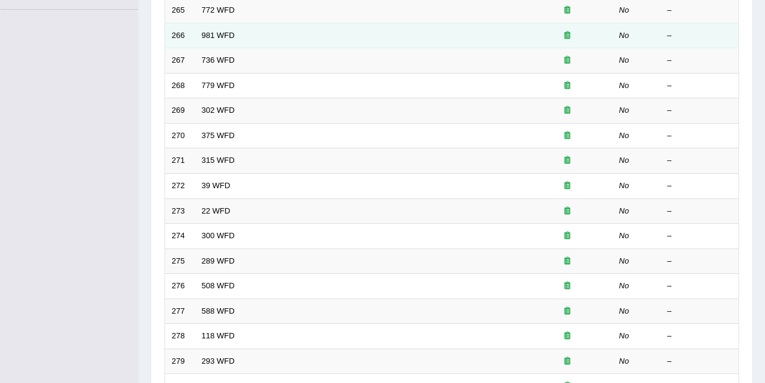
scroll to position [375, 0]
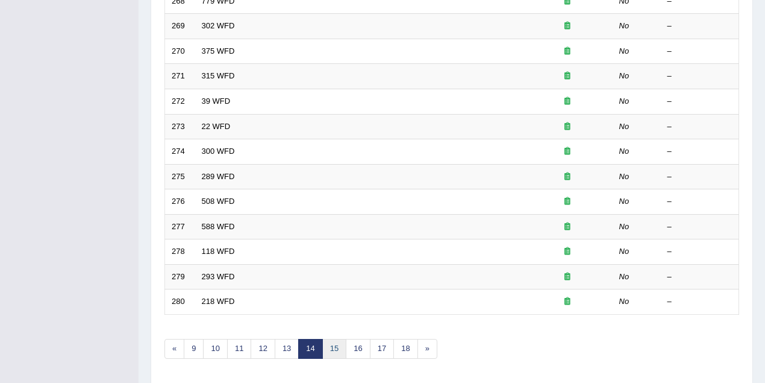
click at [334, 342] on link "15" at bounding box center [334, 349] width 24 height 20
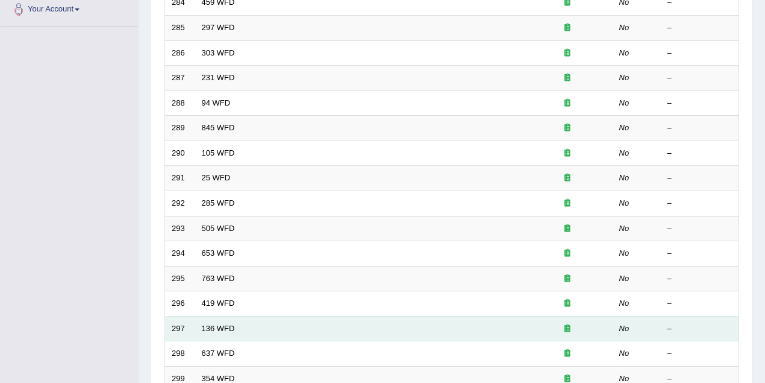
scroll to position [375, 0]
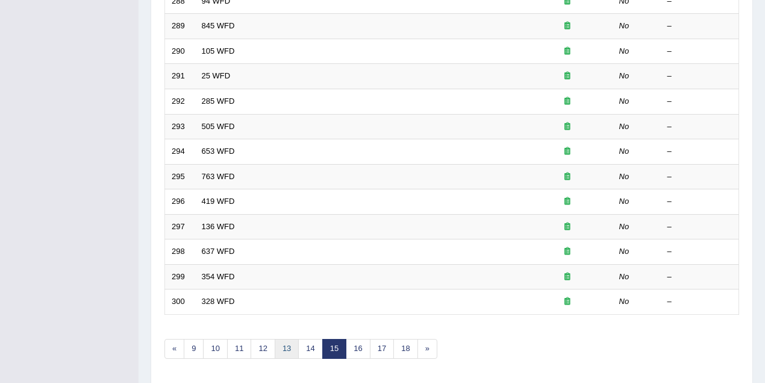
click at [280, 345] on link "13" at bounding box center [287, 349] width 24 height 20
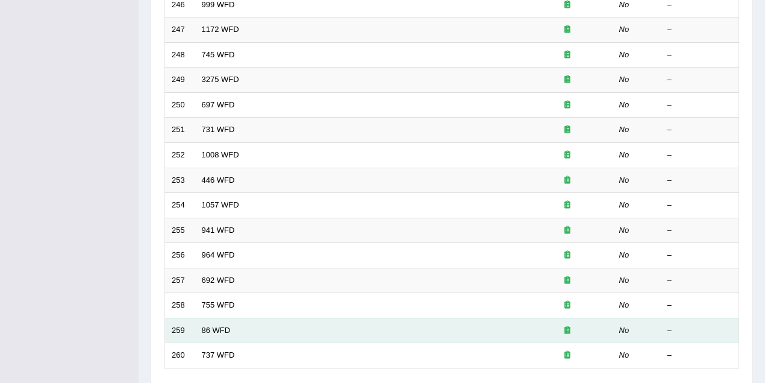
scroll to position [409, 0]
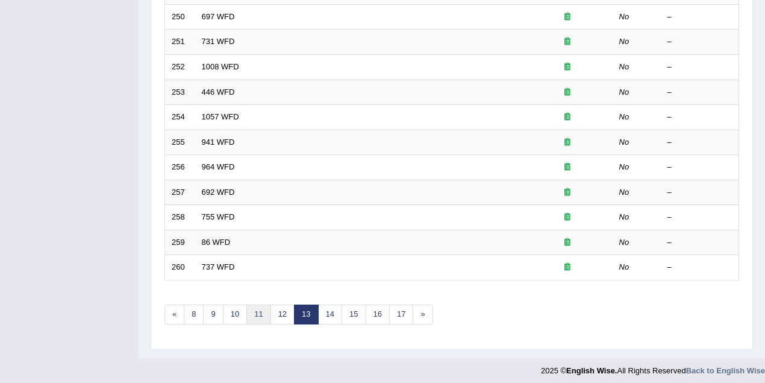
click at [254, 307] on link "11" at bounding box center [258, 314] width 24 height 20
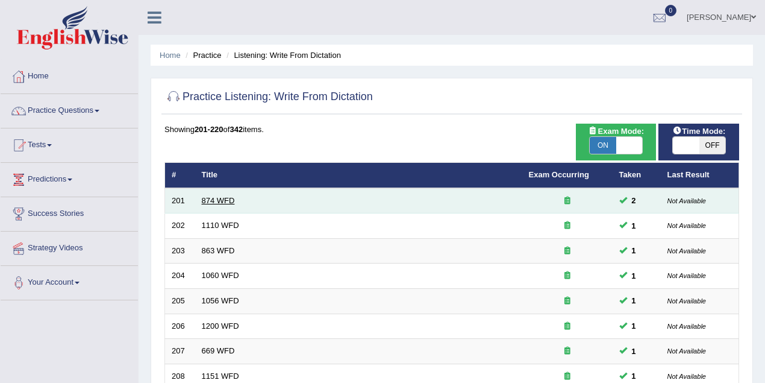
click at [228, 200] on link "874 WFD" at bounding box center [218, 200] width 33 height 9
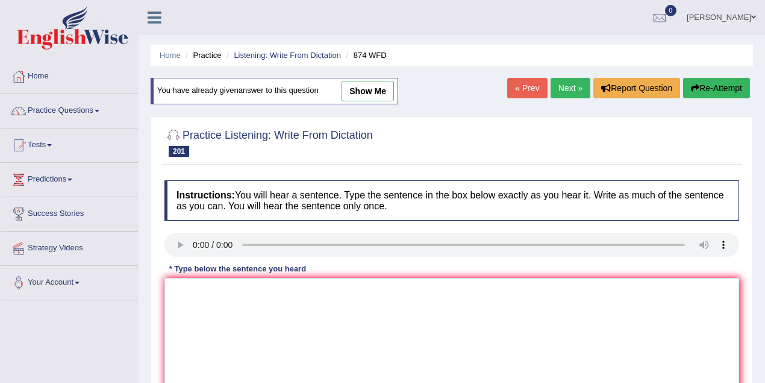
click at [371, 94] on link "show me" at bounding box center [368, 91] width 52 height 20
type textarea "marine environment environments have been destroyed by through the pollution an…"
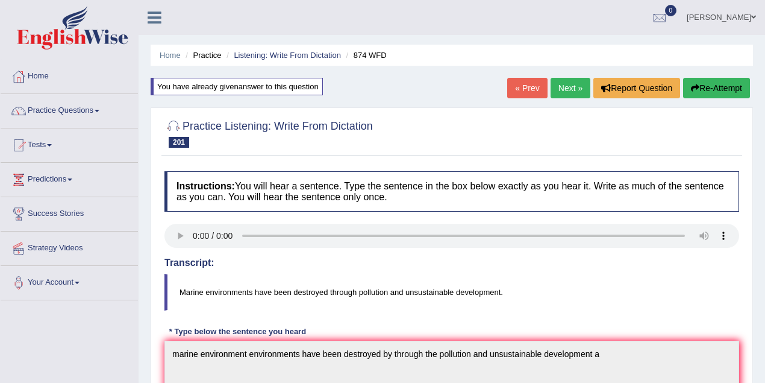
click at [567, 84] on link "Next »" at bounding box center [571, 88] width 40 height 20
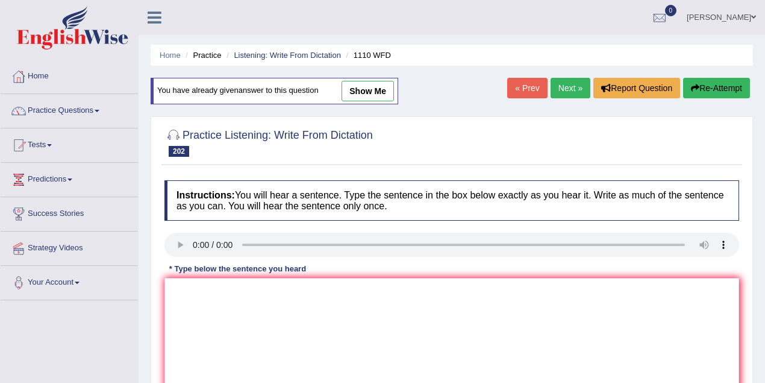
click at [365, 99] on link "show me" at bounding box center [368, 91] width 52 height 20
type textarea "the course will be start started with the history of artitecture a"
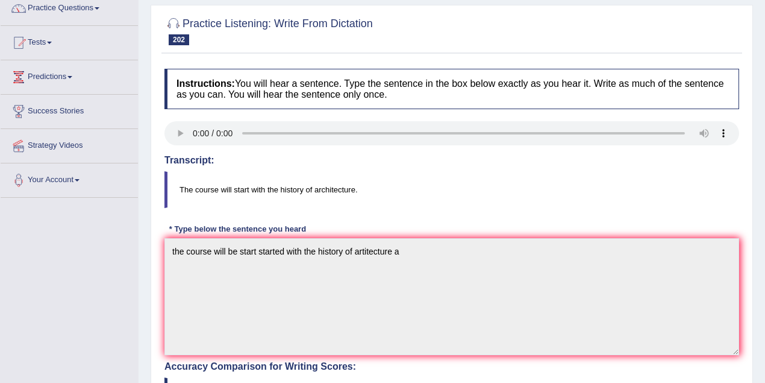
scroll to position [53, 0]
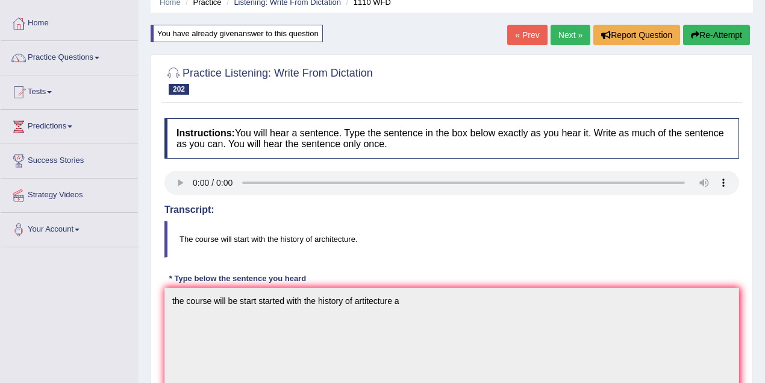
click at [567, 37] on link "Next »" at bounding box center [571, 35] width 40 height 20
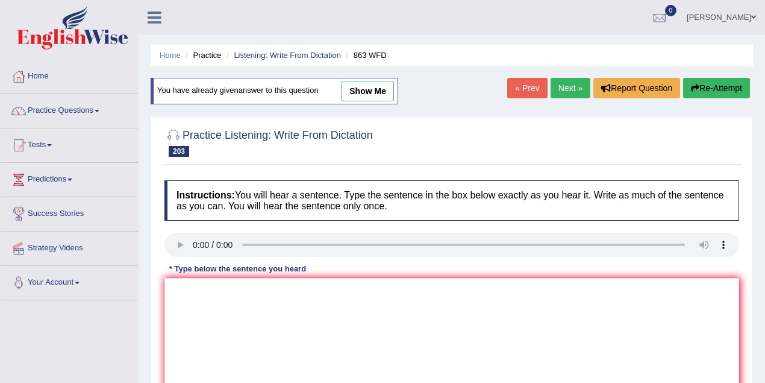
click at [384, 92] on link "show me" at bounding box center [368, 91] width 52 height 20
type textarea "scholarship scholarships application applications must be handed by the end of …"
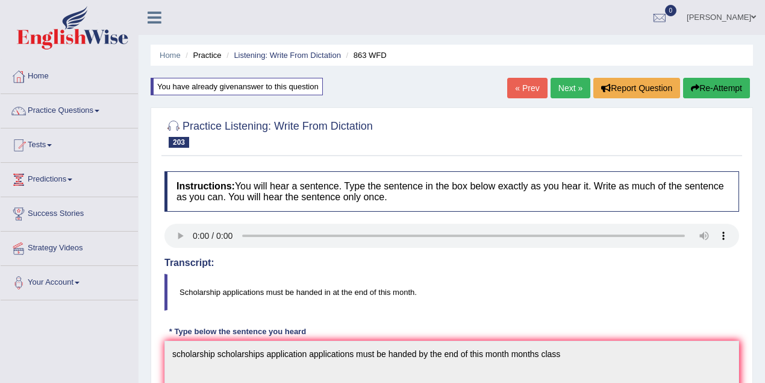
click at [562, 88] on link "Next »" at bounding box center [571, 88] width 40 height 20
click at [574, 84] on link "Next »" at bounding box center [571, 88] width 40 height 20
click at [742, 8] on link "[PERSON_NAME]" at bounding box center [721, 15] width 87 height 31
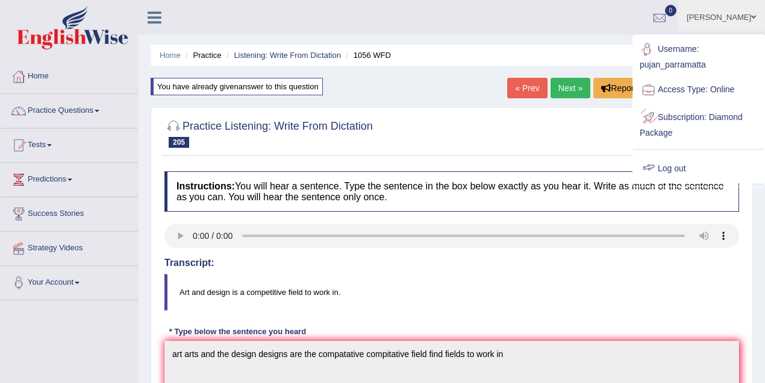
click at [689, 164] on link "Log out" at bounding box center [699, 169] width 130 height 28
